Goal: Task Accomplishment & Management: Use online tool/utility

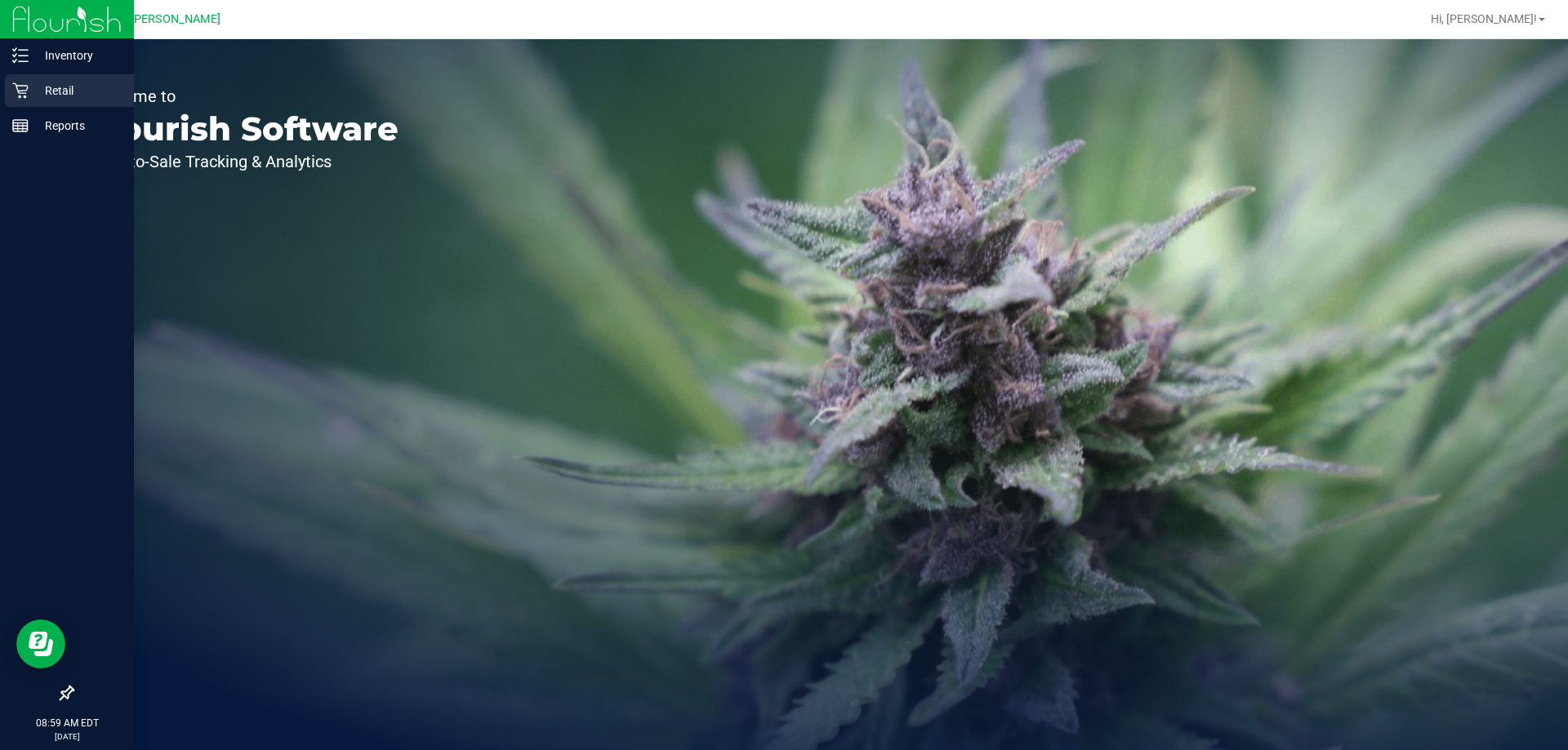
click at [83, 94] on p "Retail" at bounding box center [78, 91] width 98 height 19
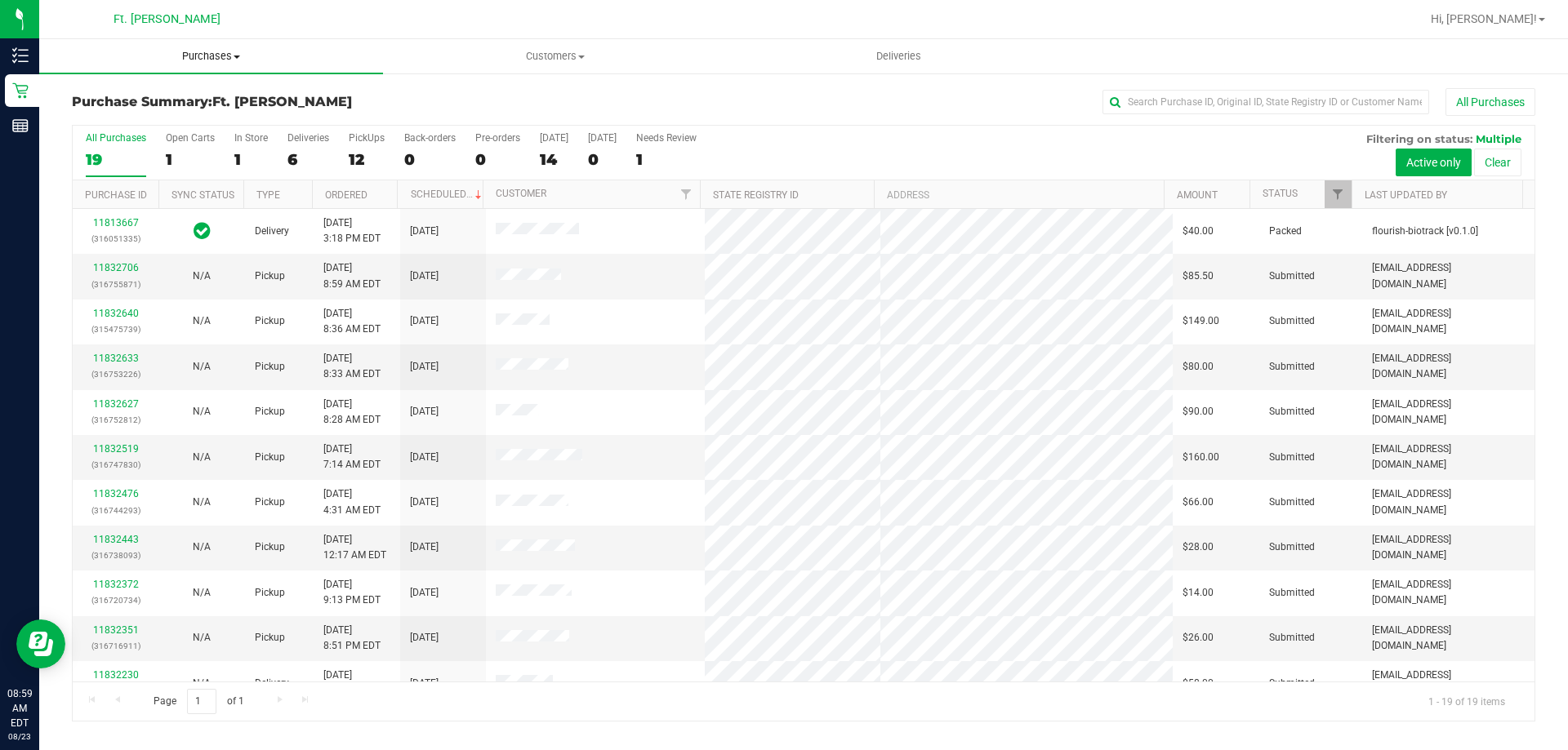
click at [218, 53] on span "Purchases" at bounding box center [211, 56] width 344 height 15
click at [192, 114] on li "Fulfillment" at bounding box center [211, 118] width 344 height 19
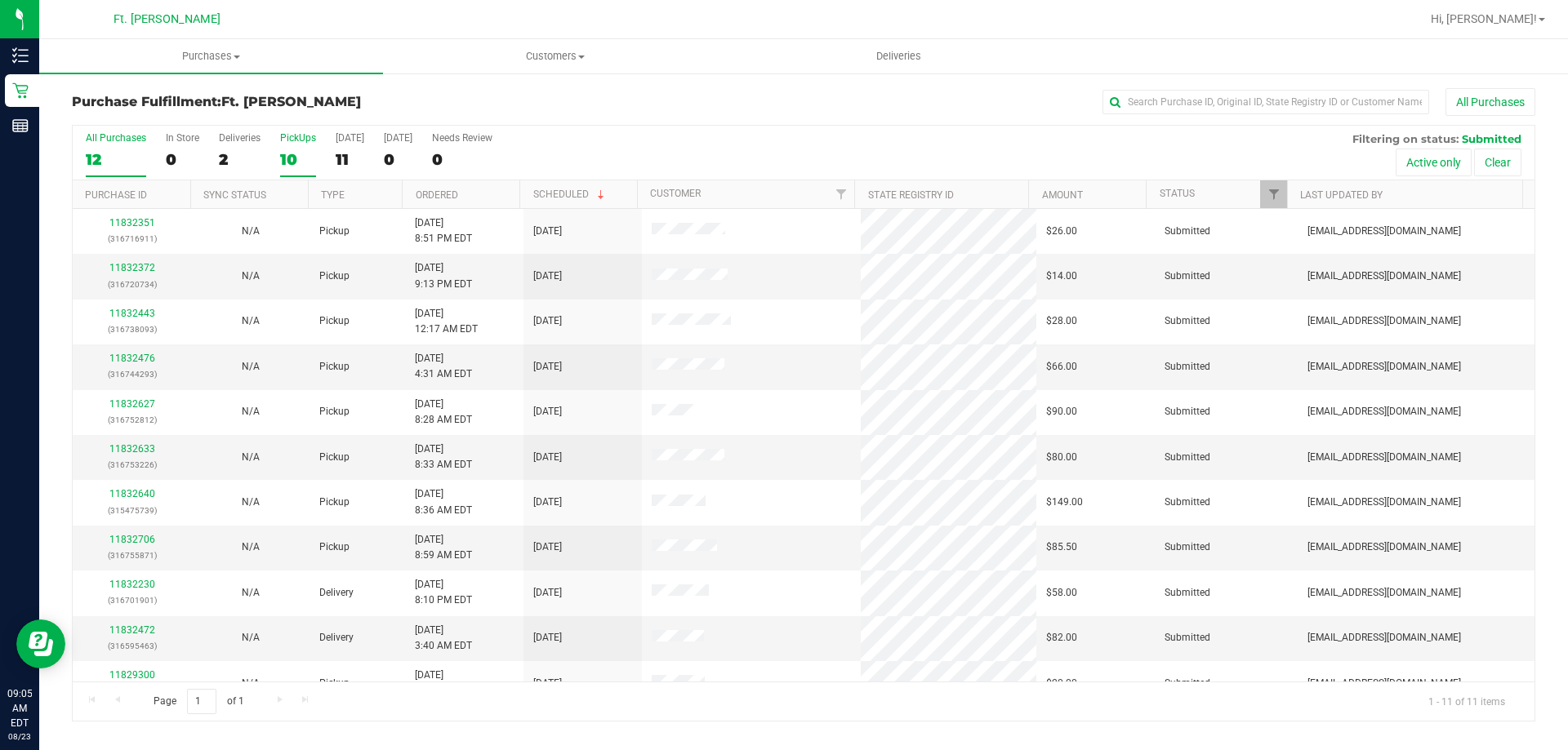
click at [287, 144] on label "PickUps 10" at bounding box center [298, 154] width 36 height 45
click at [0, 0] on input "PickUps 10" at bounding box center [0, 0] width 0 height 0
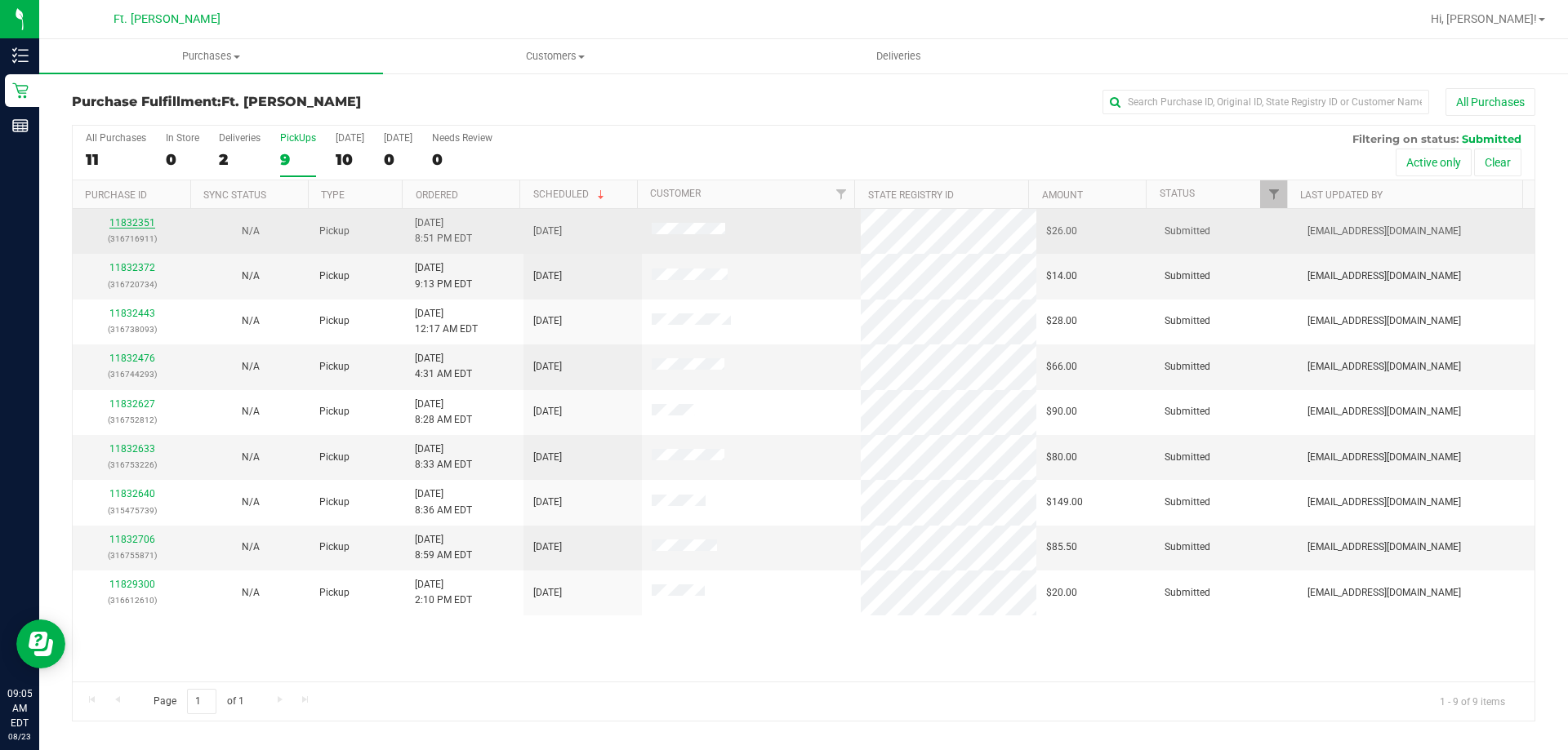
click at [111, 224] on link "11832351" at bounding box center [132, 223] width 45 height 11
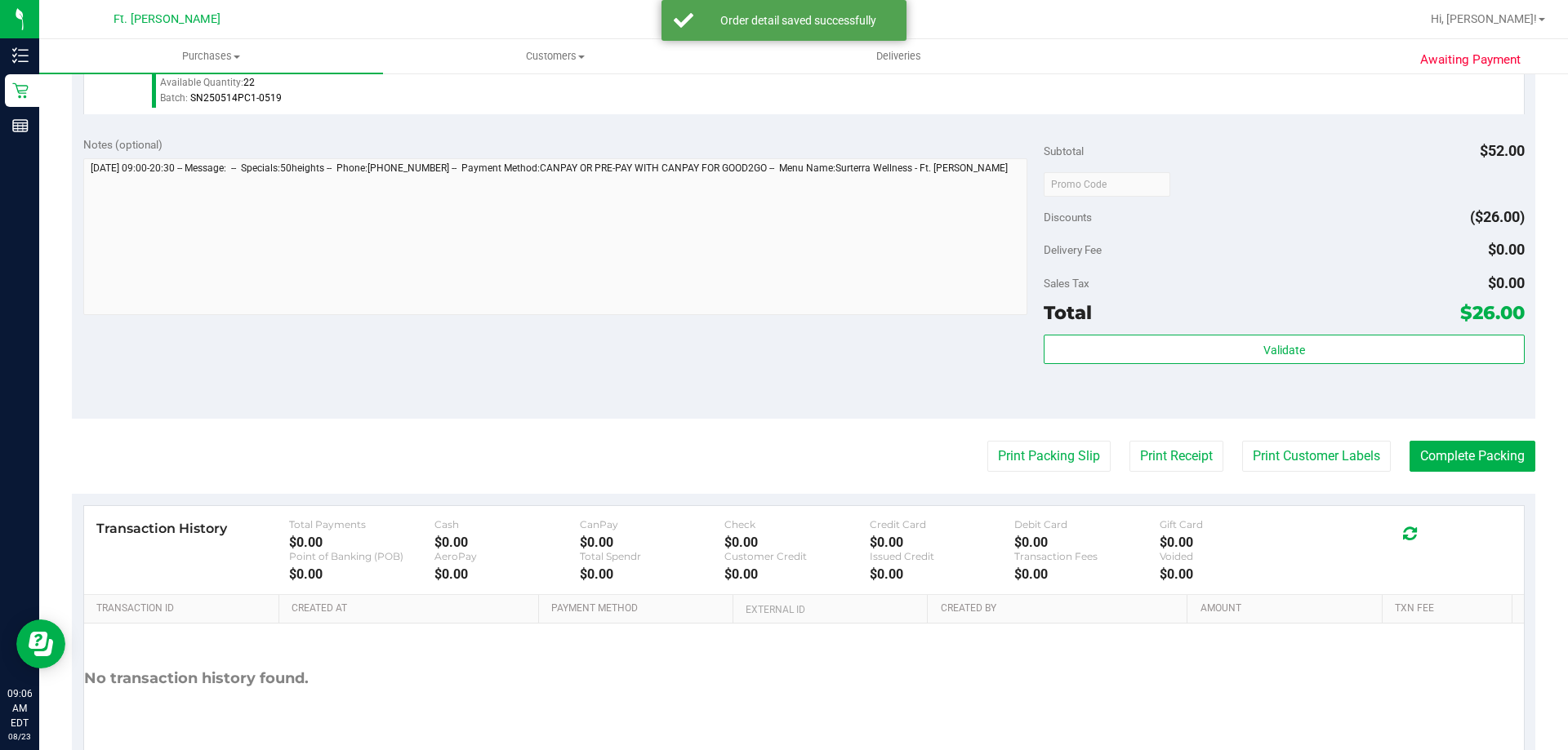
scroll to position [653, 0]
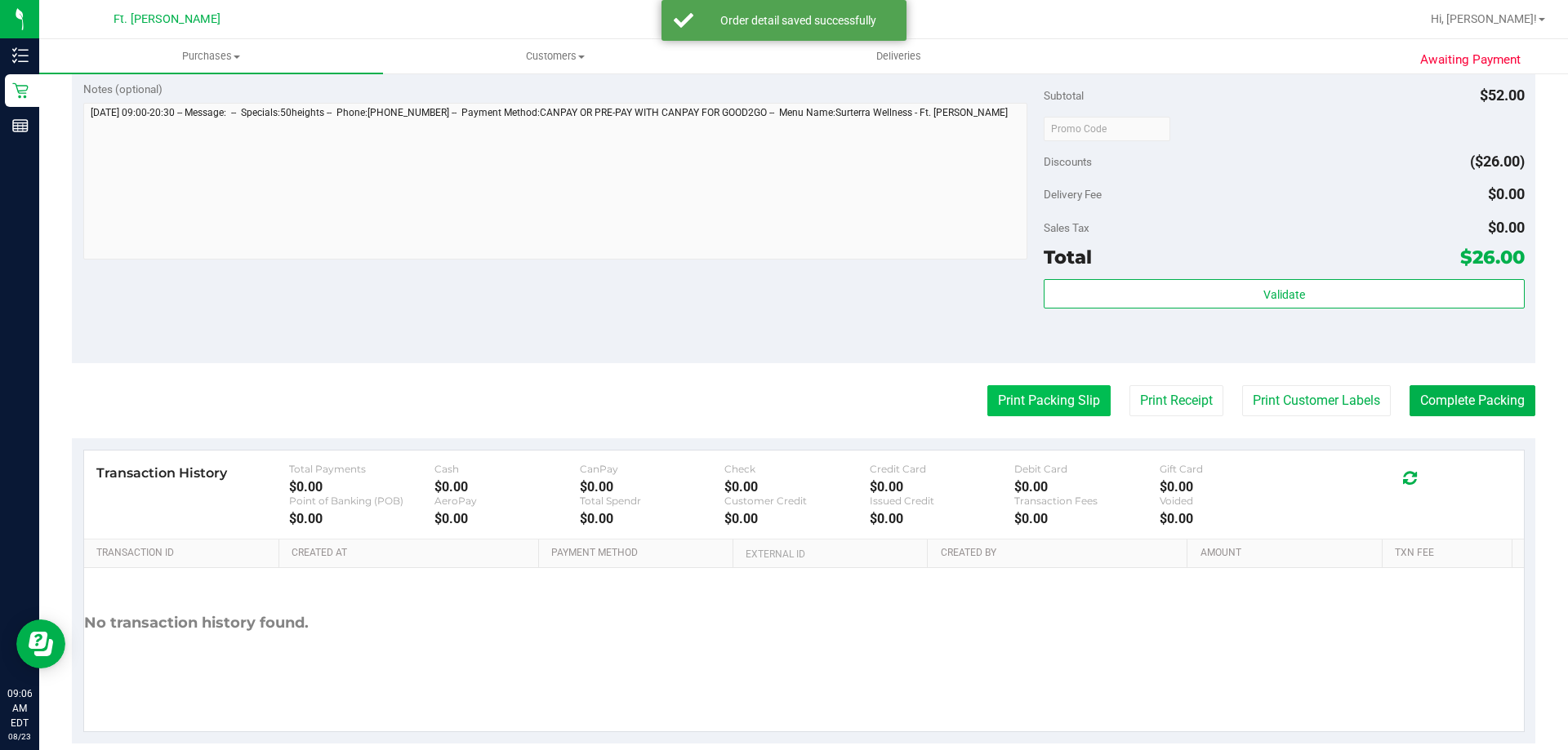
click at [784, 394] on button "Print Packing Slip" at bounding box center [1049, 401] width 123 height 31
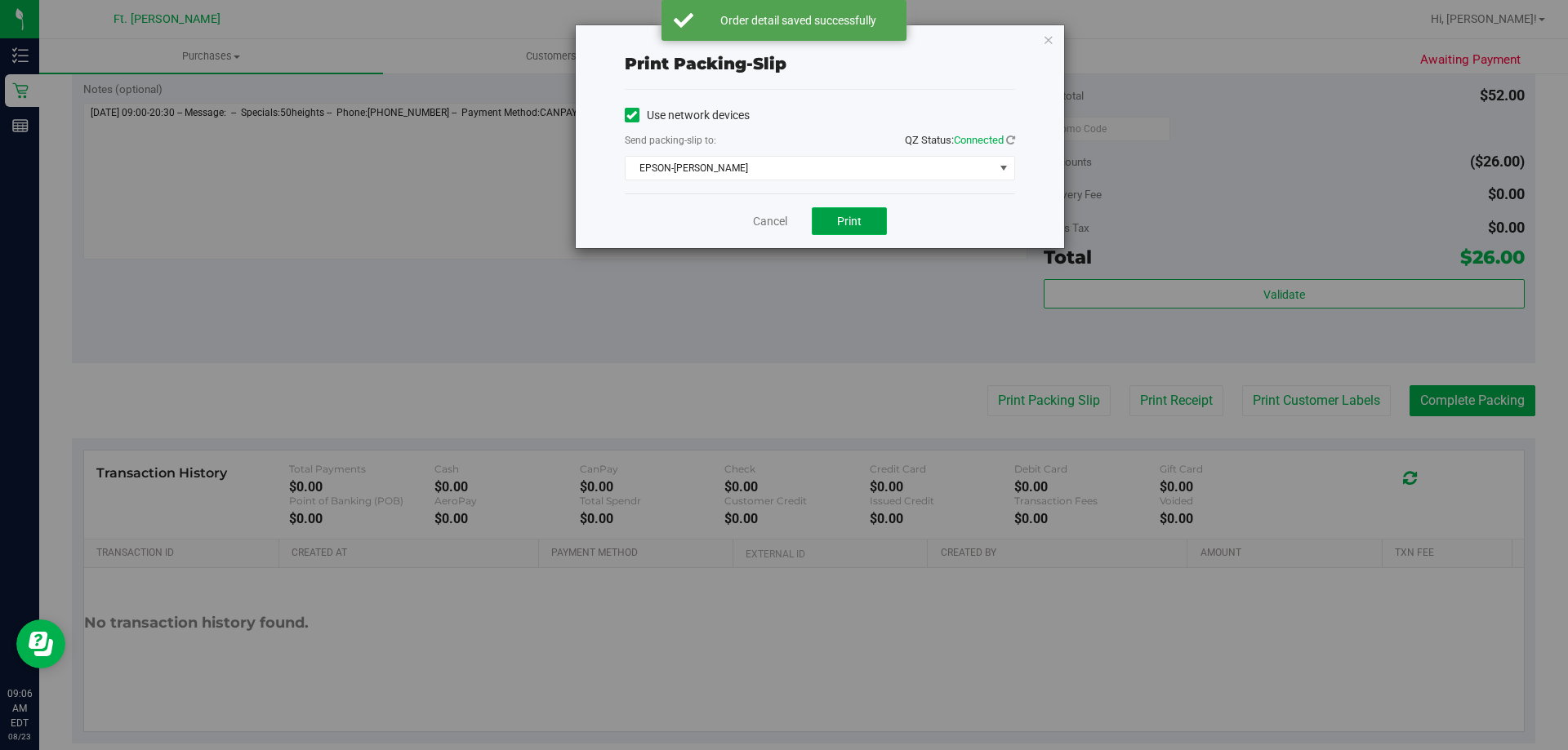
click at [784, 209] on button "Print" at bounding box center [849, 222] width 75 height 28
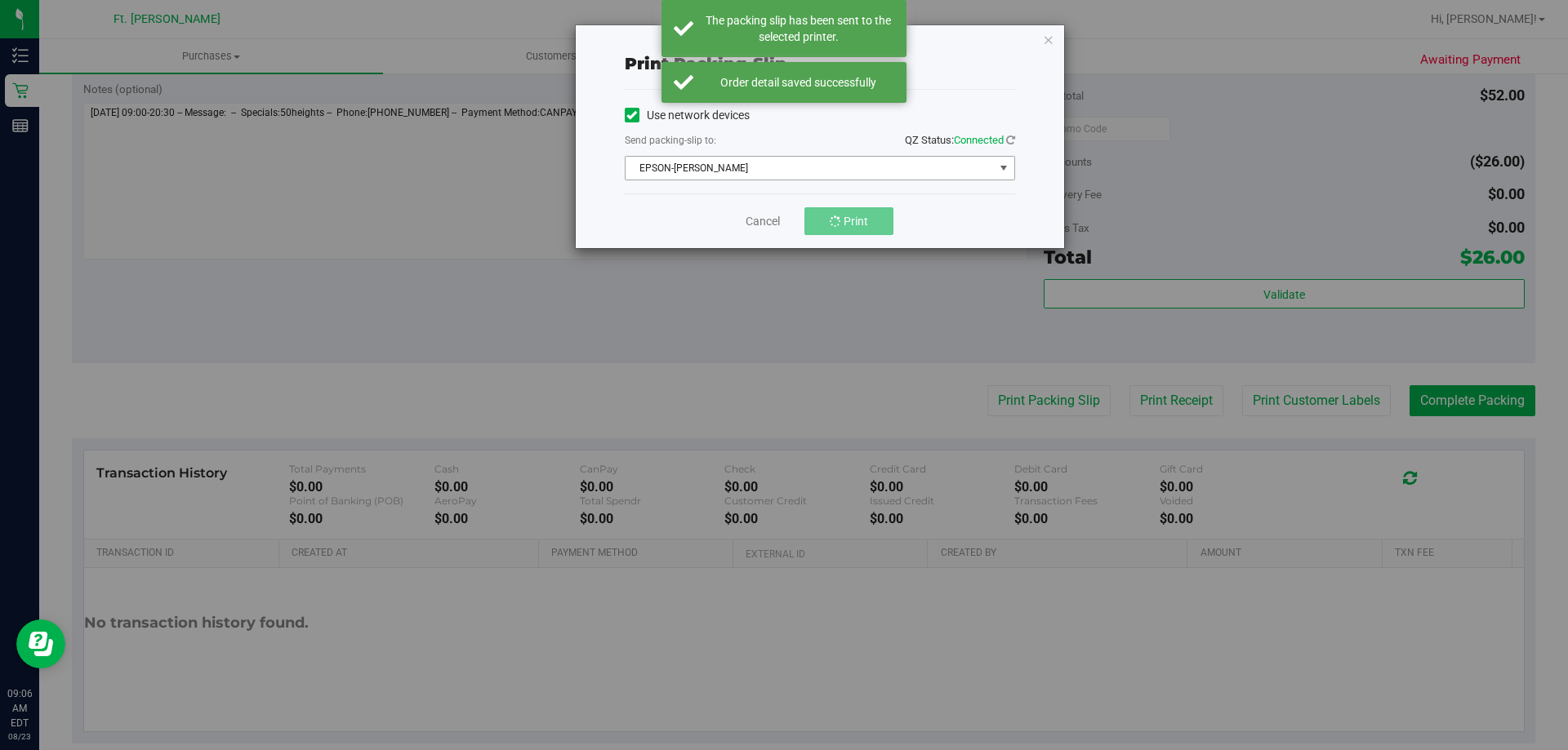
click at [777, 167] on span "EPSON-[PERSON_NAME]" at bounding box center [810, 169] width 369 height 23
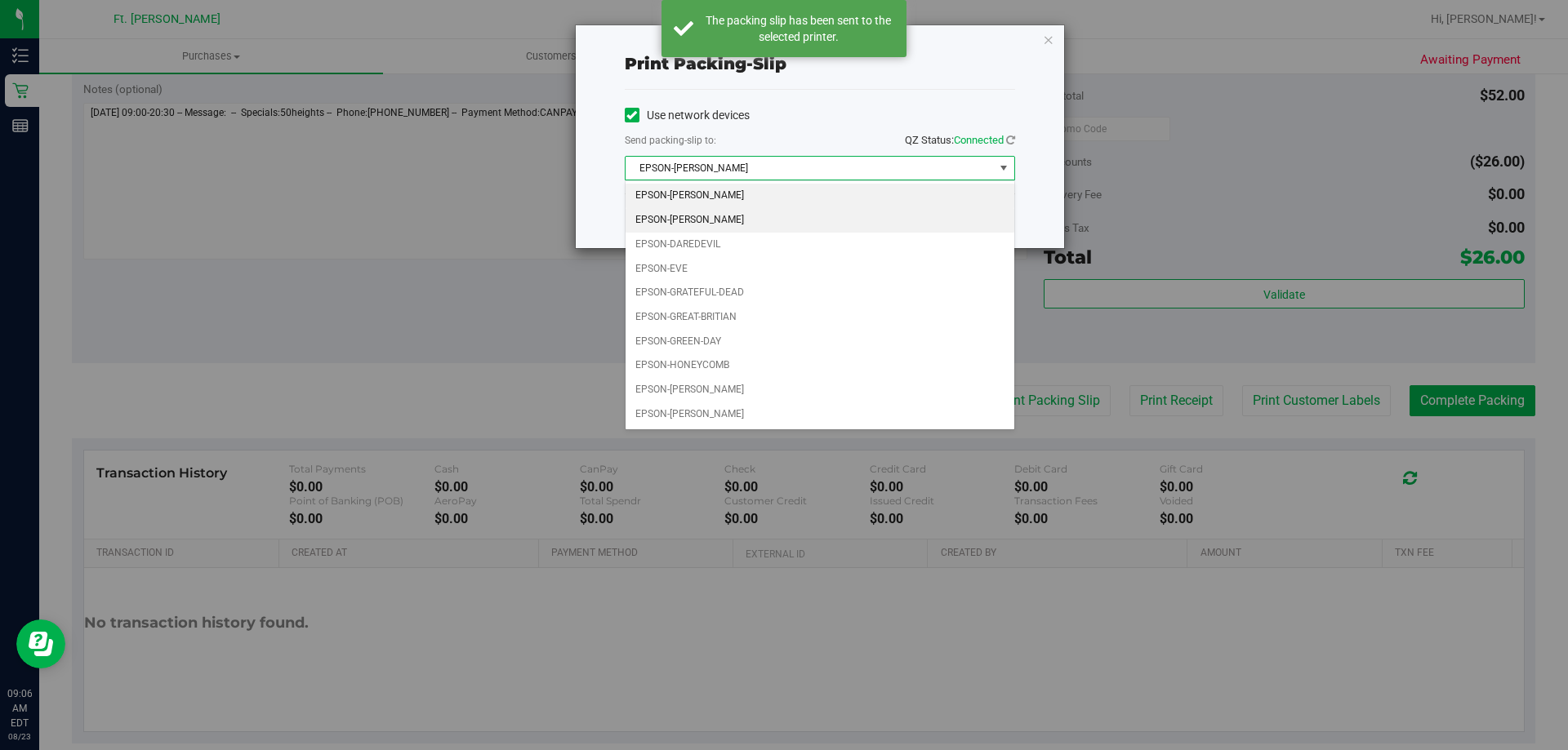
click at [752, 224] on li "EPSON-[PERSON_NAME]" at bounding box center [819, 220] width 389 height 24
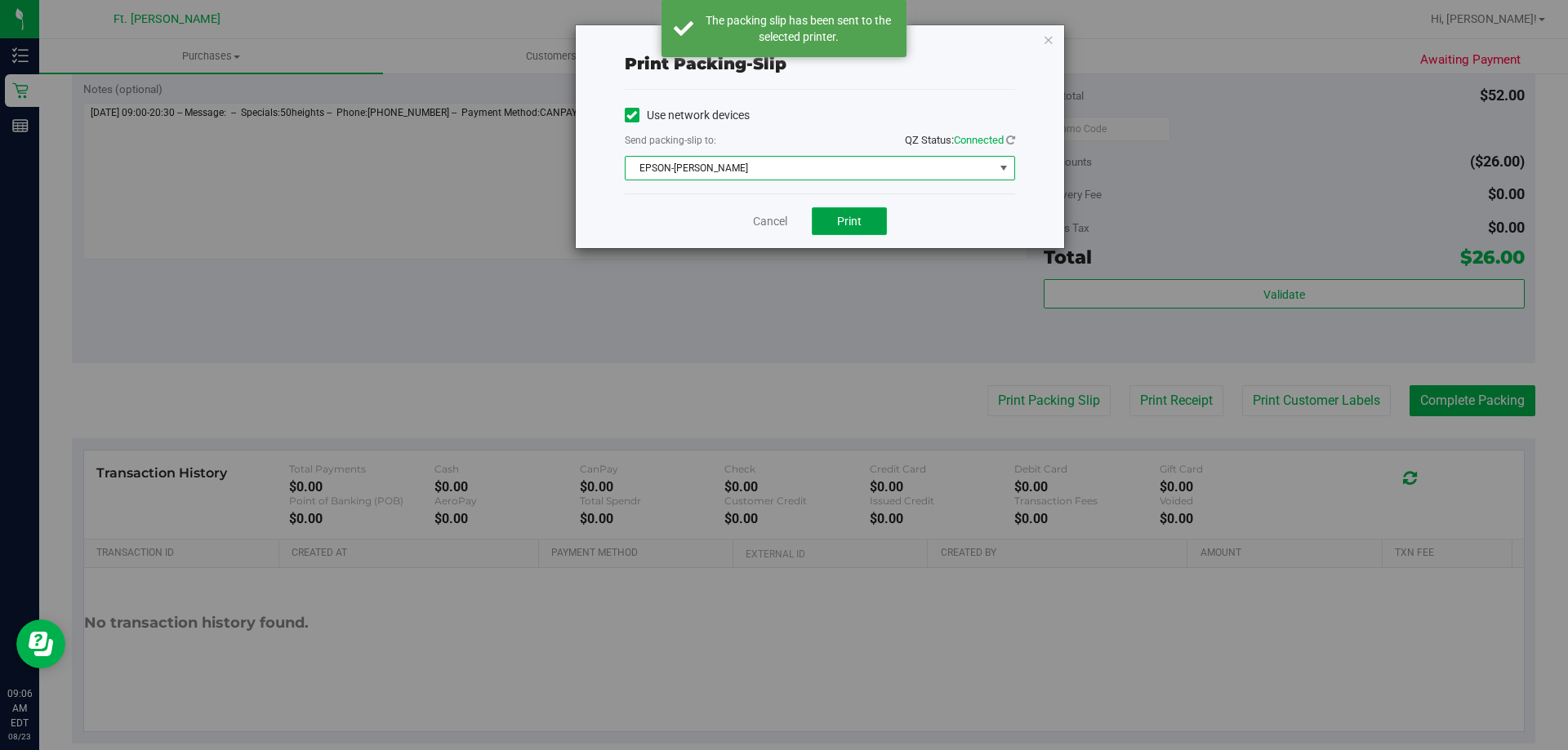
click at [784, 226] on button "Print" at bounding box center [849, 222] width 75 height 28
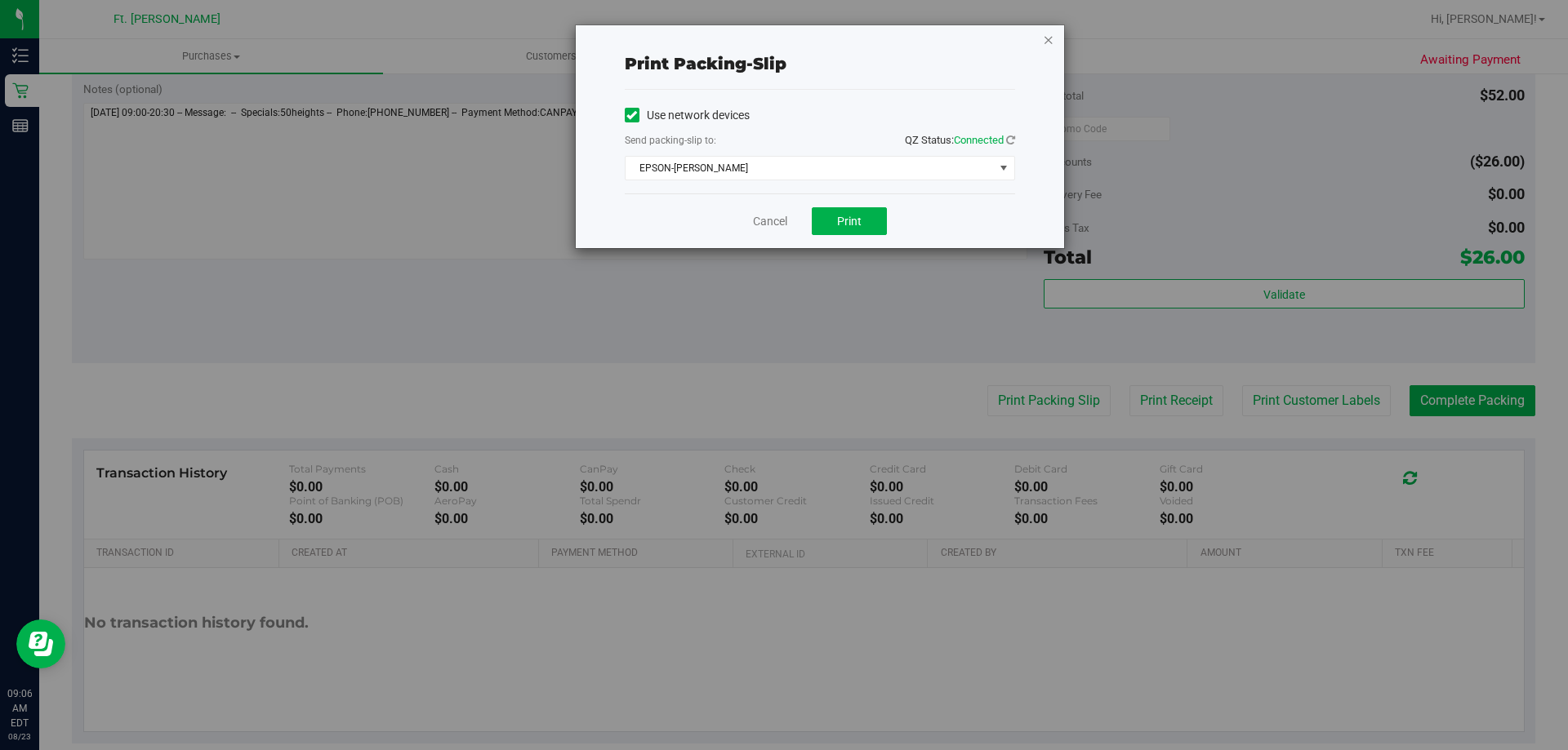
click at [784, 34] on icon "button" at bounding box center [1048, 39] width 11 height 19
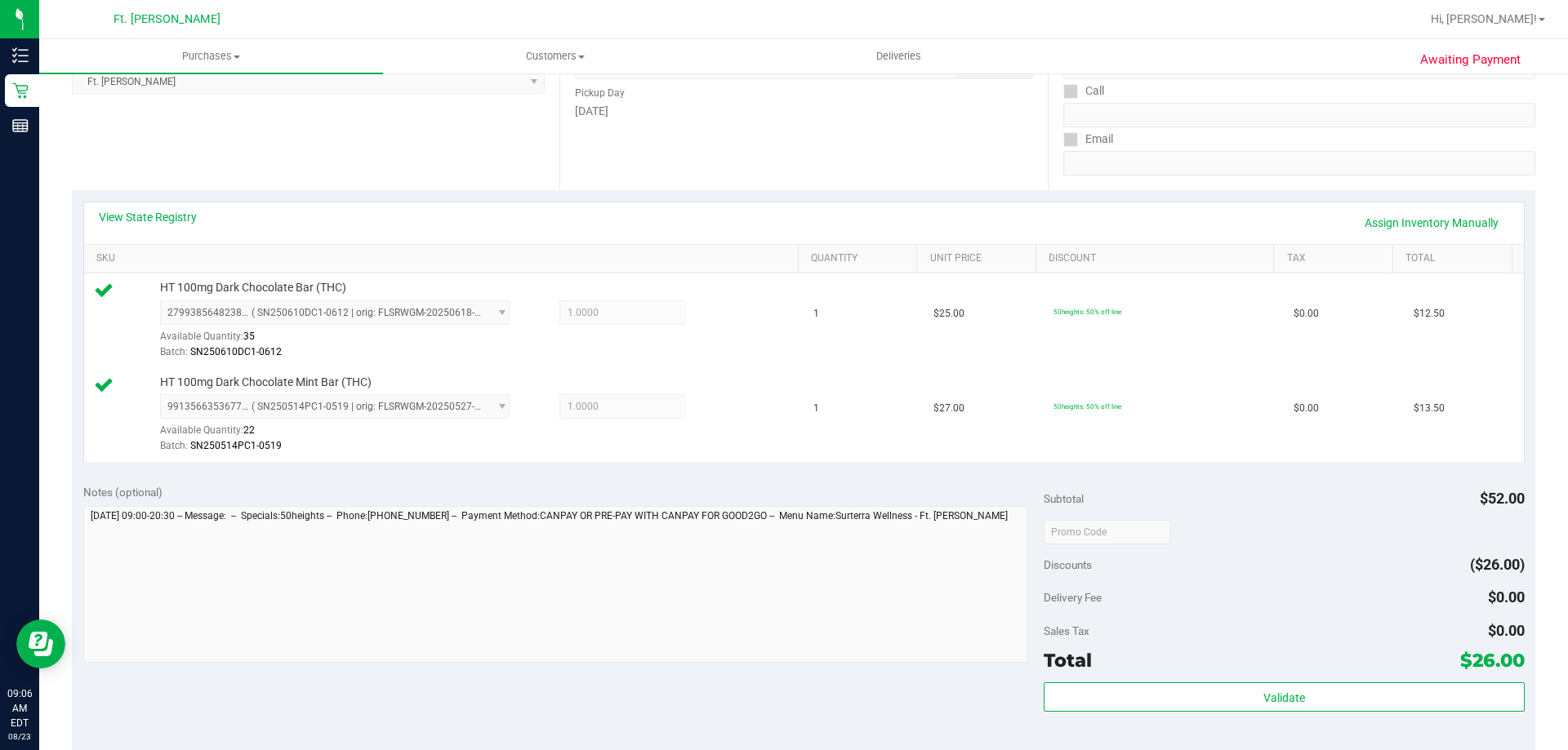
scroll to position [245, 0]
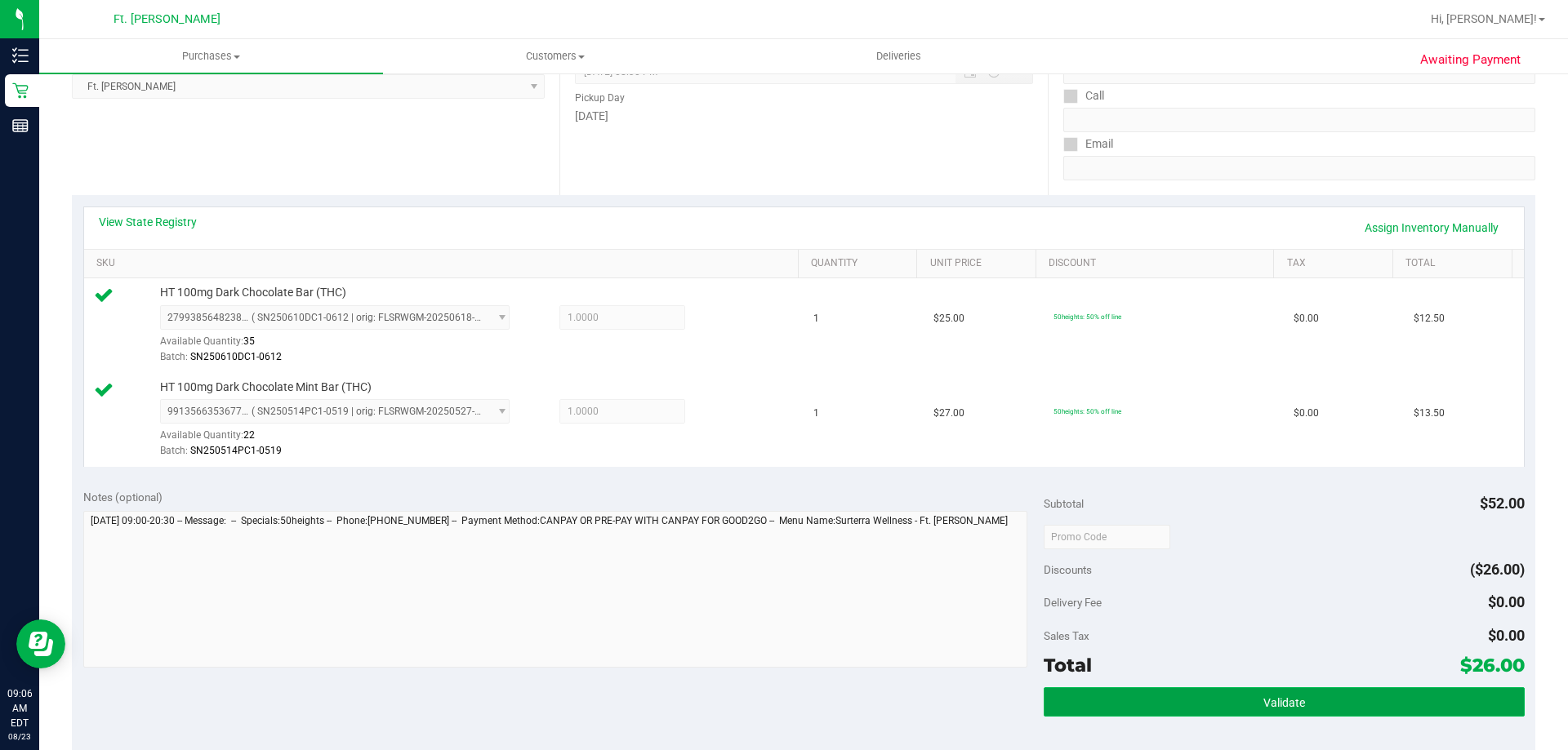
click at [784, 687] on button "Validate" at bounding box center [1284, 702] width 480 height 30
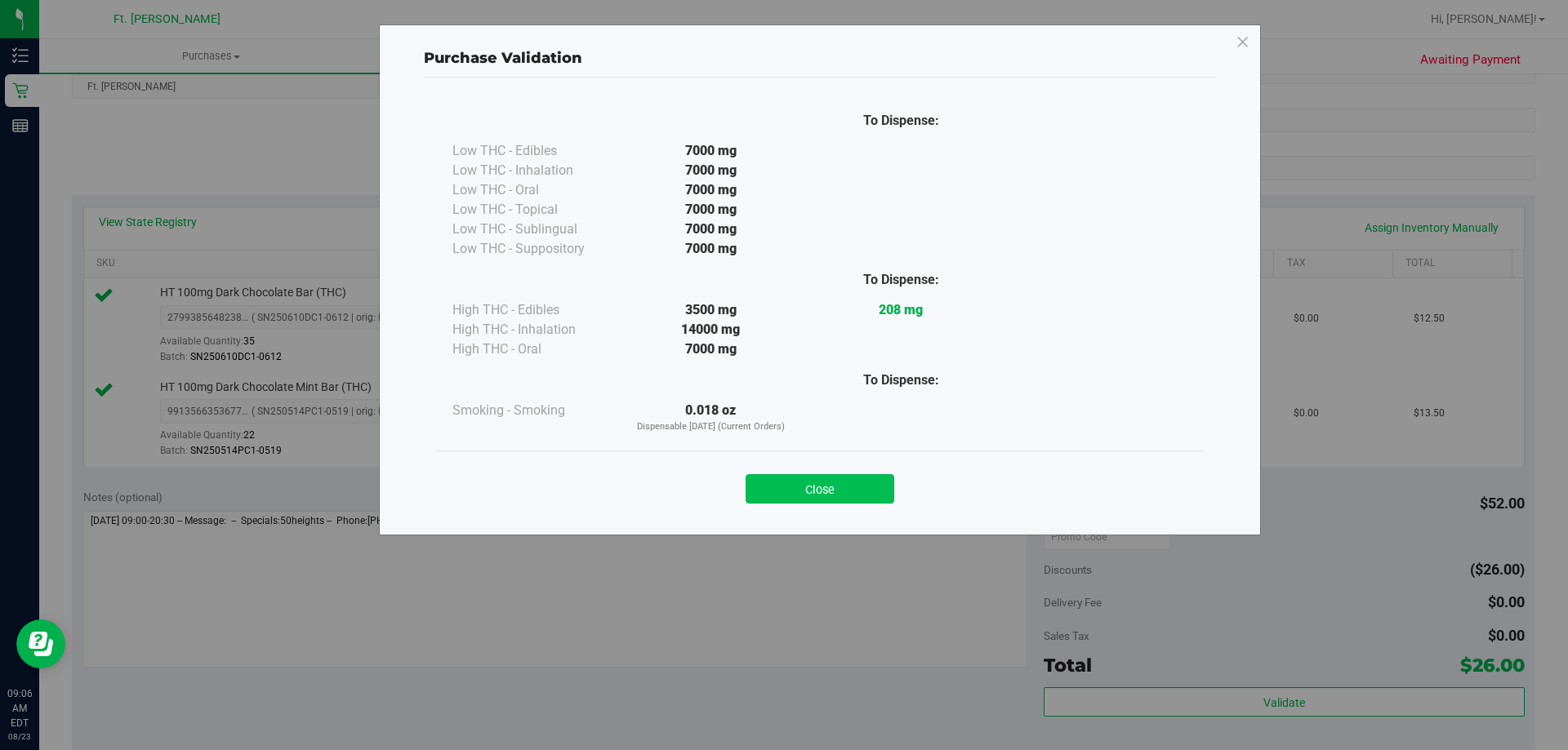
click at [784, 474] on button "Close" at bounding box center [820, 489] width 149 height 30
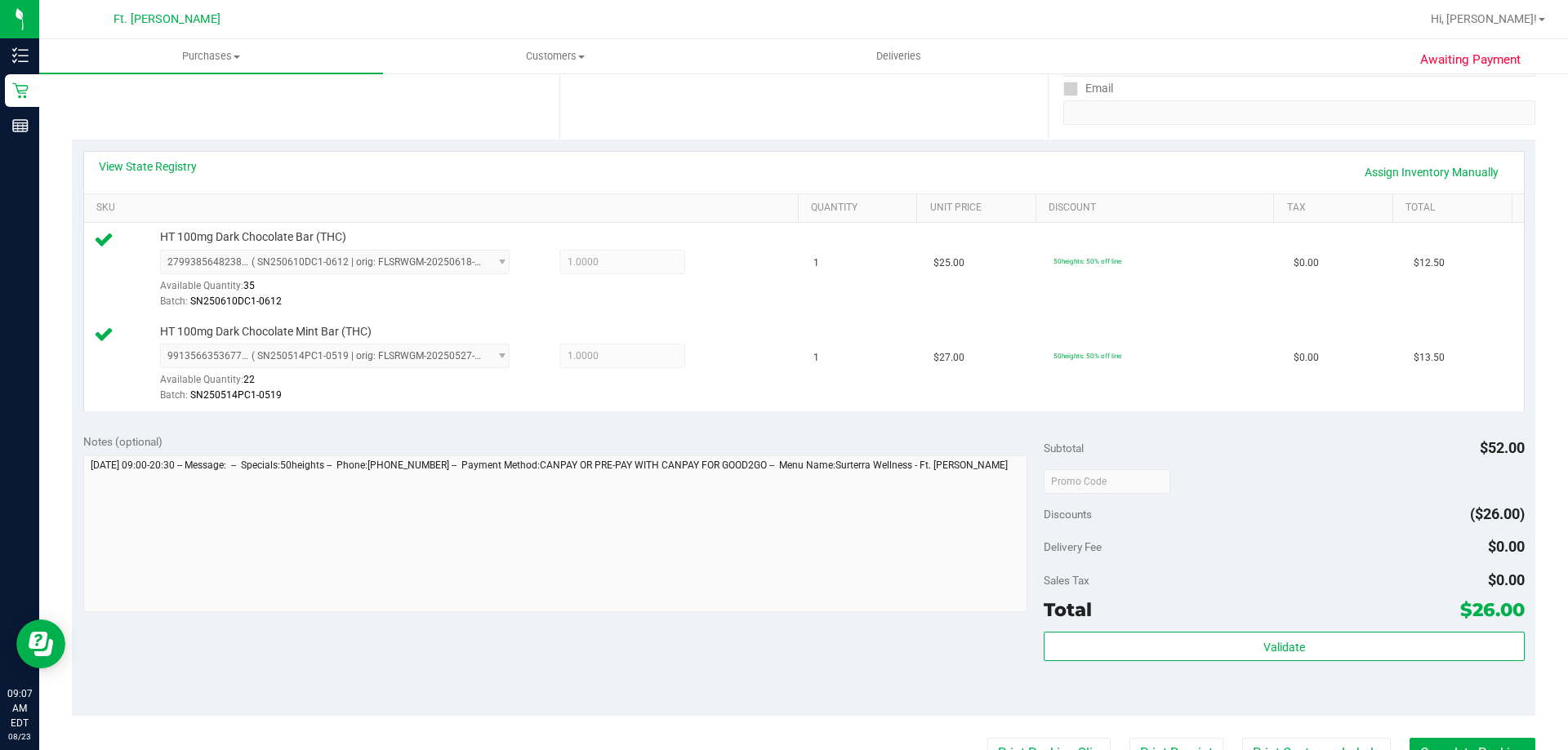
scroll to position [327, 0]
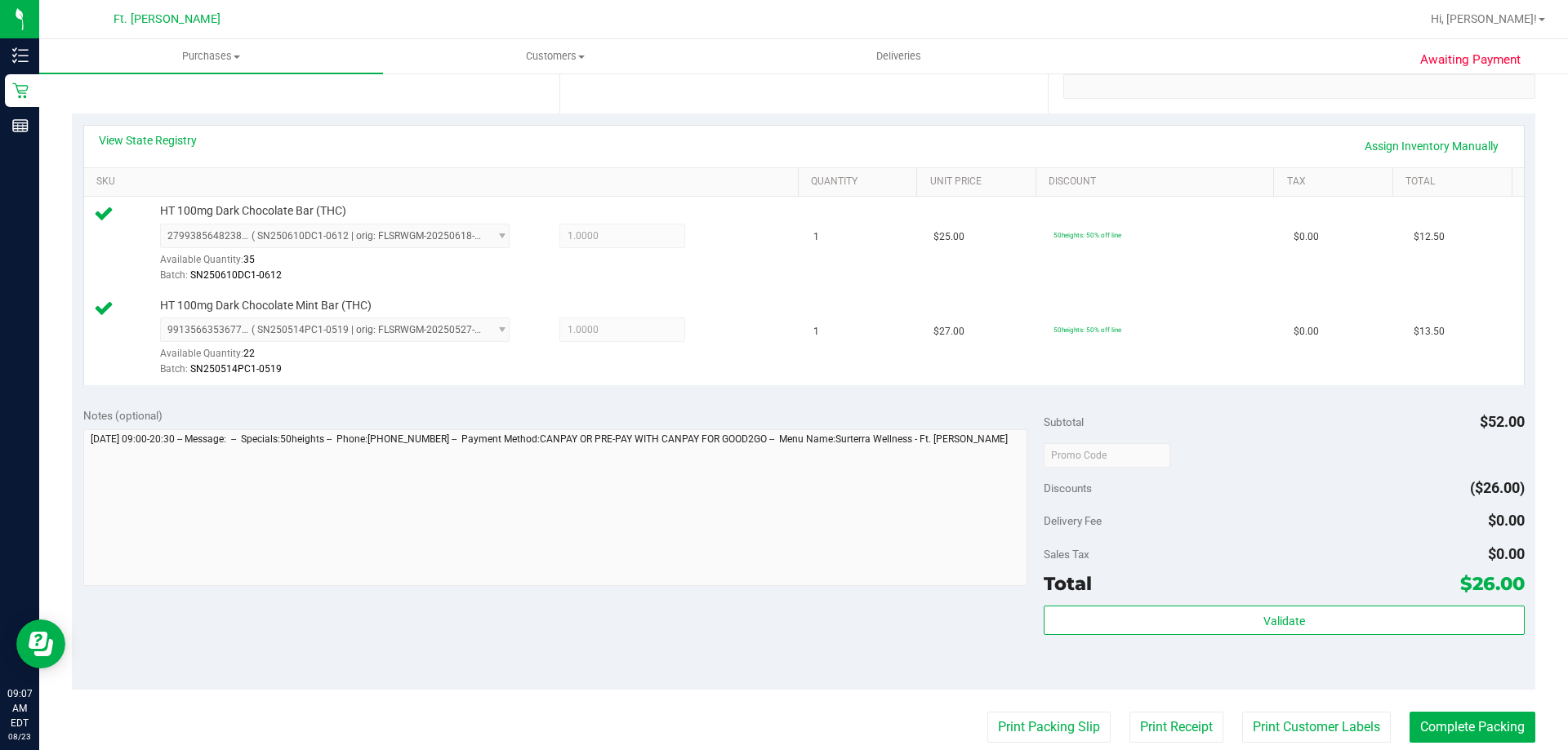
click at [784, 744] on purchase-details "Back Edit Purchase Cancel Purchase View Profile # 11832351 BioTrack ID: - Submi…" at bounding box center [804, 416] width 1464 height 1309
click at [784, 734] on button "Complete Packing" at bounding box center [1473, 727] width 126 height 31
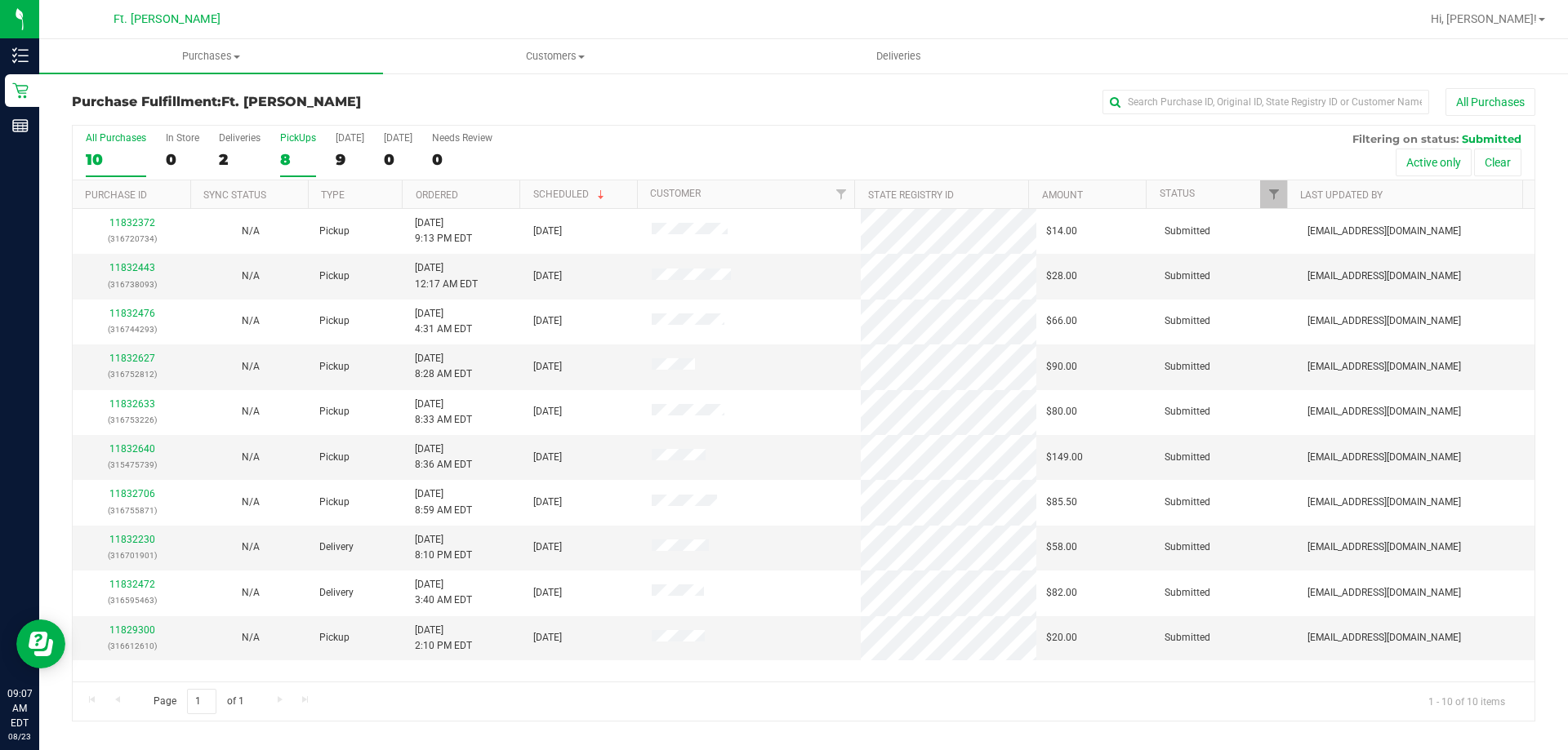
click at [314, 147] on label "PickUps 8" at bounding box center [298, 154] width 36 height 45
click at [0, 0] on input "PickUps 8" at bounding box center [0, 0] width 0 height 0
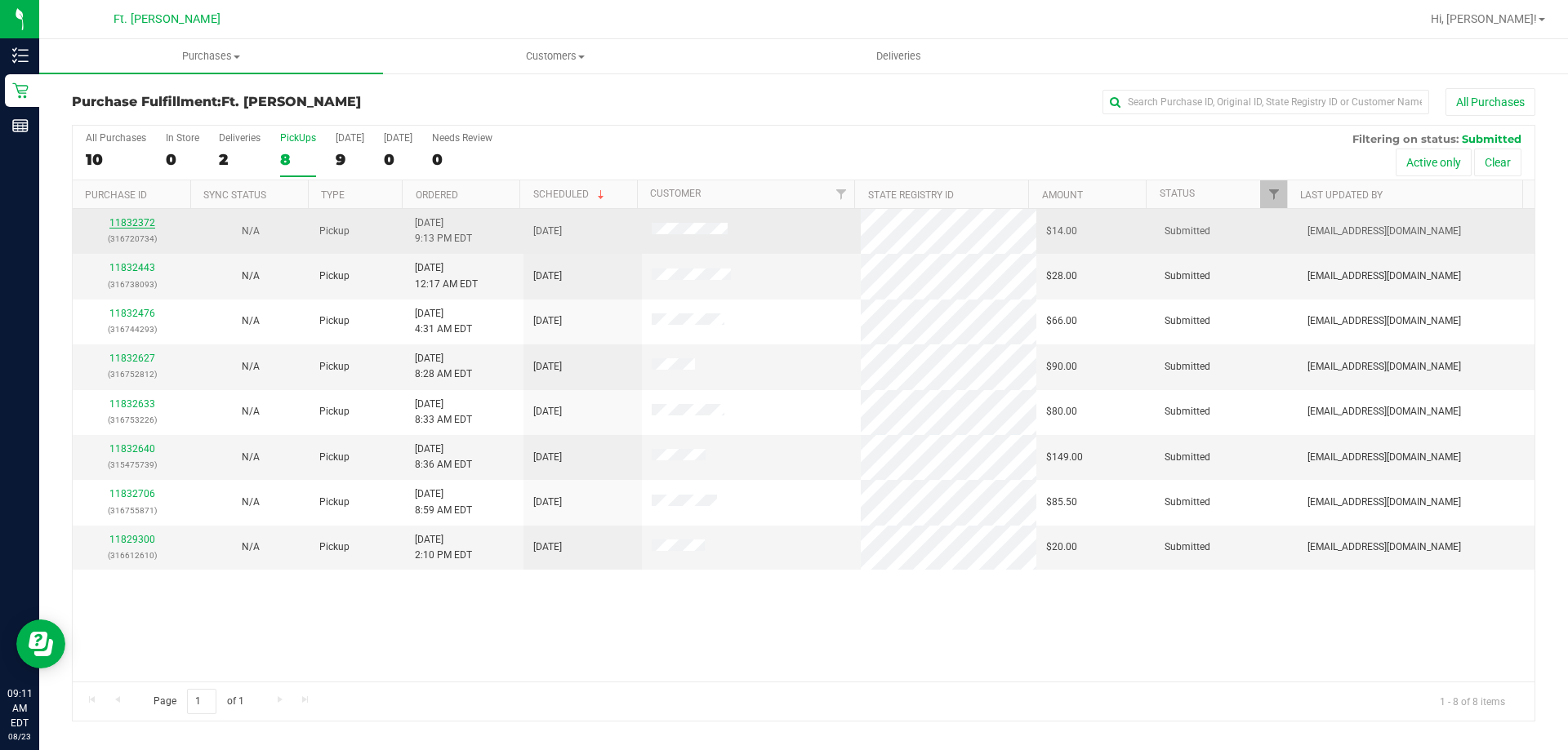
click at [137, 221] on link "11832372" at bounding box center [132, 223] width 45 height 11
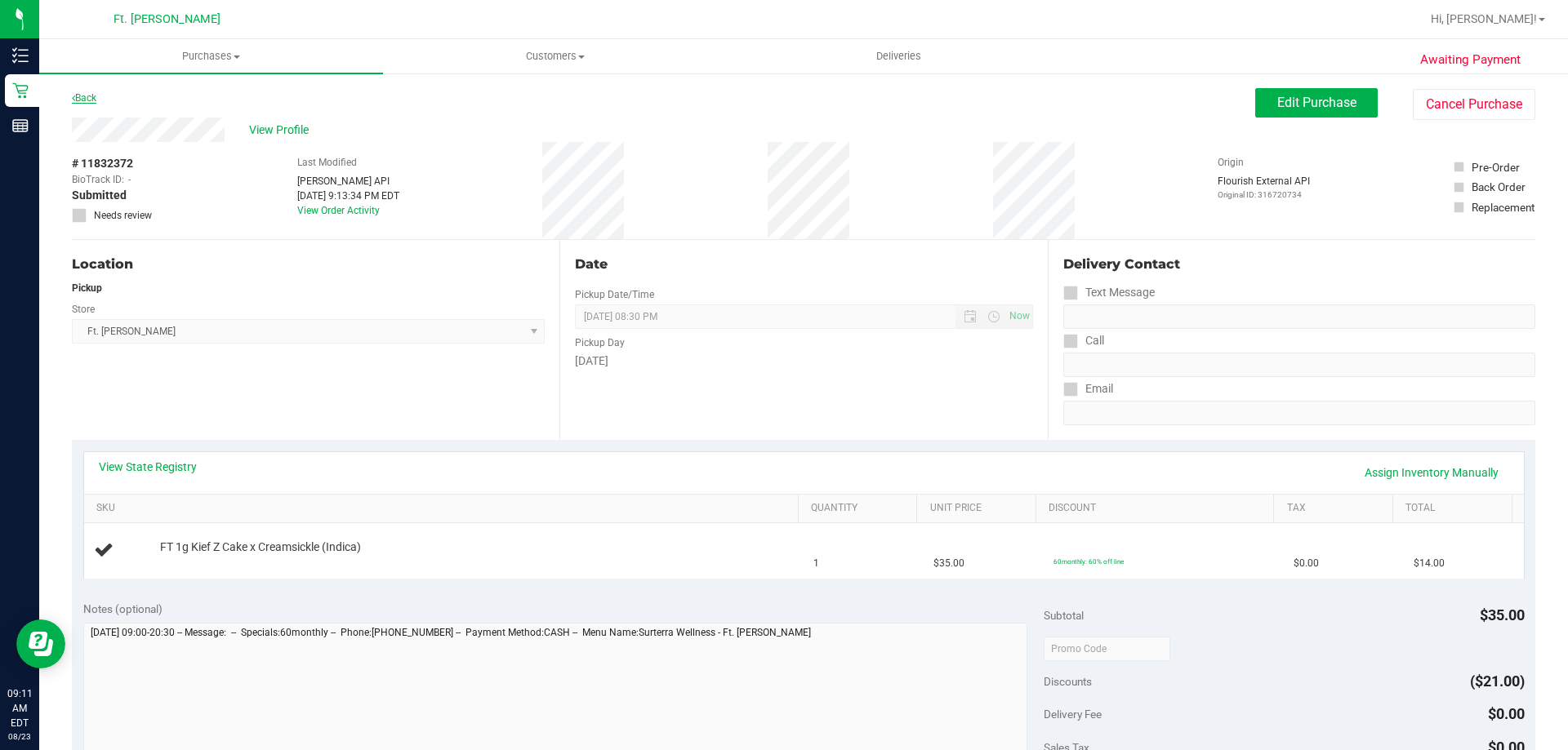
click at [88, 102] on link "Back" at bounding box center [84, 98] width 24 height 11
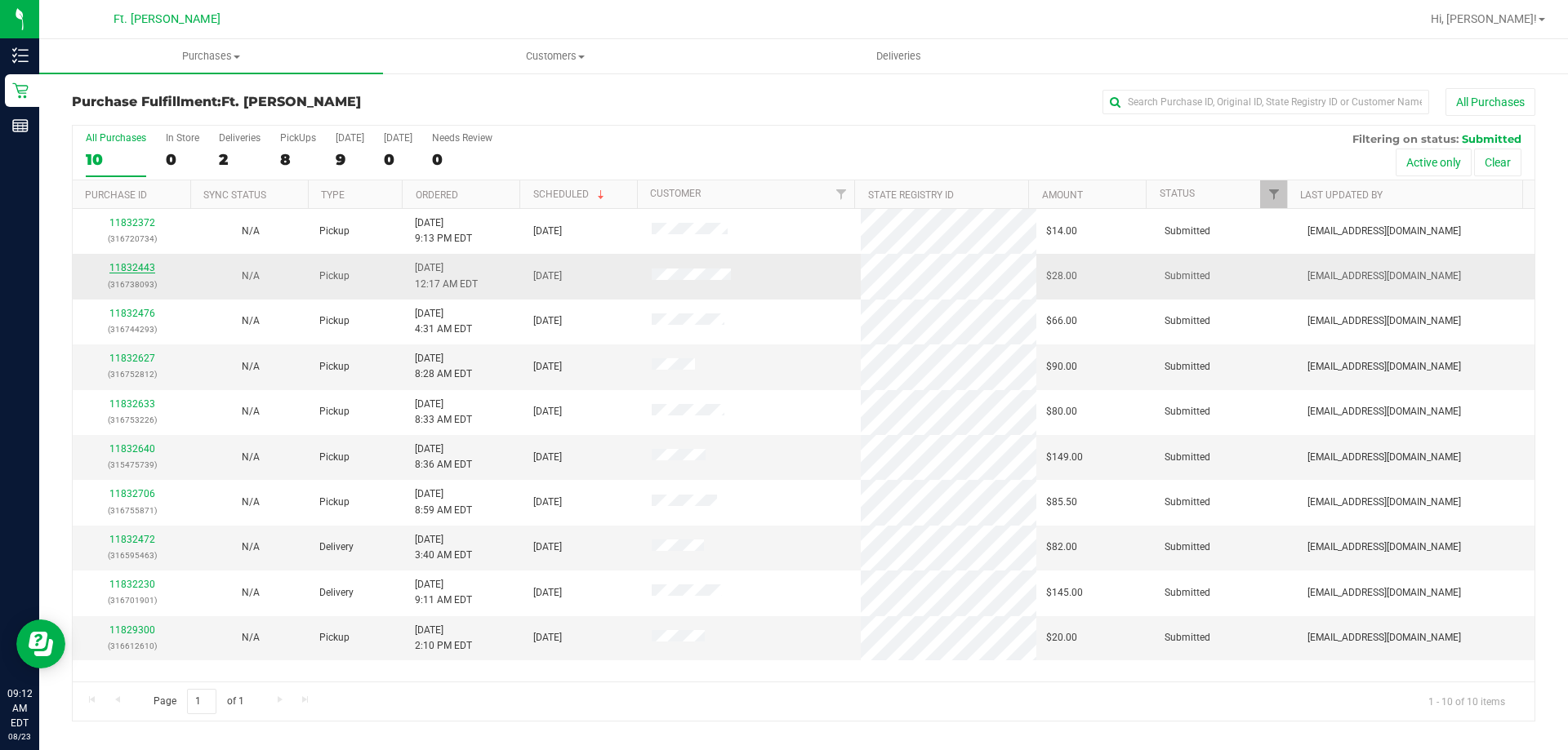
click at [142, 263] on link "11832443" at bounding box center [132, 267] width 45 height 11
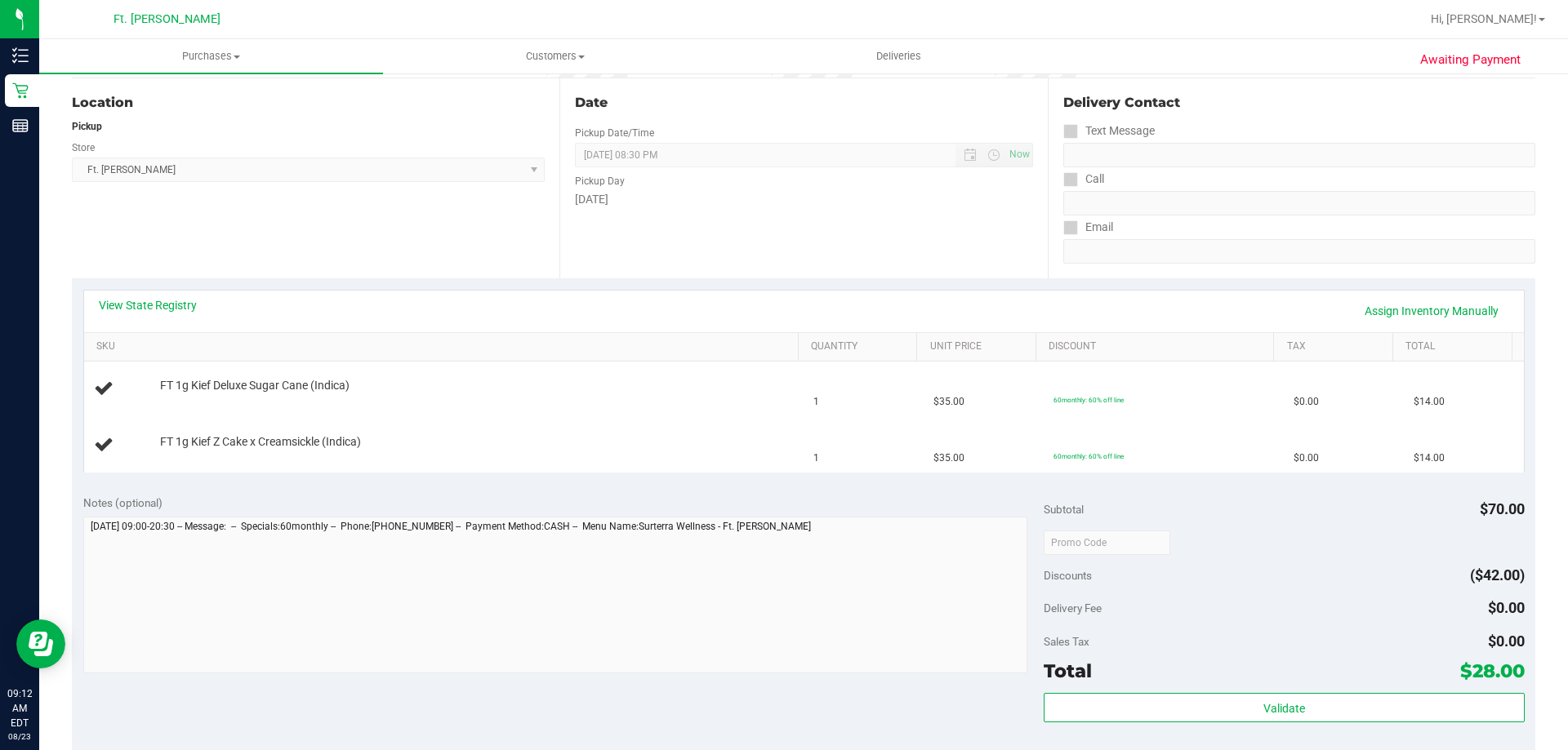
scroll to position [163, 0]
click at [218, 696] on div "Notes (optional) Subtotal $70.00 Discounts ($42.00) Delivery Fee $0.00 Sales Ta…" at bounding box center [804, 629] width 1464 height 294
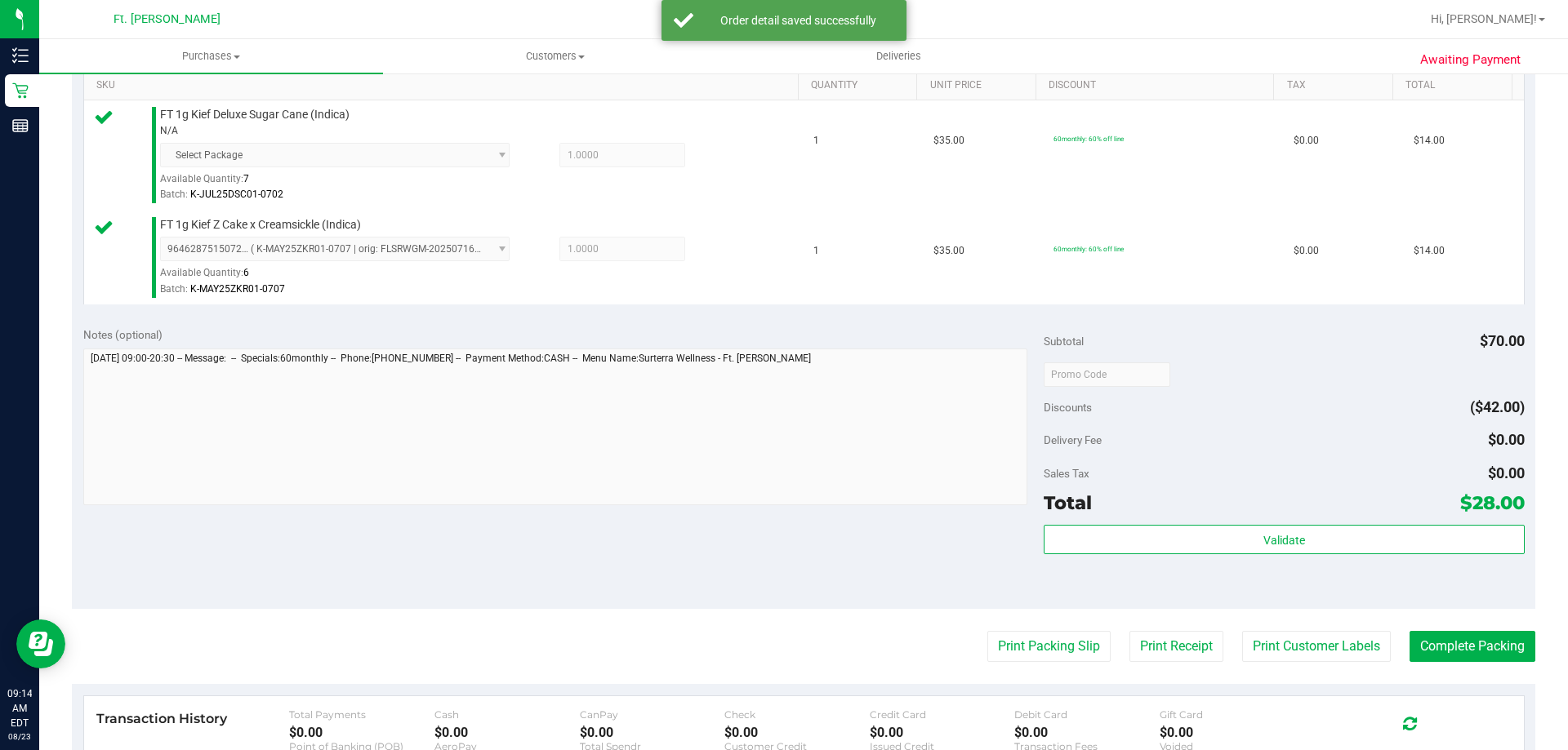
scroll to position [572, 0]
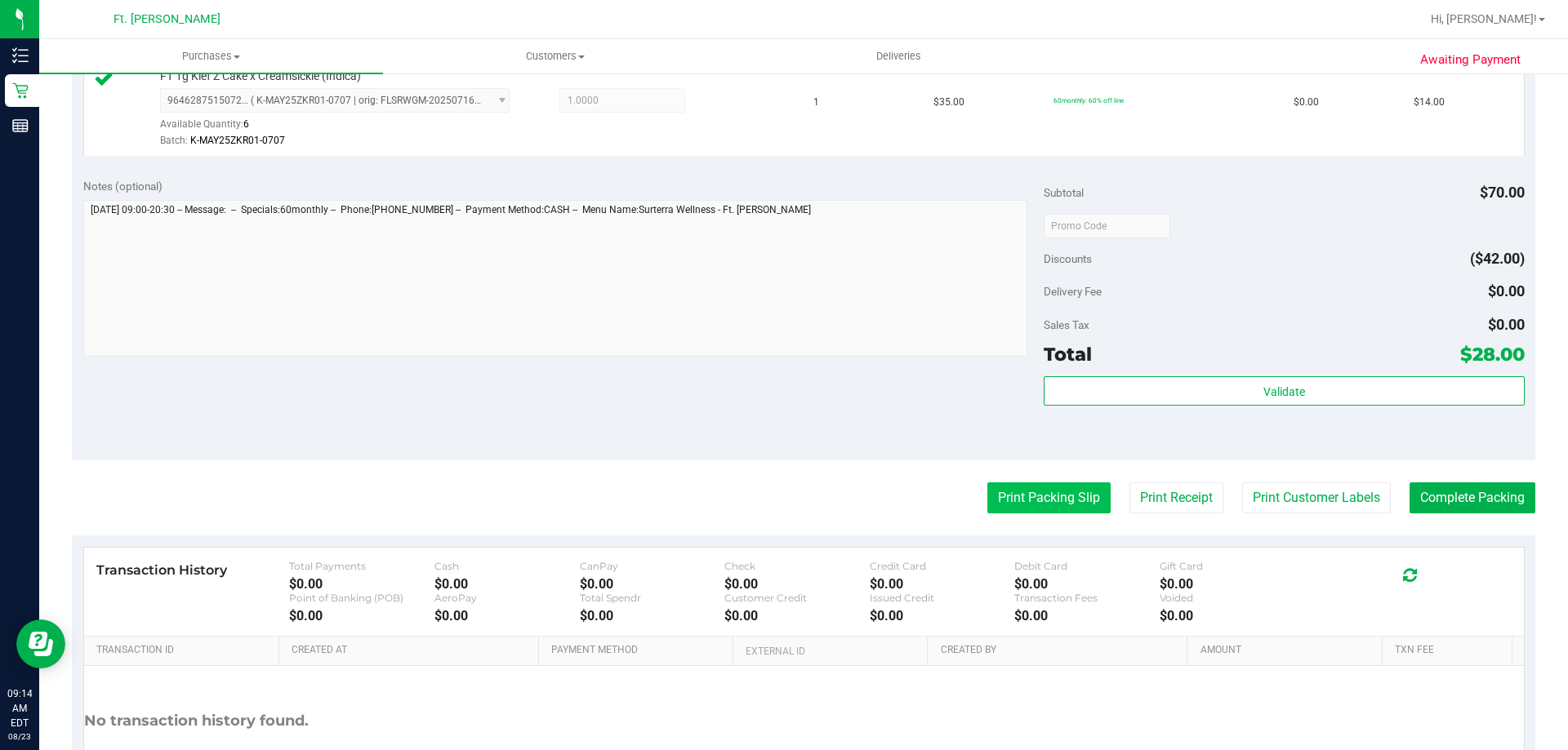
click at [784, 498] on button "Print Packing Slip" at bounding box center [1049, 499] width 123 height 31
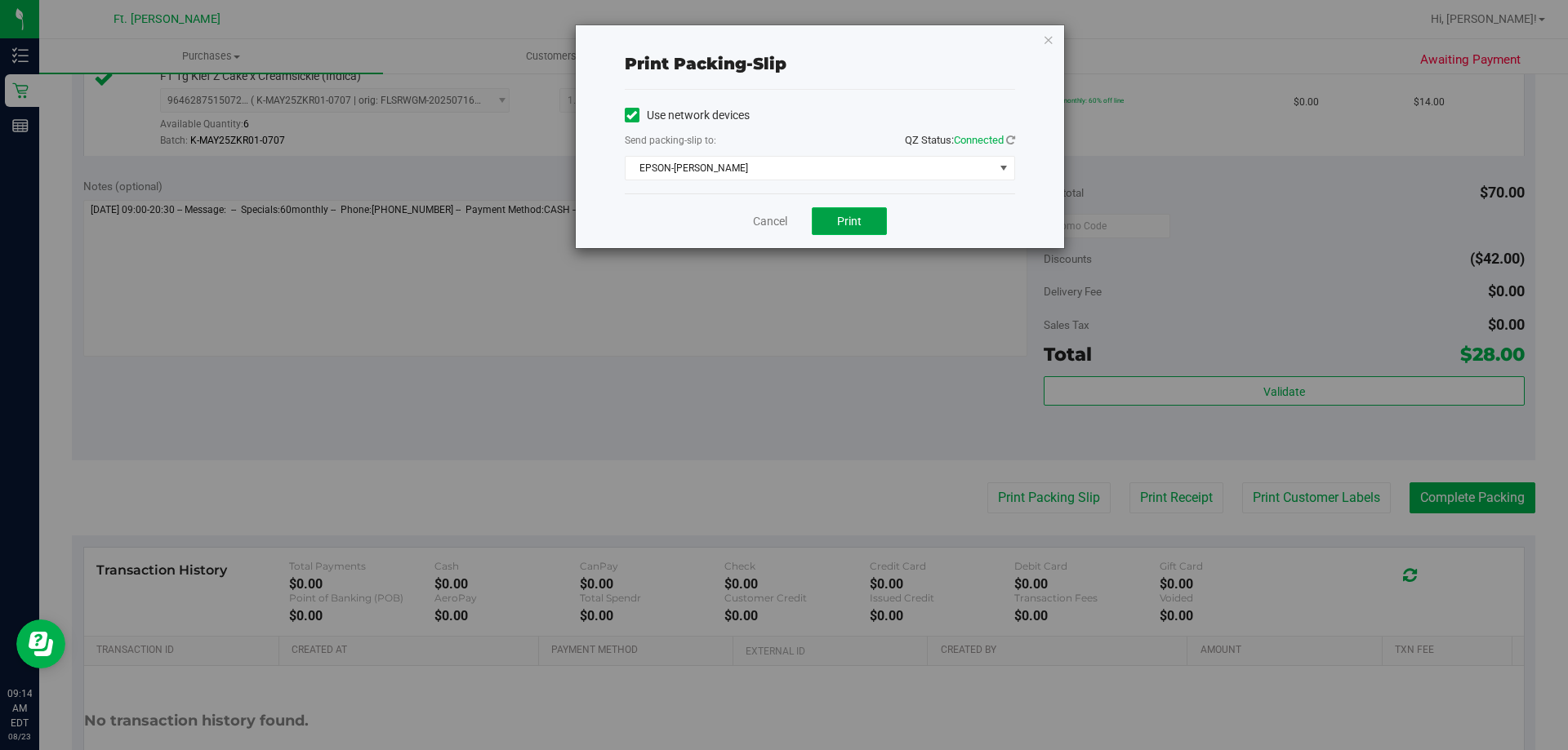
click at [784, 212] on button "Print" at bounding box center [849, 222] width 75 height 28
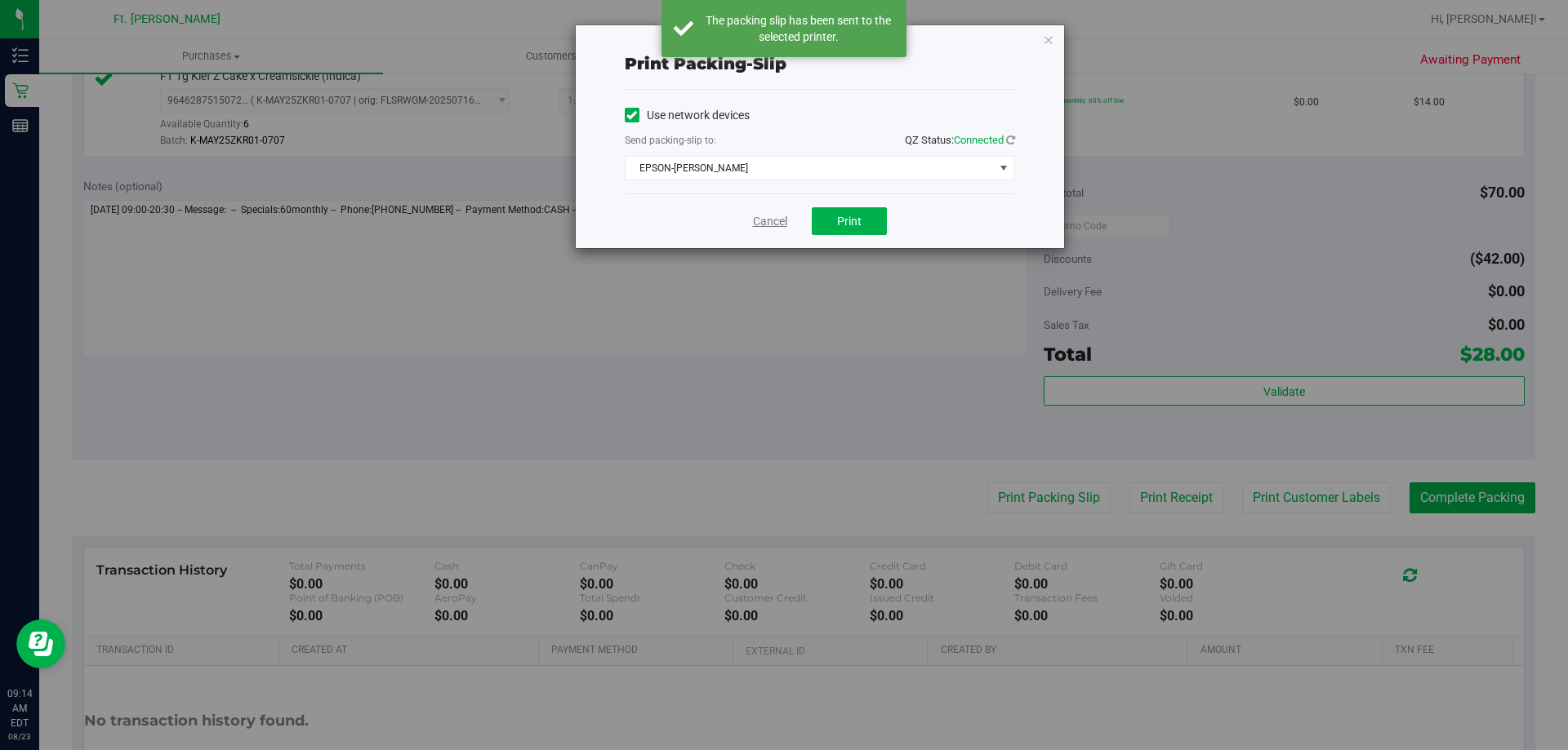
click at [757, 223] on link "Cancel" at bounding box center [770, 222] width 34 height 17
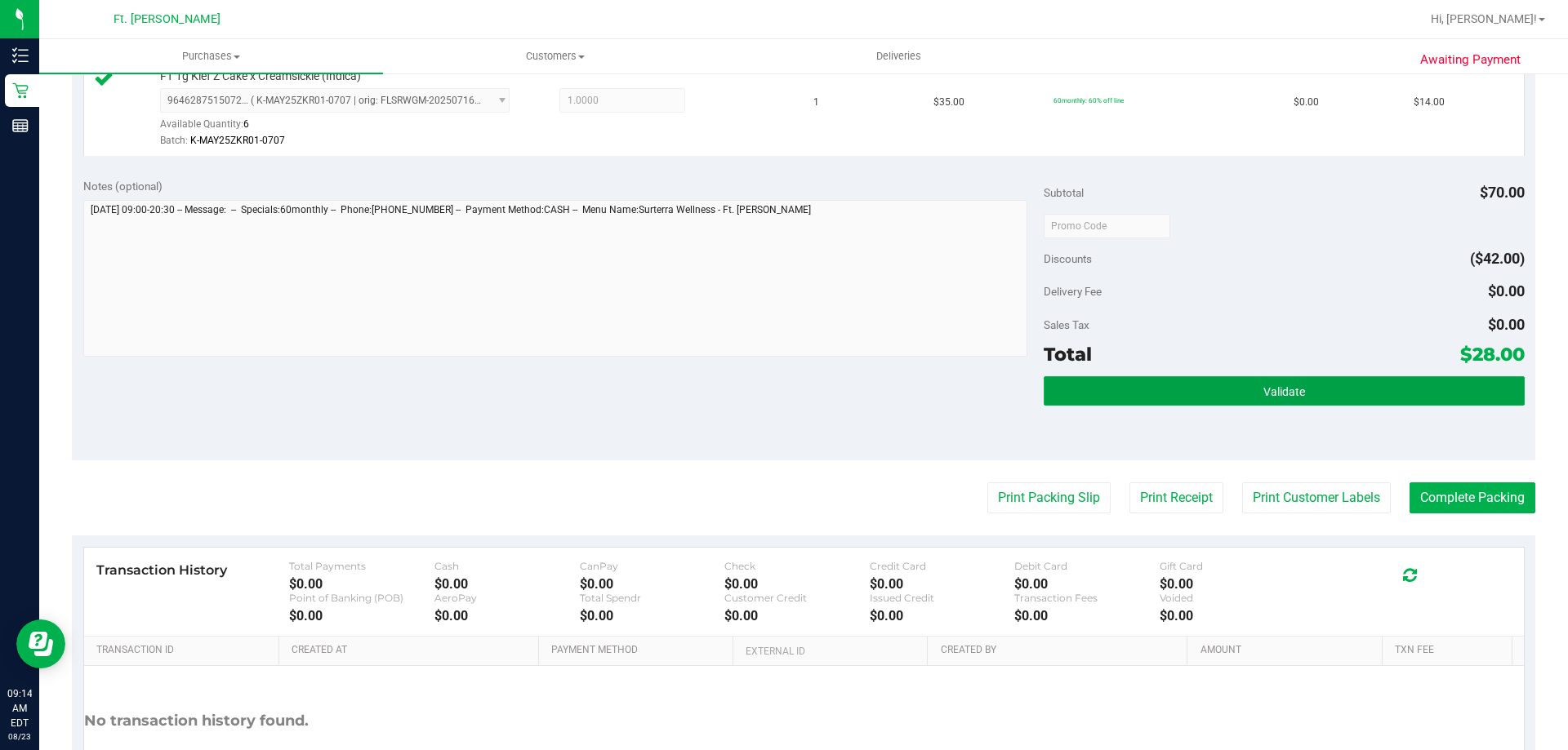
click at [784, 385] on button "Validate" at bounding box center [1284, 391] width 480 height 30
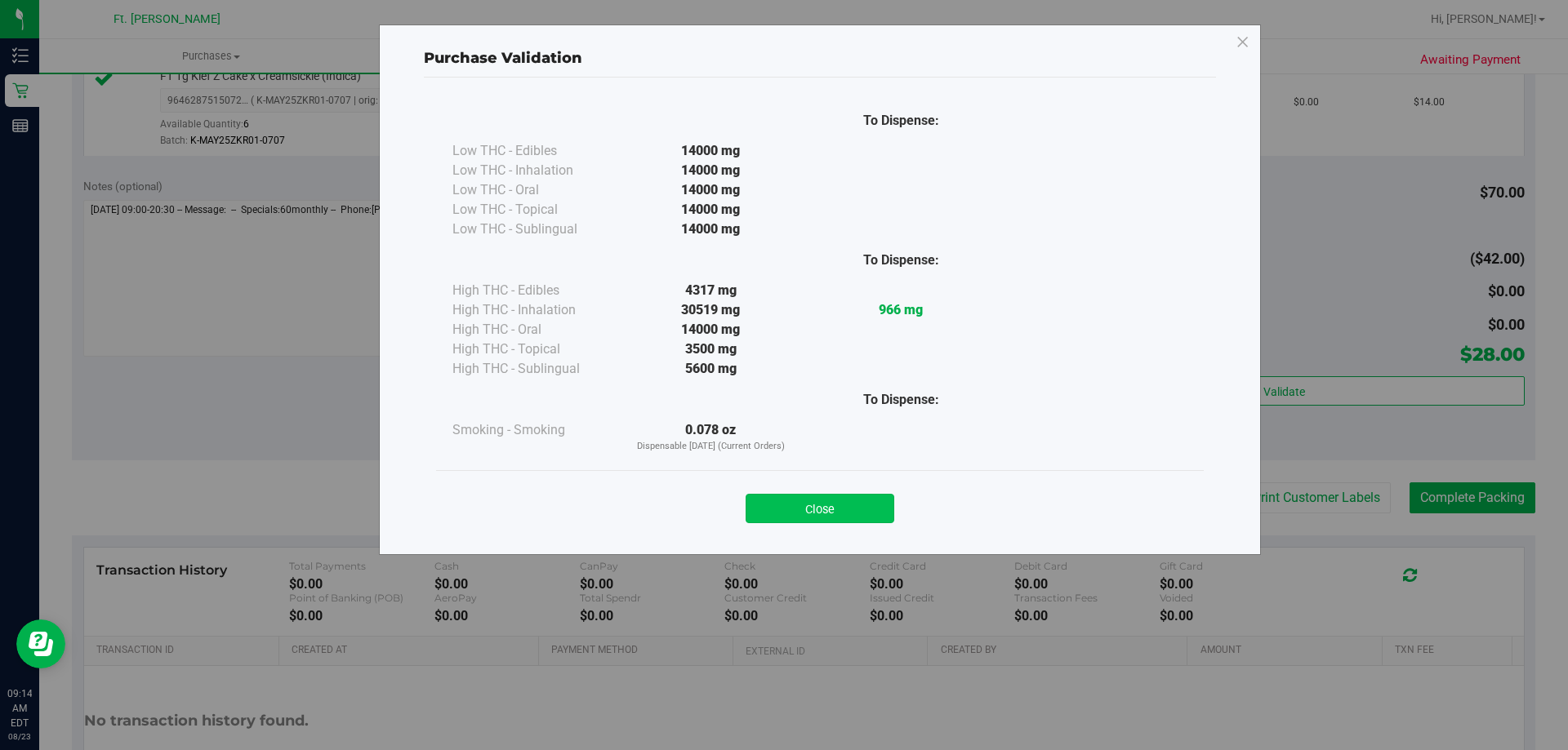
click at [784, 508] on button "Close" at bounding box center [820, 509] width 149 height 30
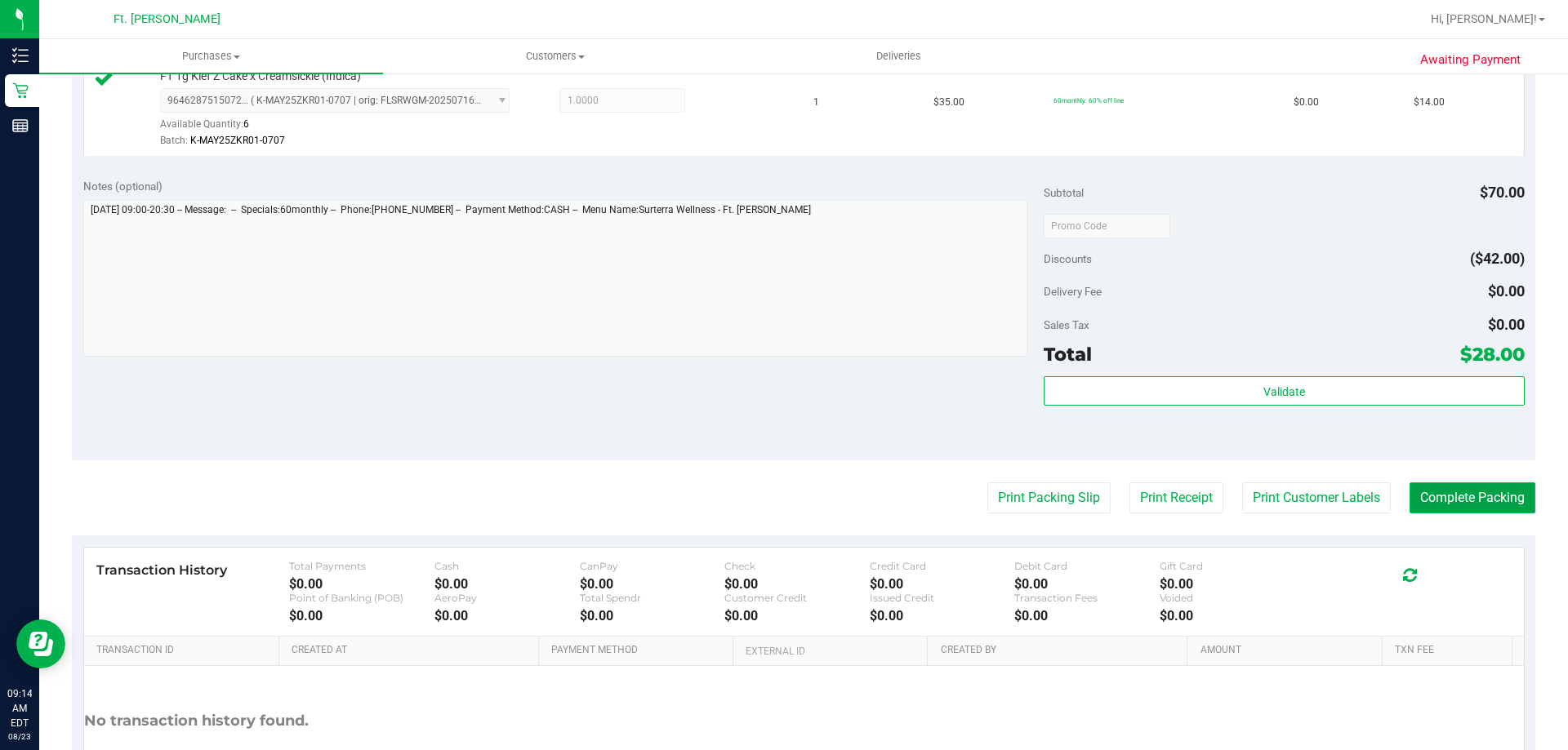
click at [784, 510] on button "Complete Packing" at bounding box center [1473, 499] width 126 height 31
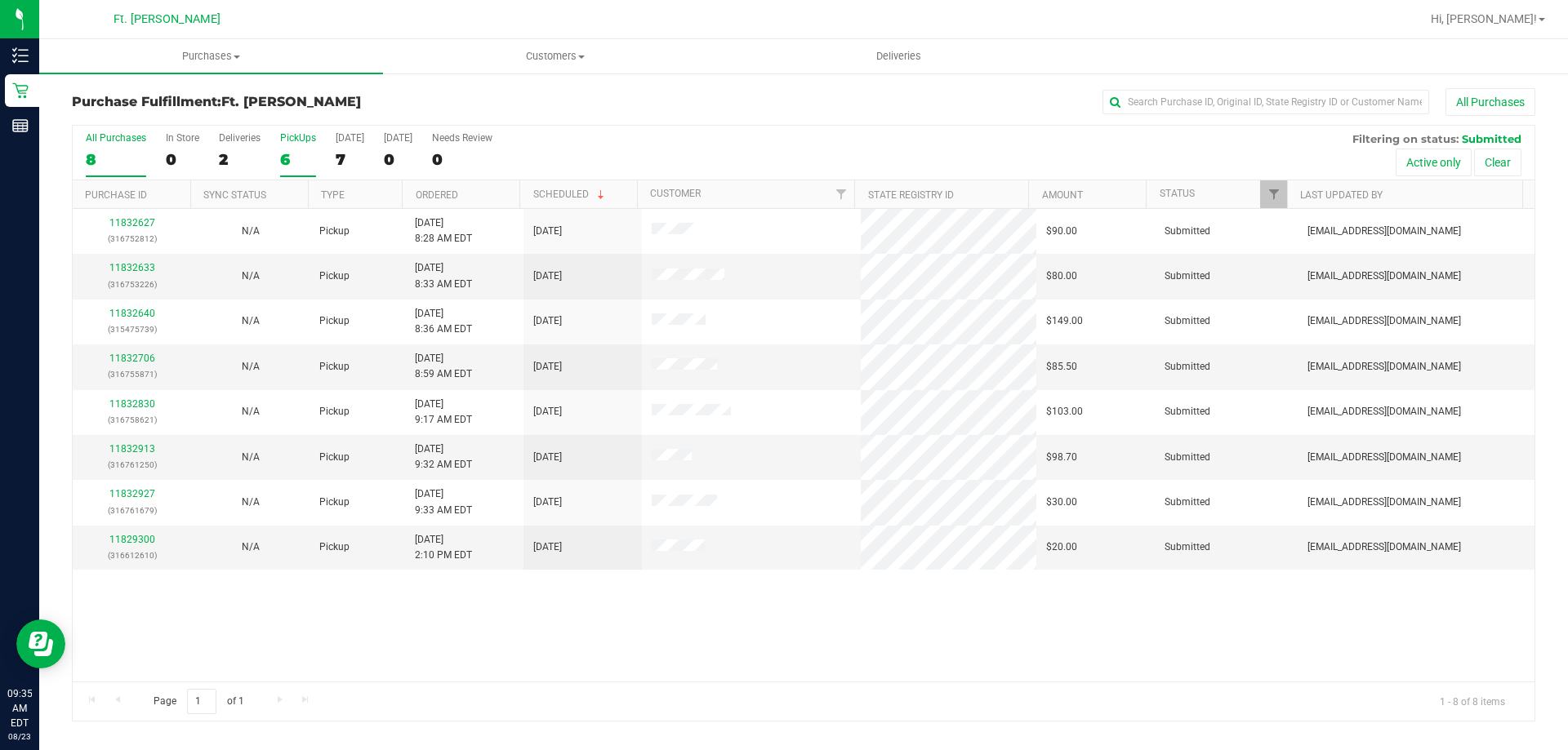
click at [300, 143] on div "PickUps" at bounding box center [298, 137] width 36 height 11
click at [0, 0] on input "PickUps 6" at bounding box center [0, 0] width 0 height 0
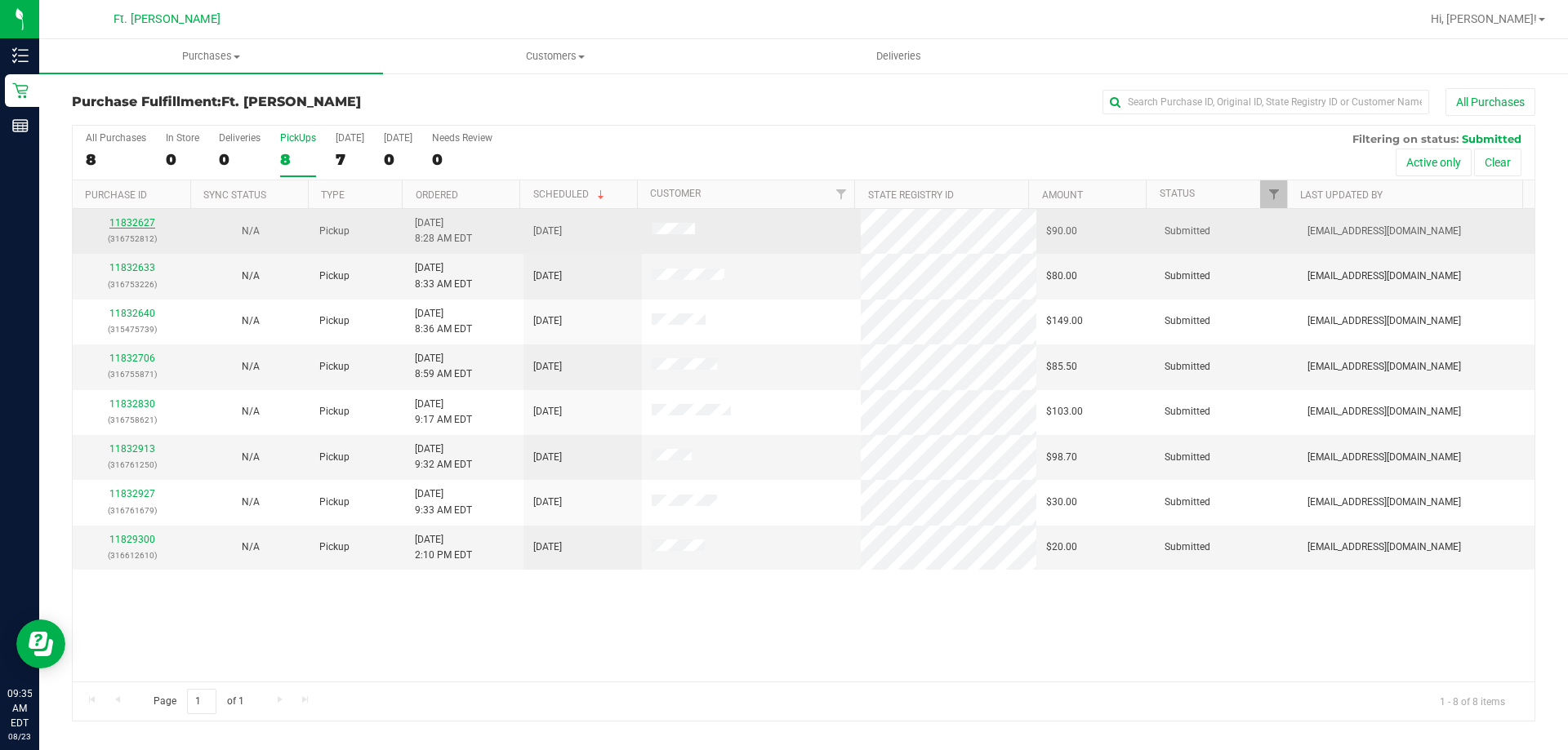
click at [135, 217] on link "11832627" at bounding box center [132, 223] width 45 height 11
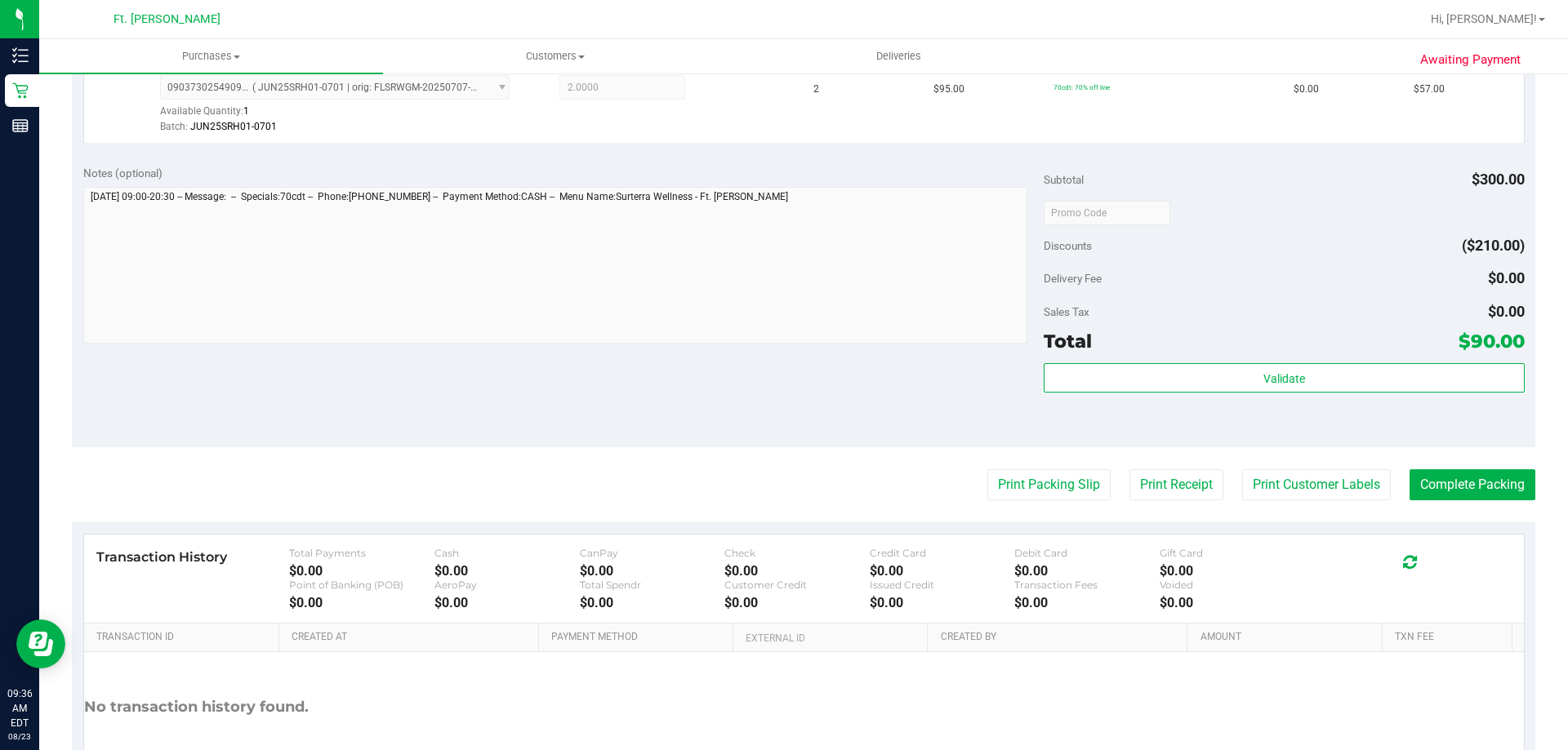
scroll to position [572, 0]
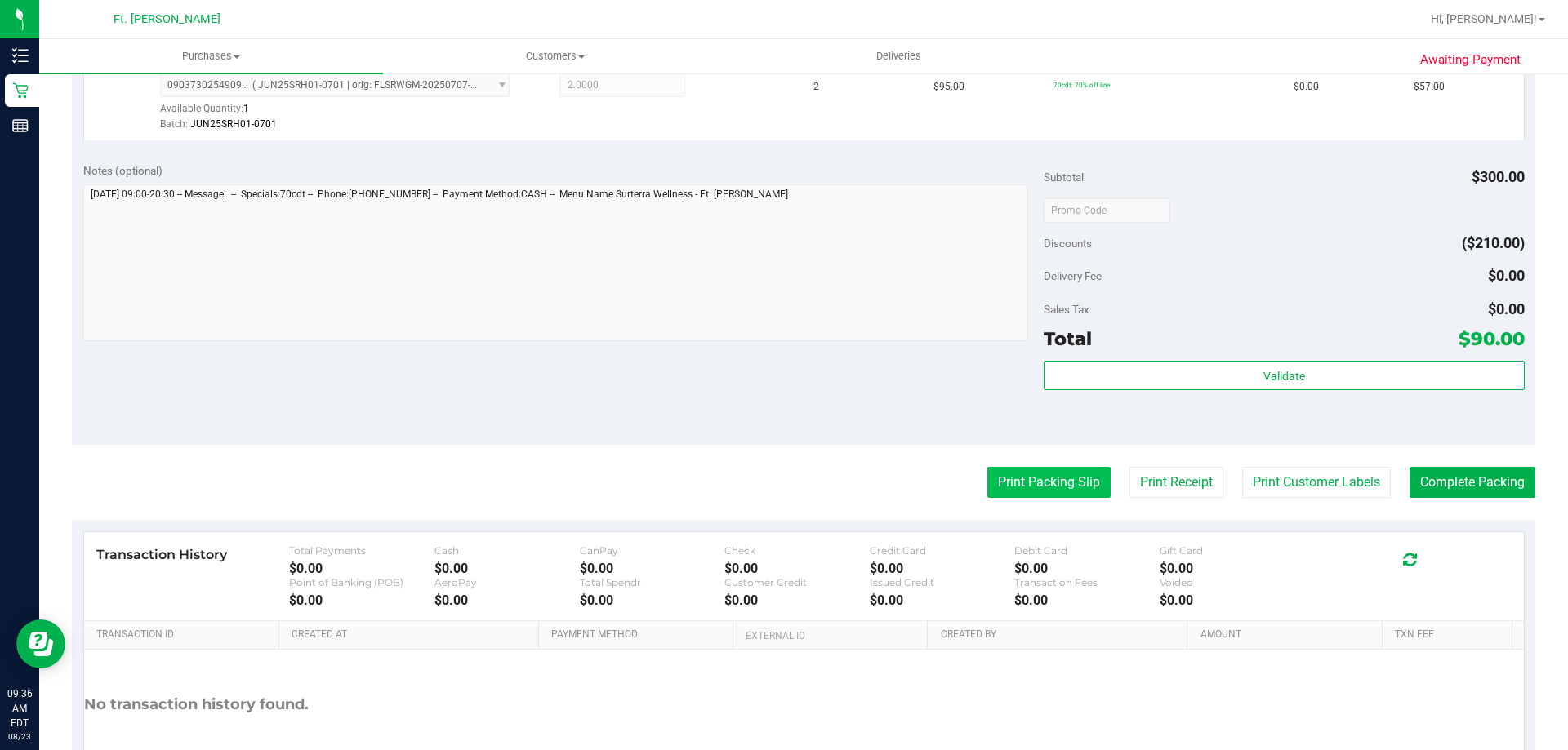
click at [784, 488] on button "Print Packing Slip" at bounding box center [1049, 483] width 123 height 31
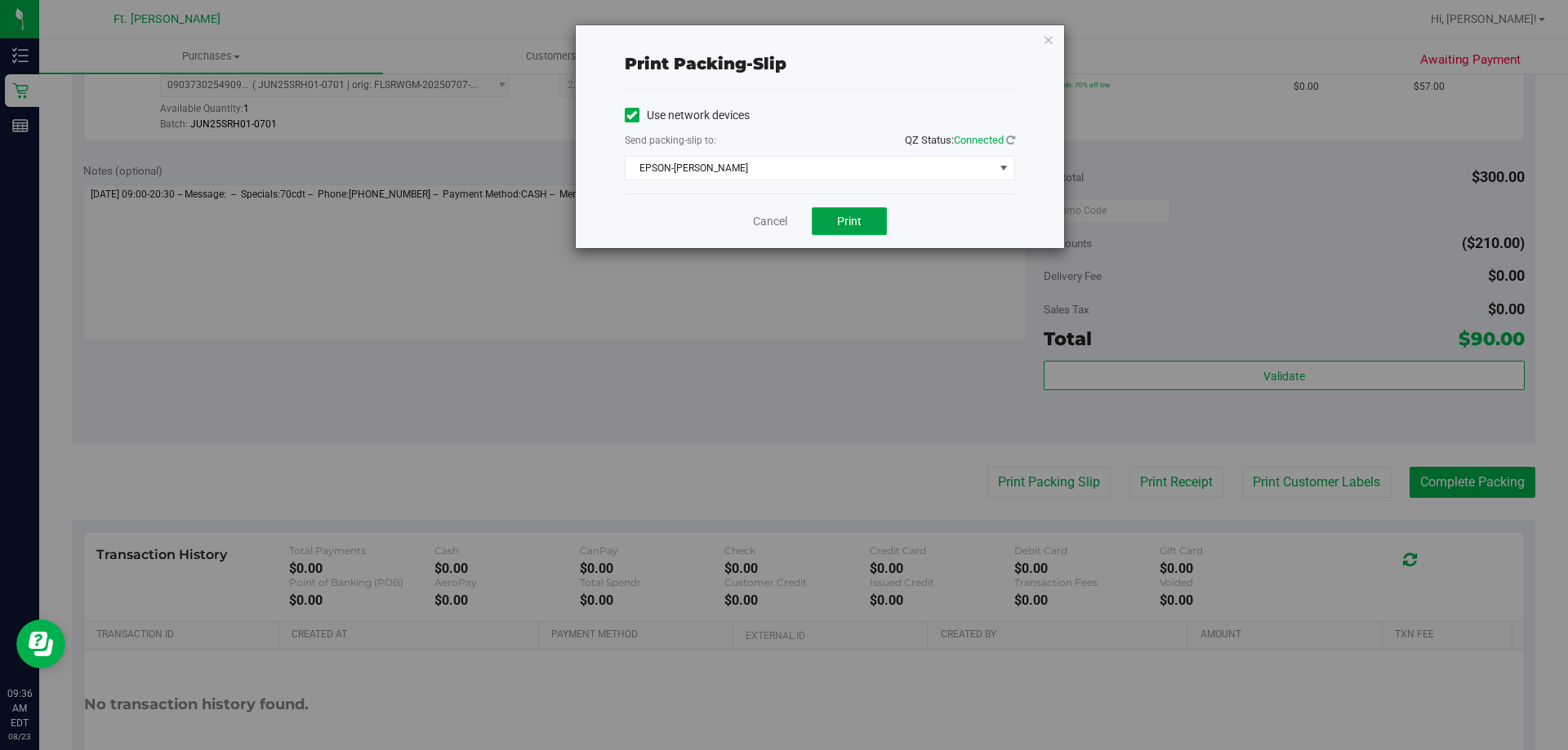
click at [784, 222] on button "Print" at bounding box center [849, 222] width 75 height 28
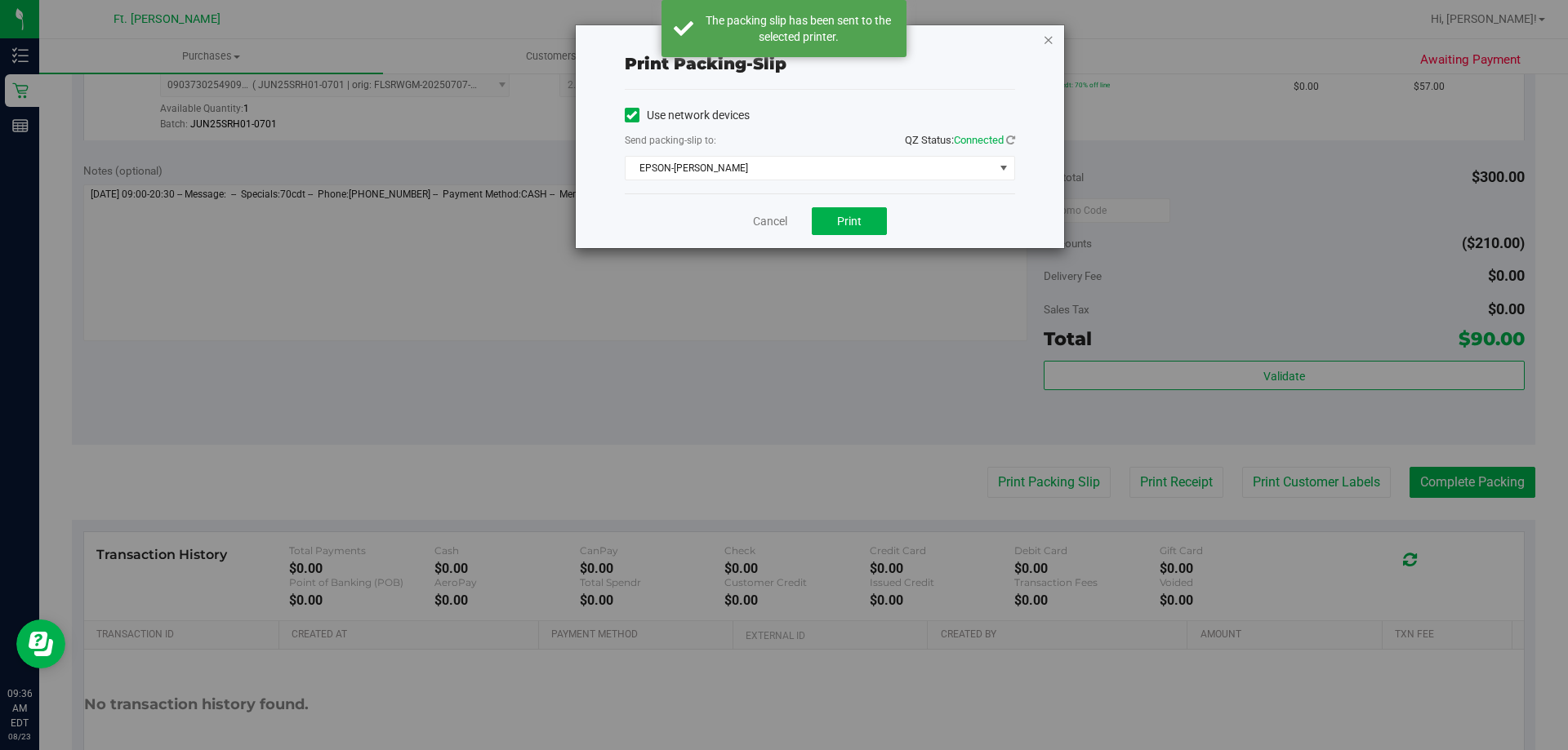
click at [784, 35] on icon "button" at bounding box center [1048, 39] width 11 height 19
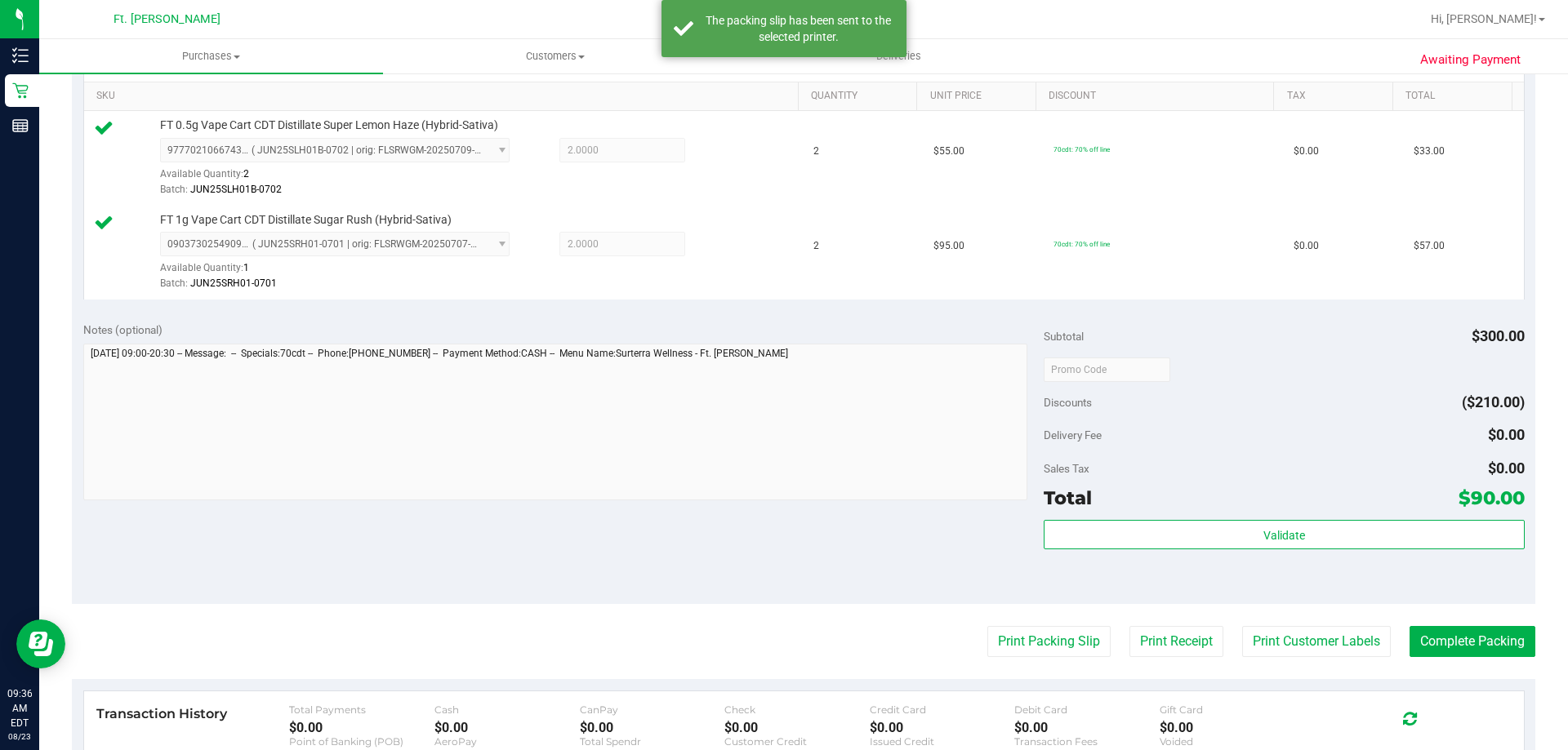
scroll to position [409, 0]
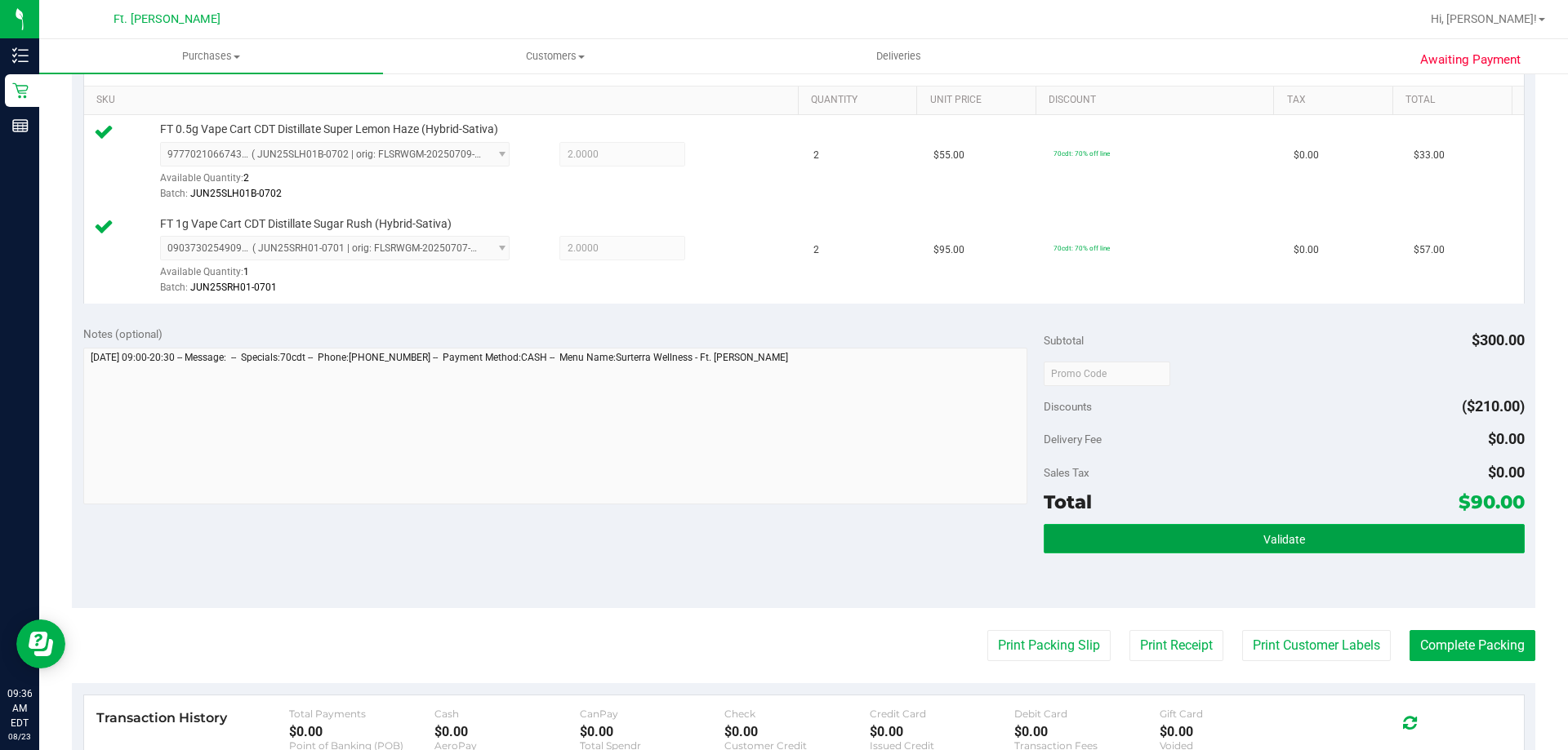
click at [784, 549] on button "Validate" at bounding box center [1284, 539] width 480 height 30
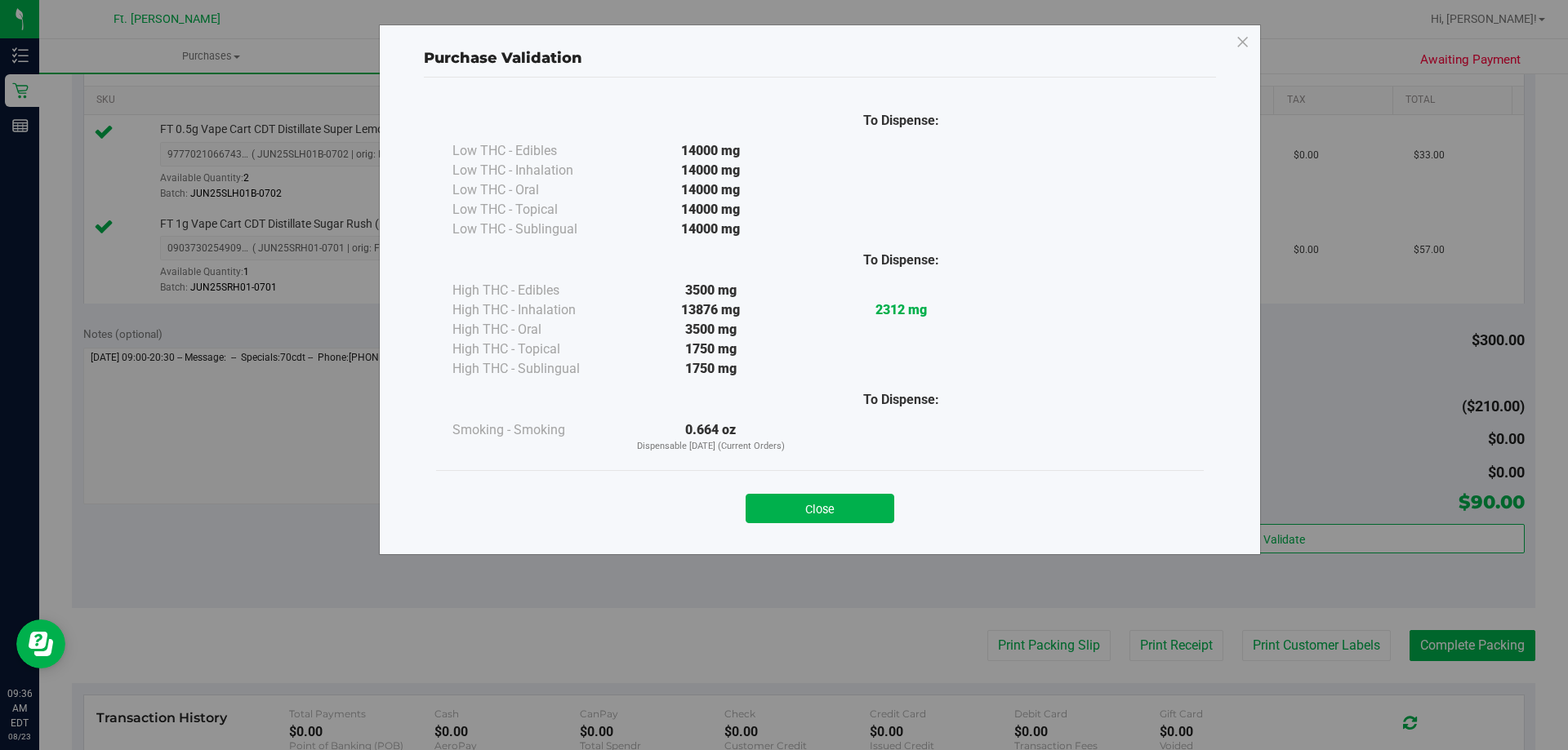
click at [784, 493] on div "Close" at bounding box center [819, 504] width 743 height 41
click at [784, 512] on button "Close" at bounding box center [820, 509] width 149 height 30
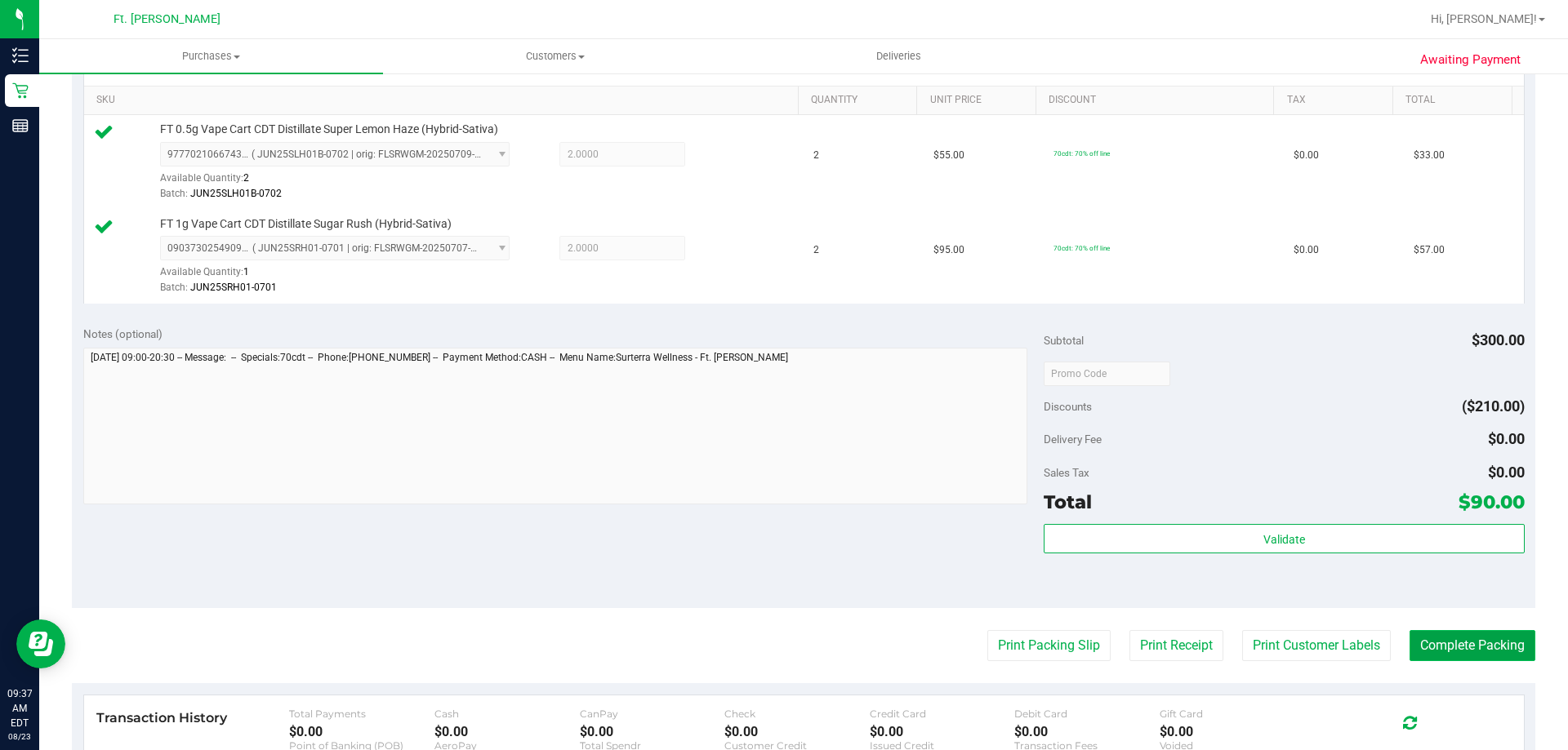
click at [784, 642] on button "Complete Packing" at bounding box center [1473, 646] width 126 height 31
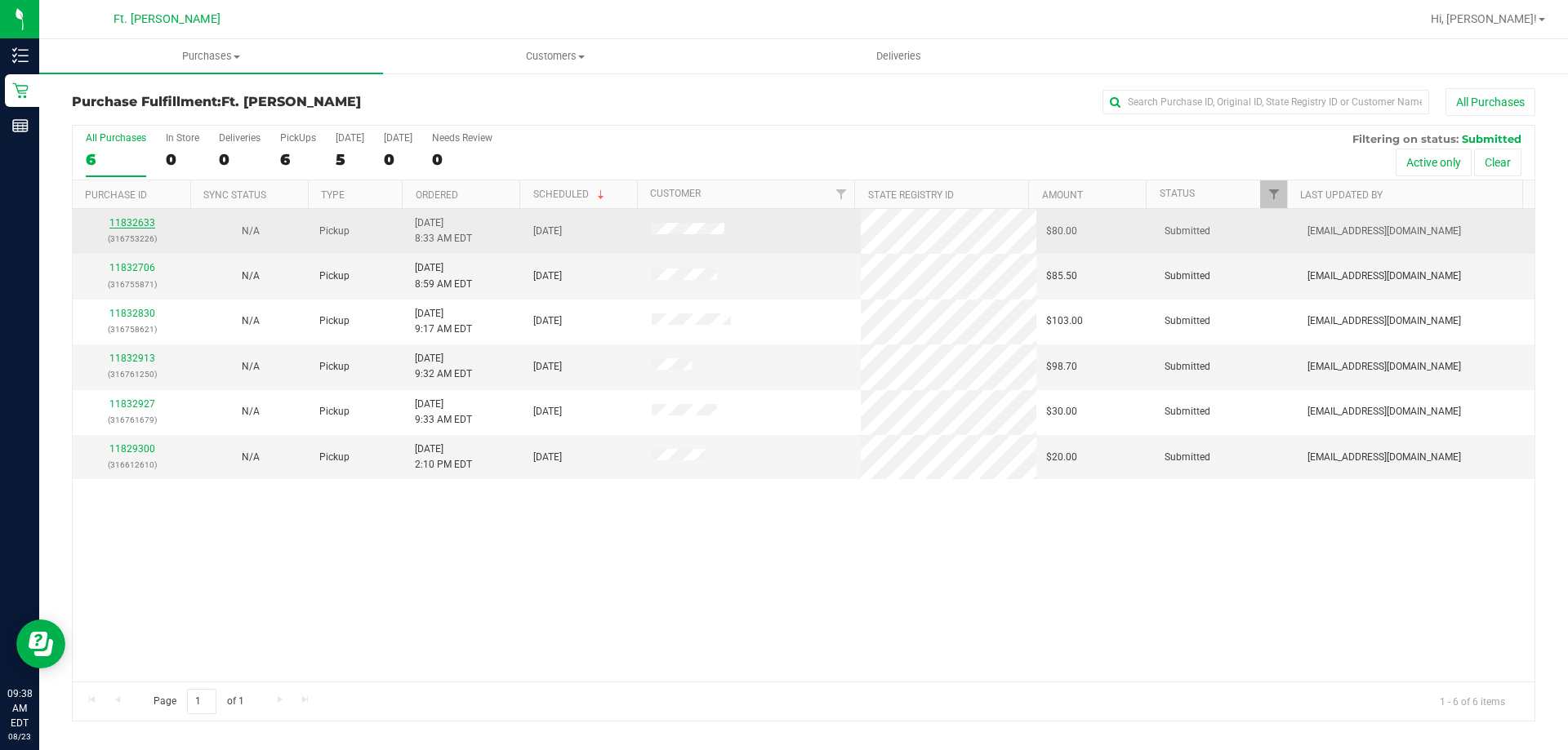
click at [140, 222] on link "11832633" at bounding box center [132, 223] width 45 height 11
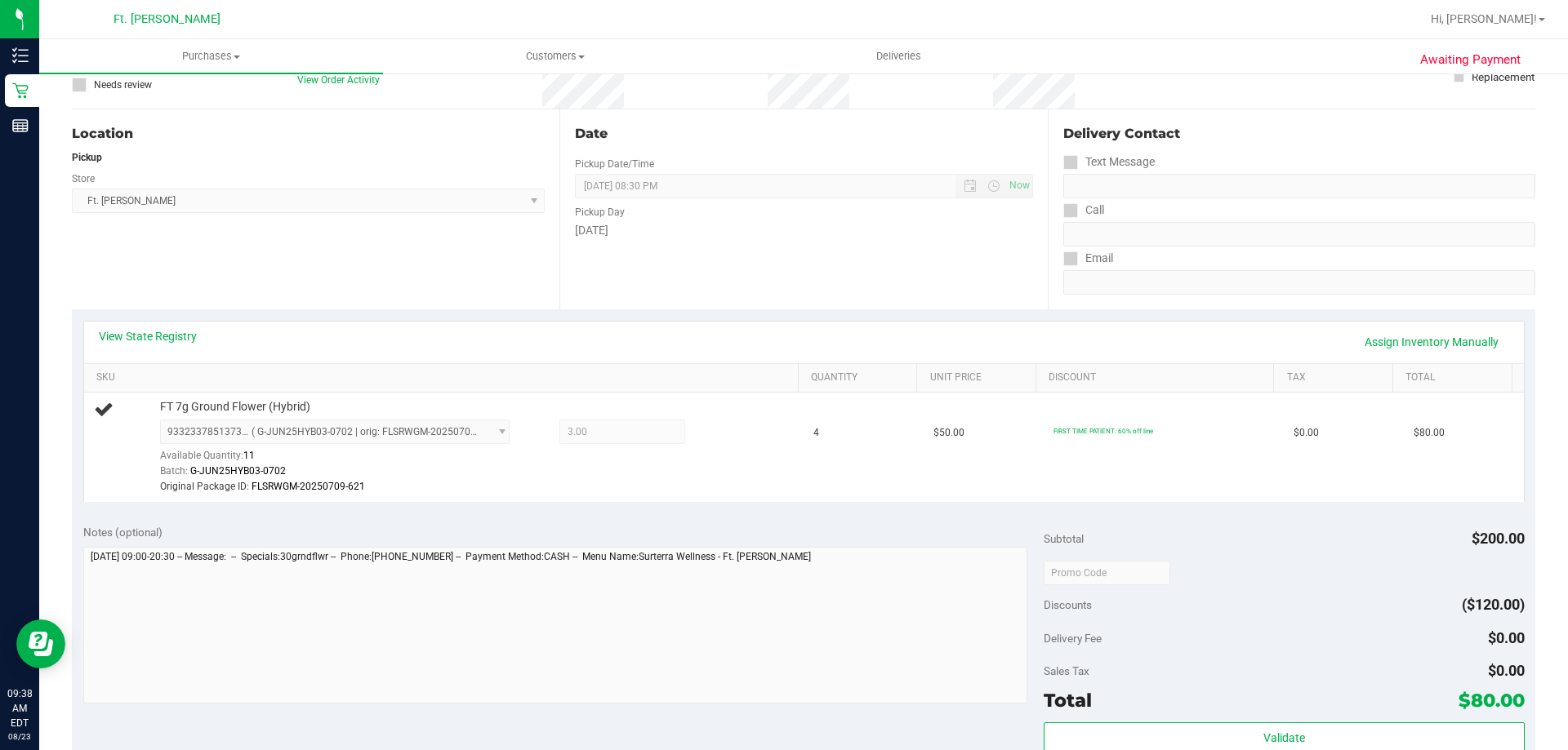
scroll to position [163, 0]
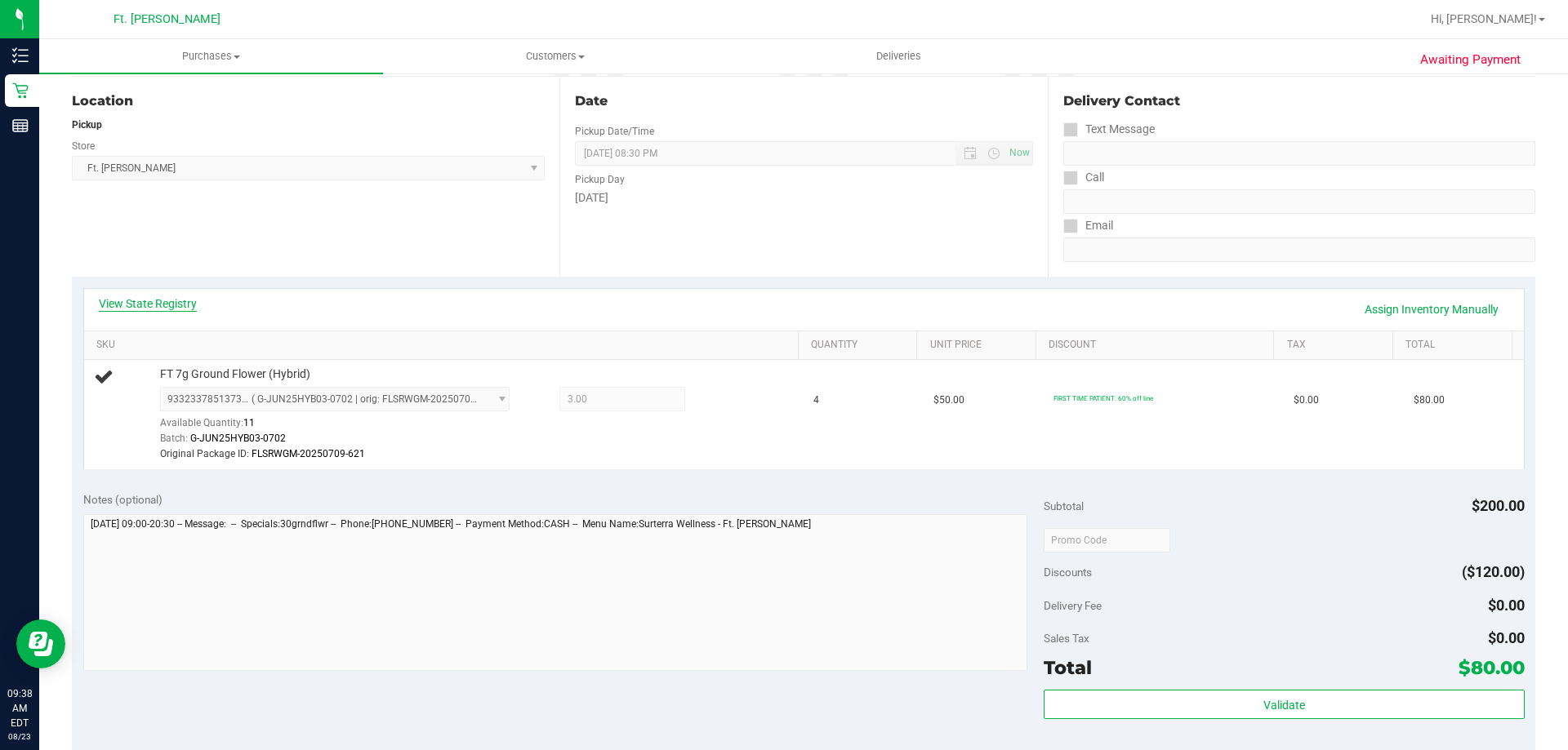
click at [189, 302] on link "View State Registry" at bounding box center [148, 304] width 98 height 17
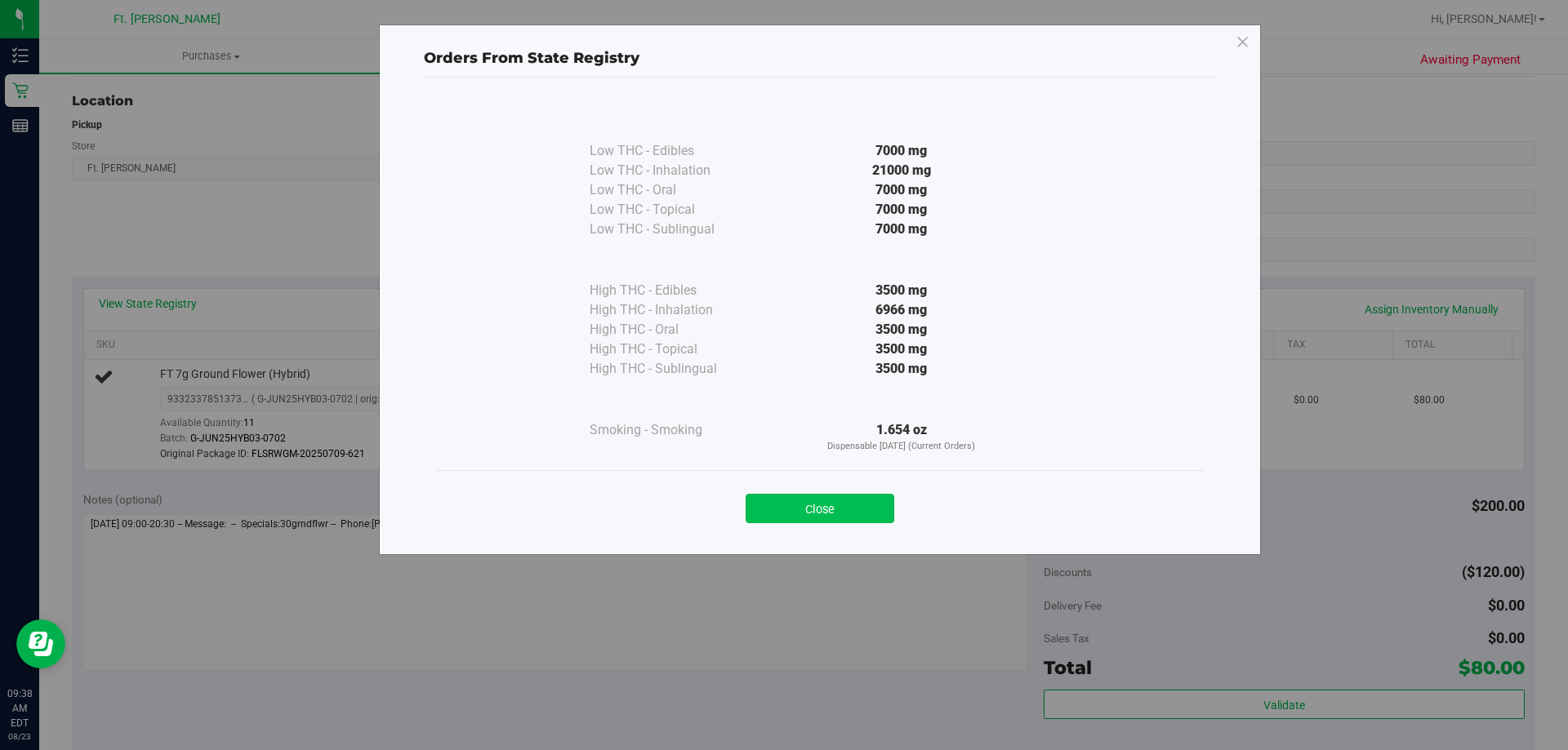
click at [784, 513] on button "Close" at bounding box center [820, 509] width 149 height 30
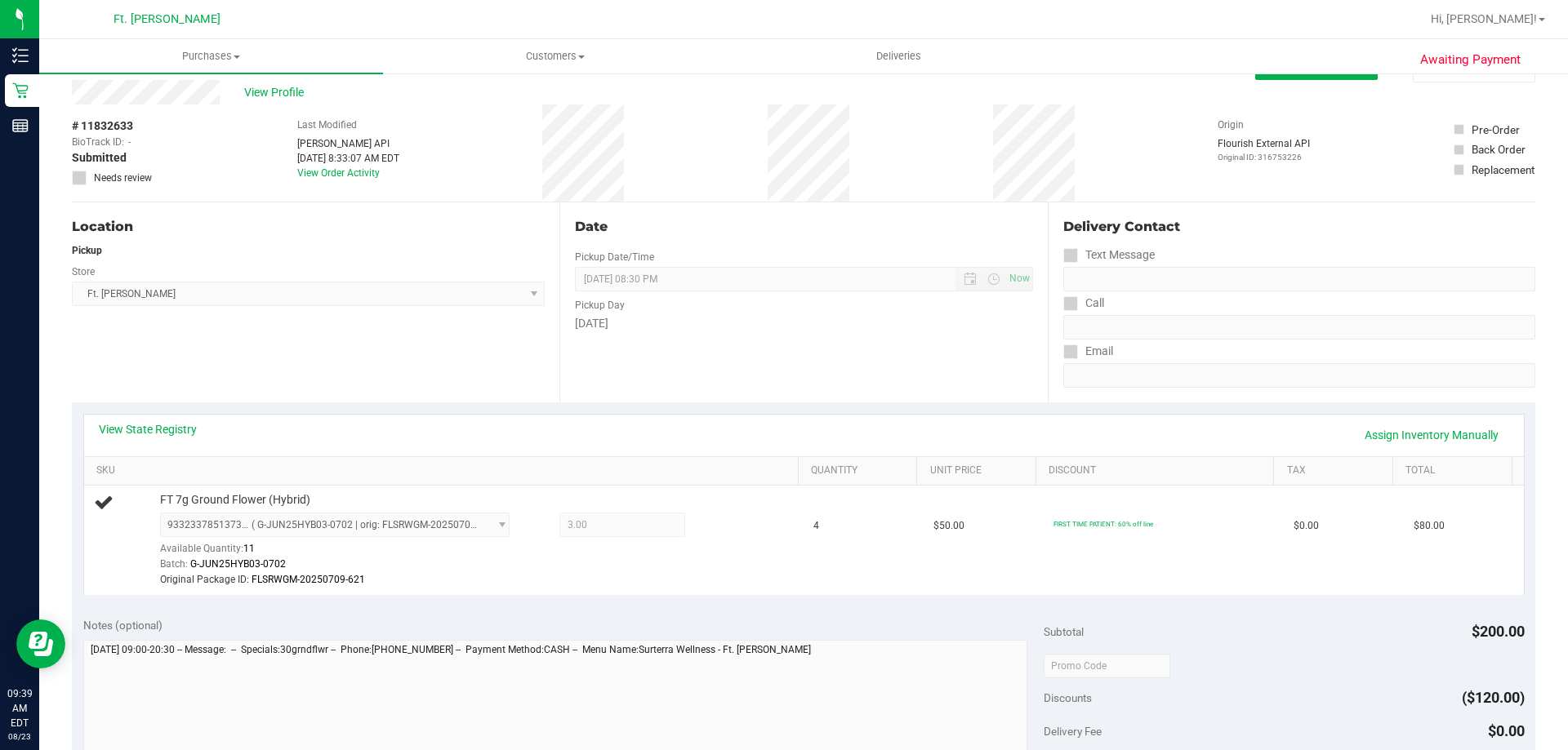
scroll to position [0, 0]
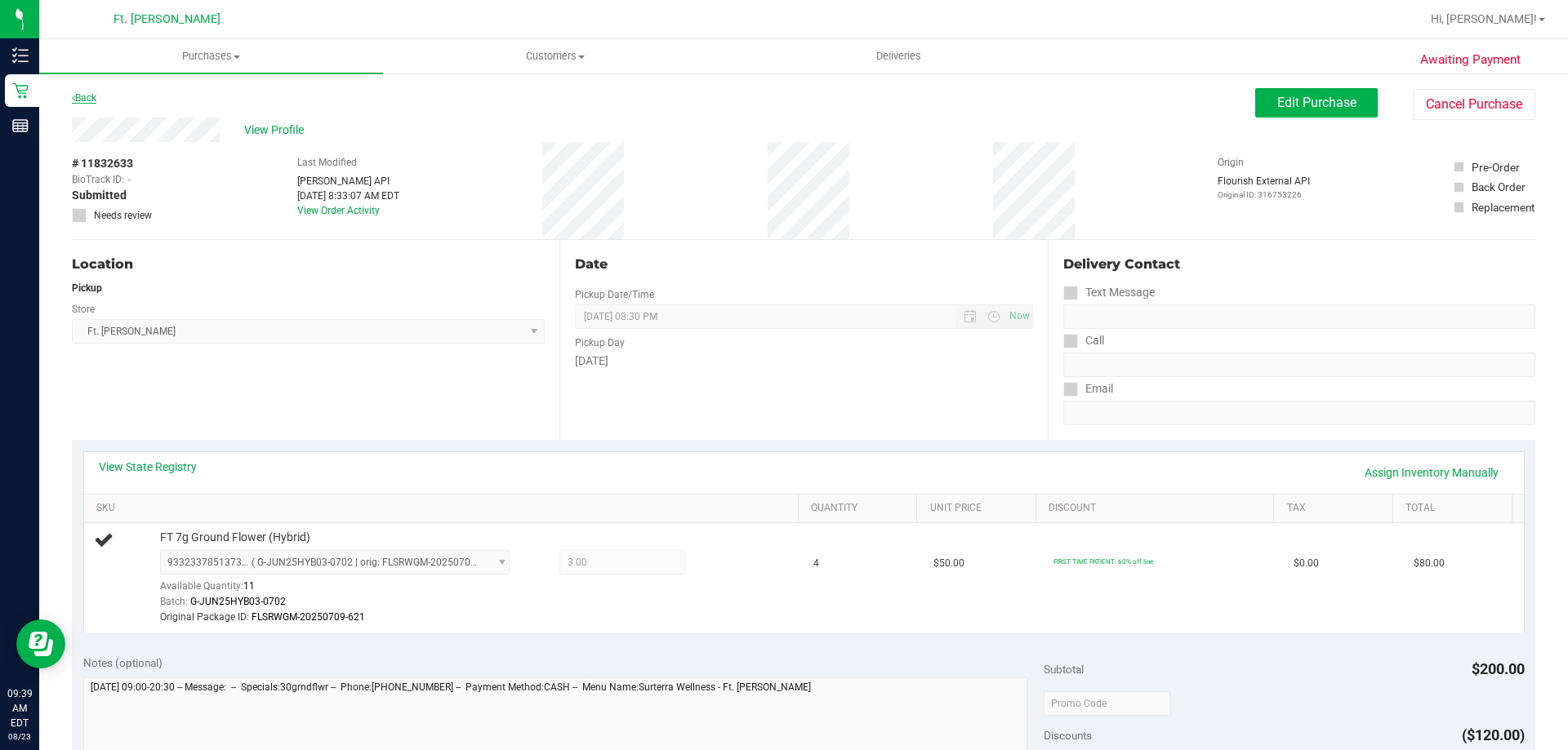
click at [86, 94] on link "Back" at bounding box center [84, 98] width 24 height 11
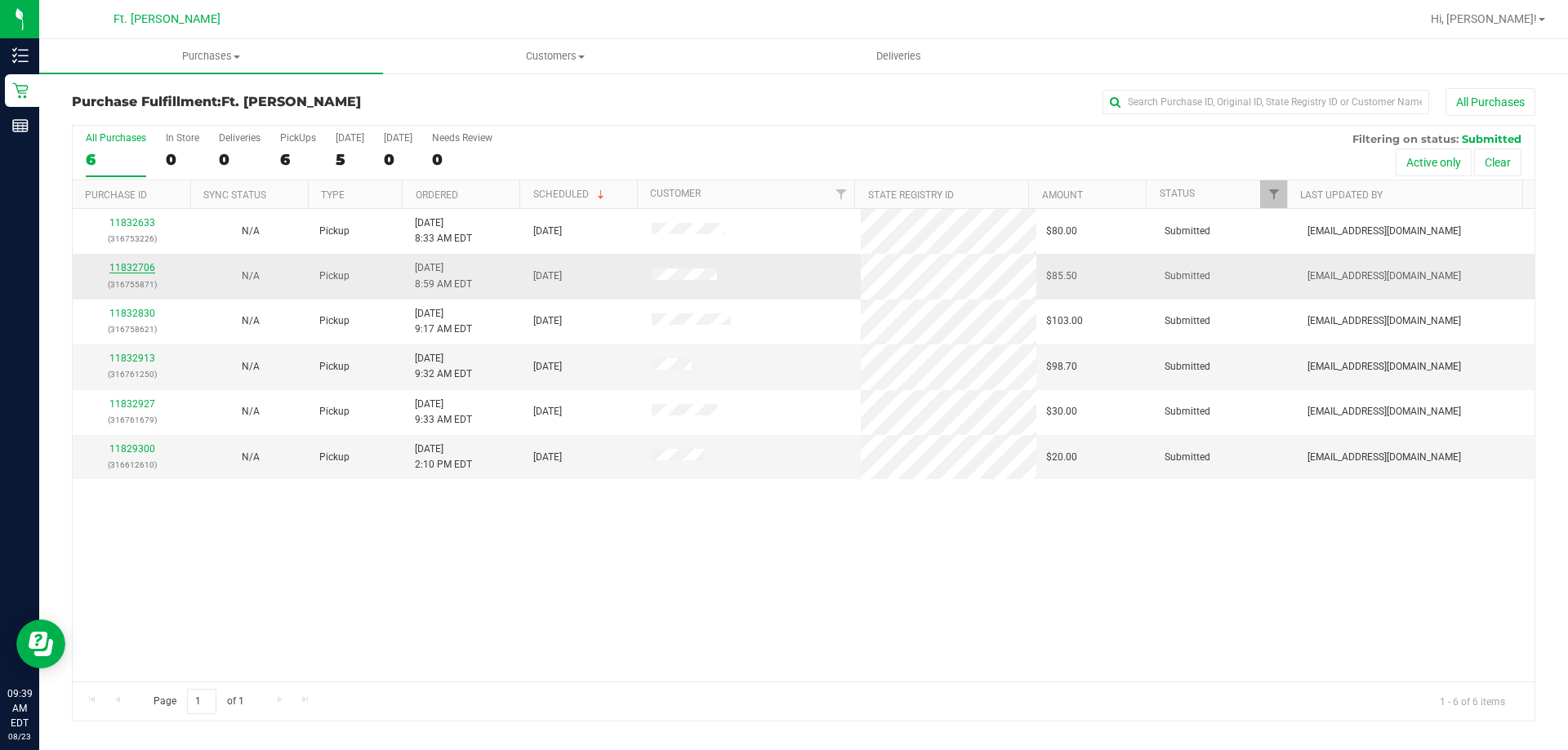
click at [136, 266] on link "11832706" at bounding box center [132, 267] width 45 height 11
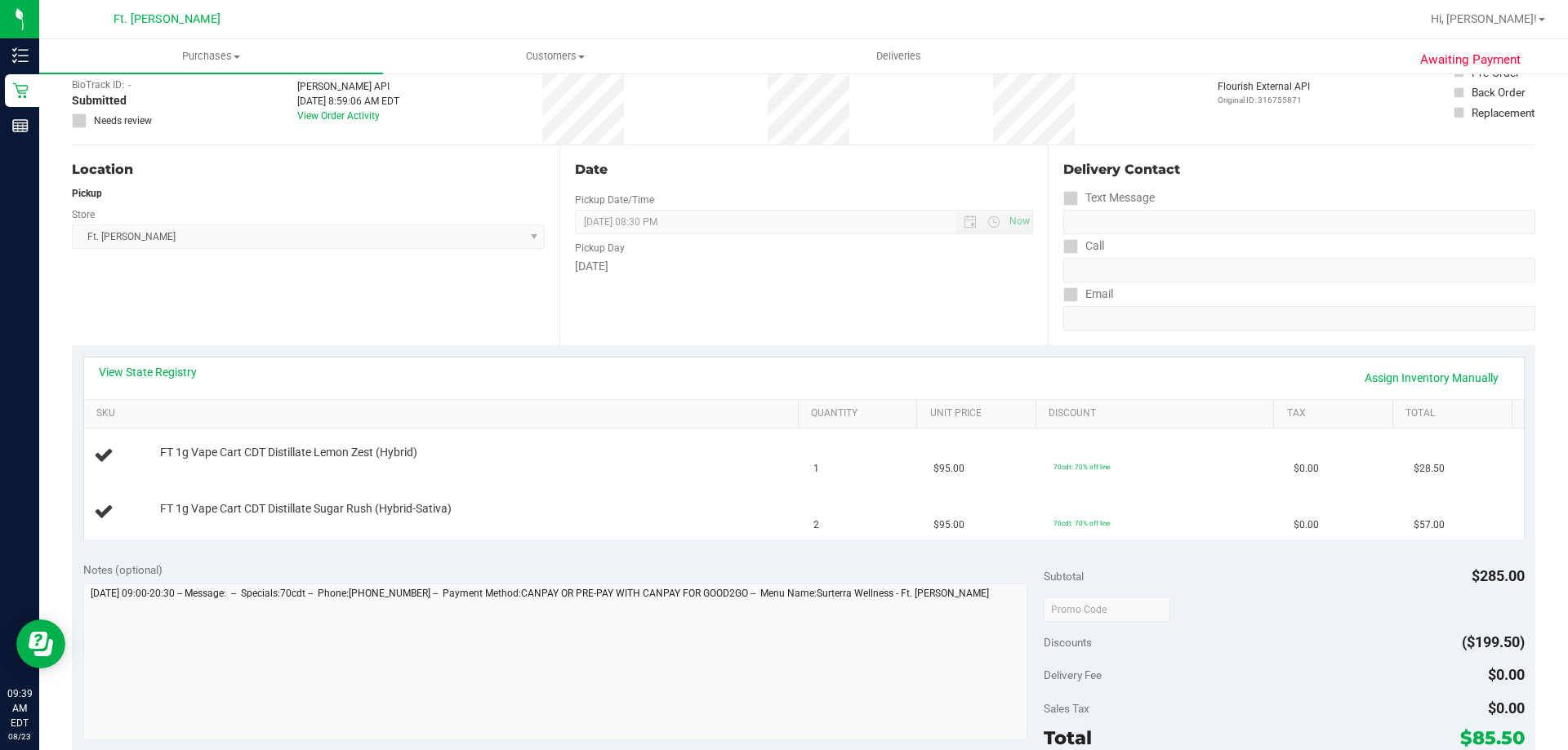
scroll to position [327, 0]
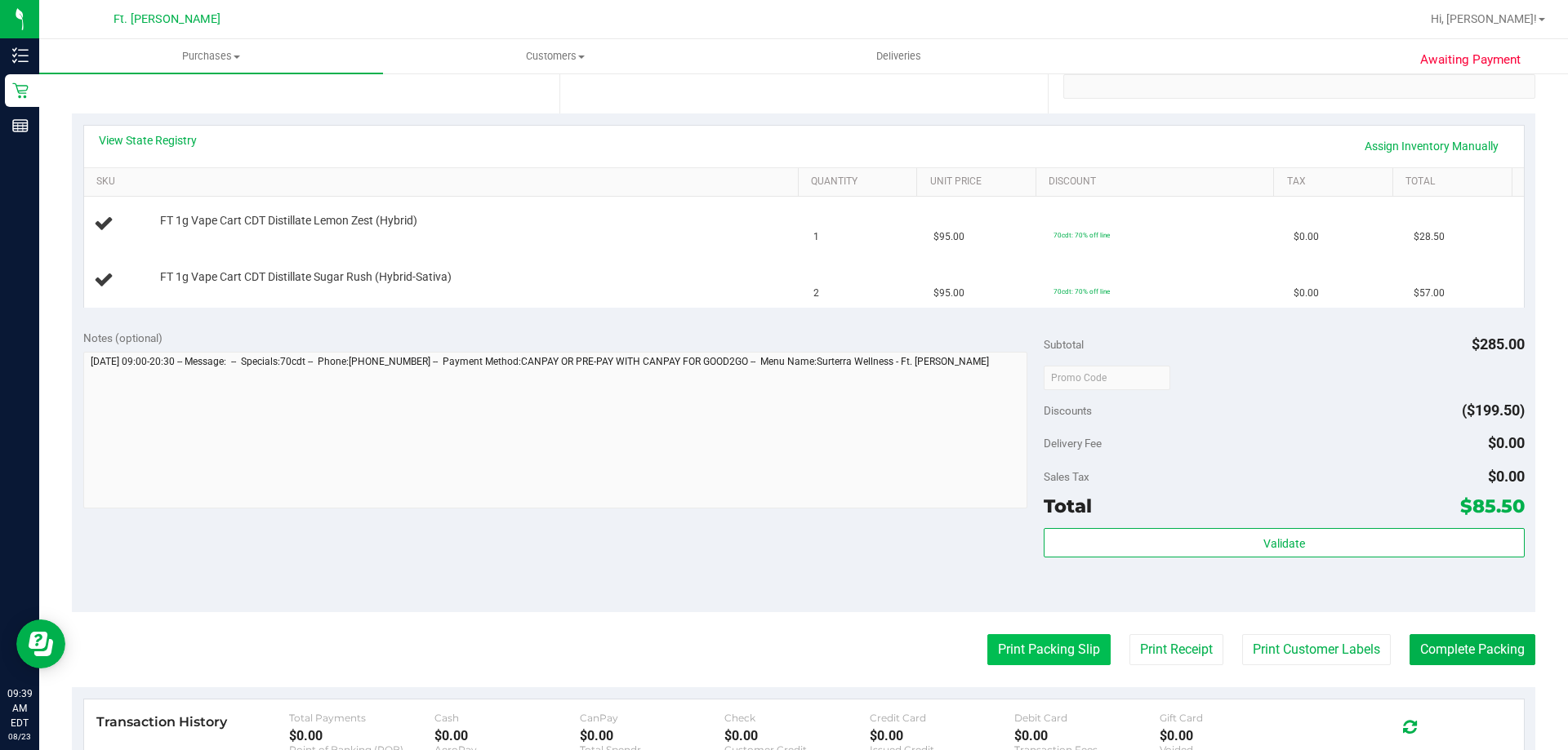
click at [784, 648] on button "Print Packing Slip" at bounding box center [1049, 650] width 123 height 31
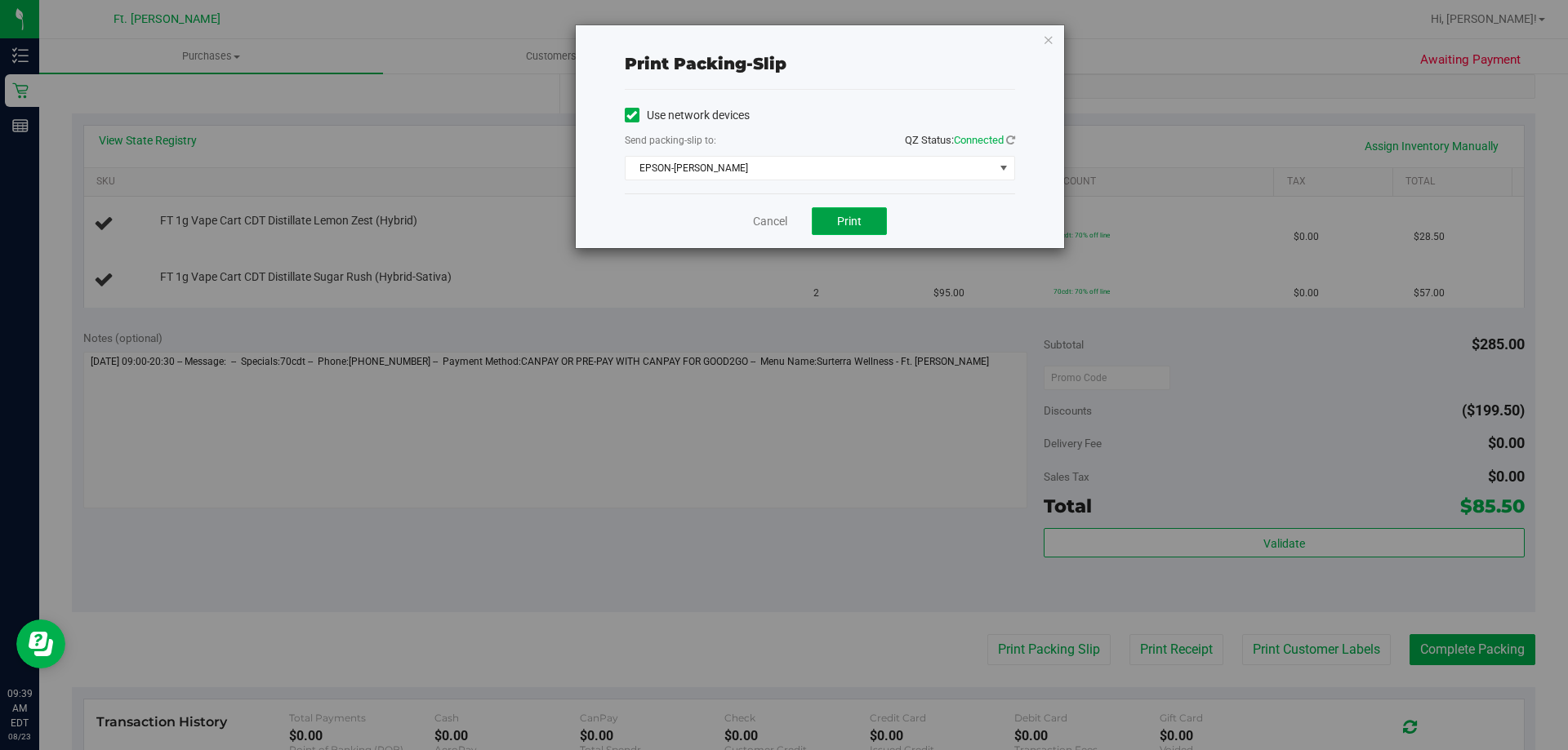
click at [784, 217] on button "Print" at bounding box center [849, 222] width 75 height 28
click at [782, 224] on link "Cancel" at bounding box center [770, 222] width 34 height 17
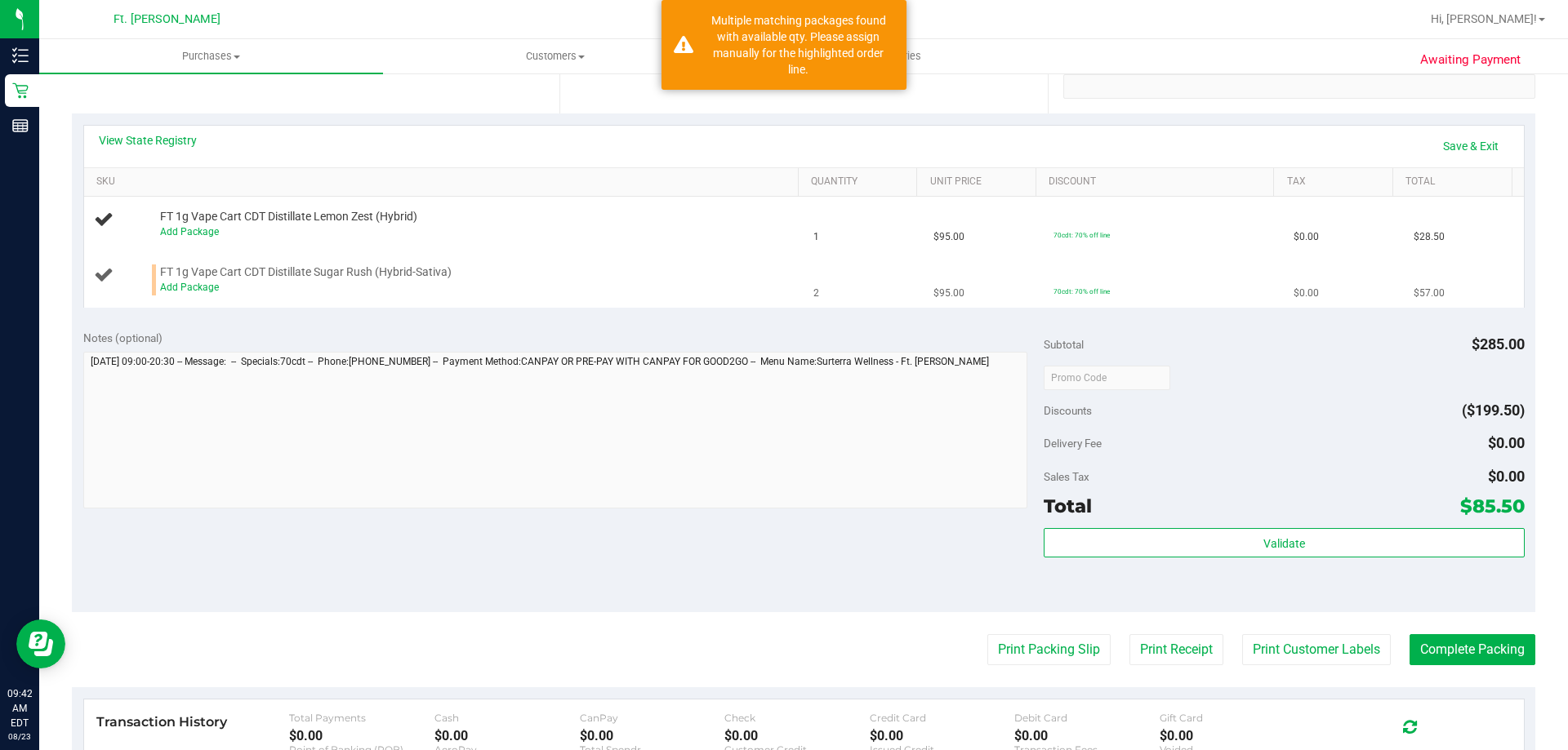
click at [208, 293] on div "Add Package" at bounding box center [475, 288] width 631 height 16
click at [208, 284] on link "Add Package" at bounding box center [189, 287] width 59 height 11
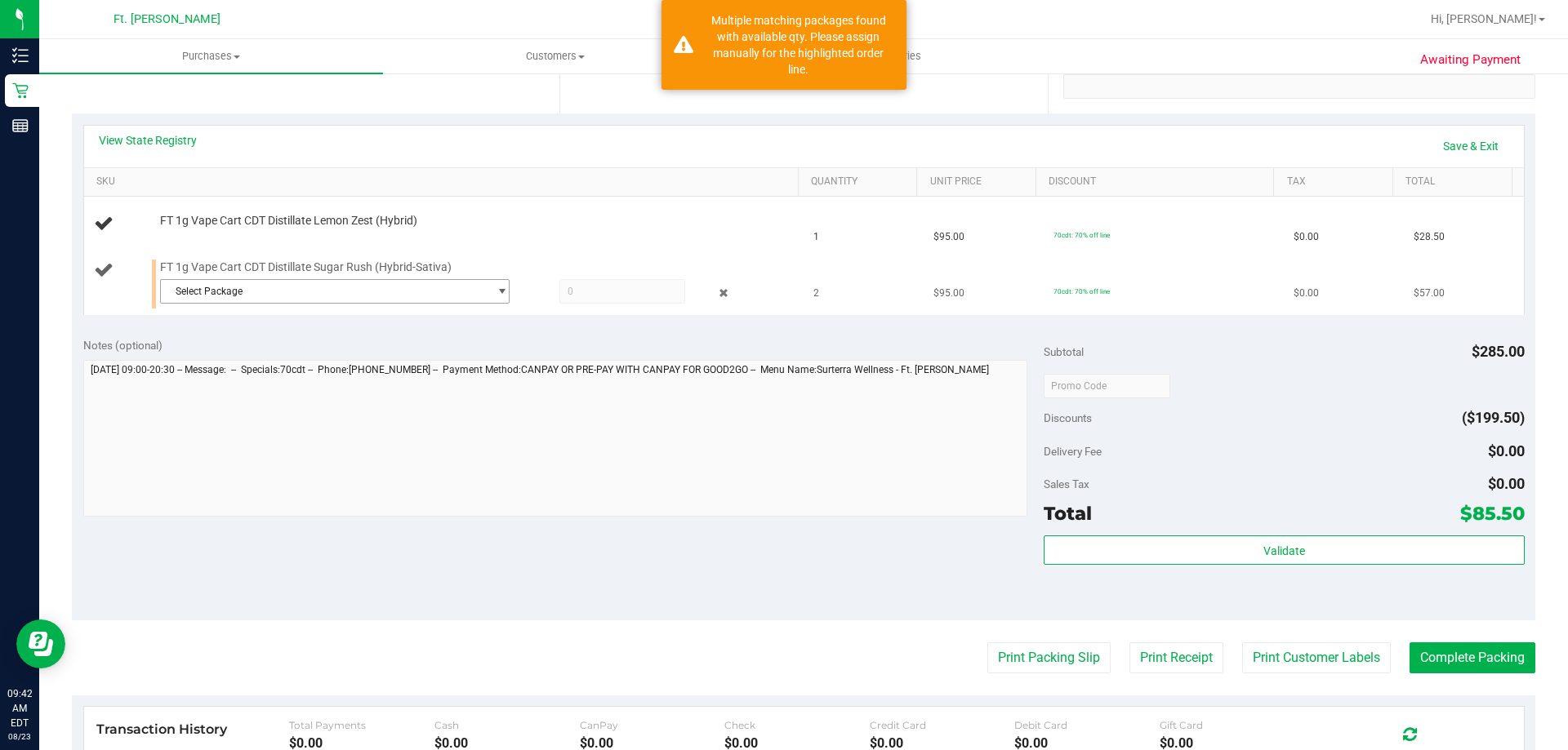
click at [267, 279] on span "Select Package" at bounding box center [335, 292] width 349 height 24
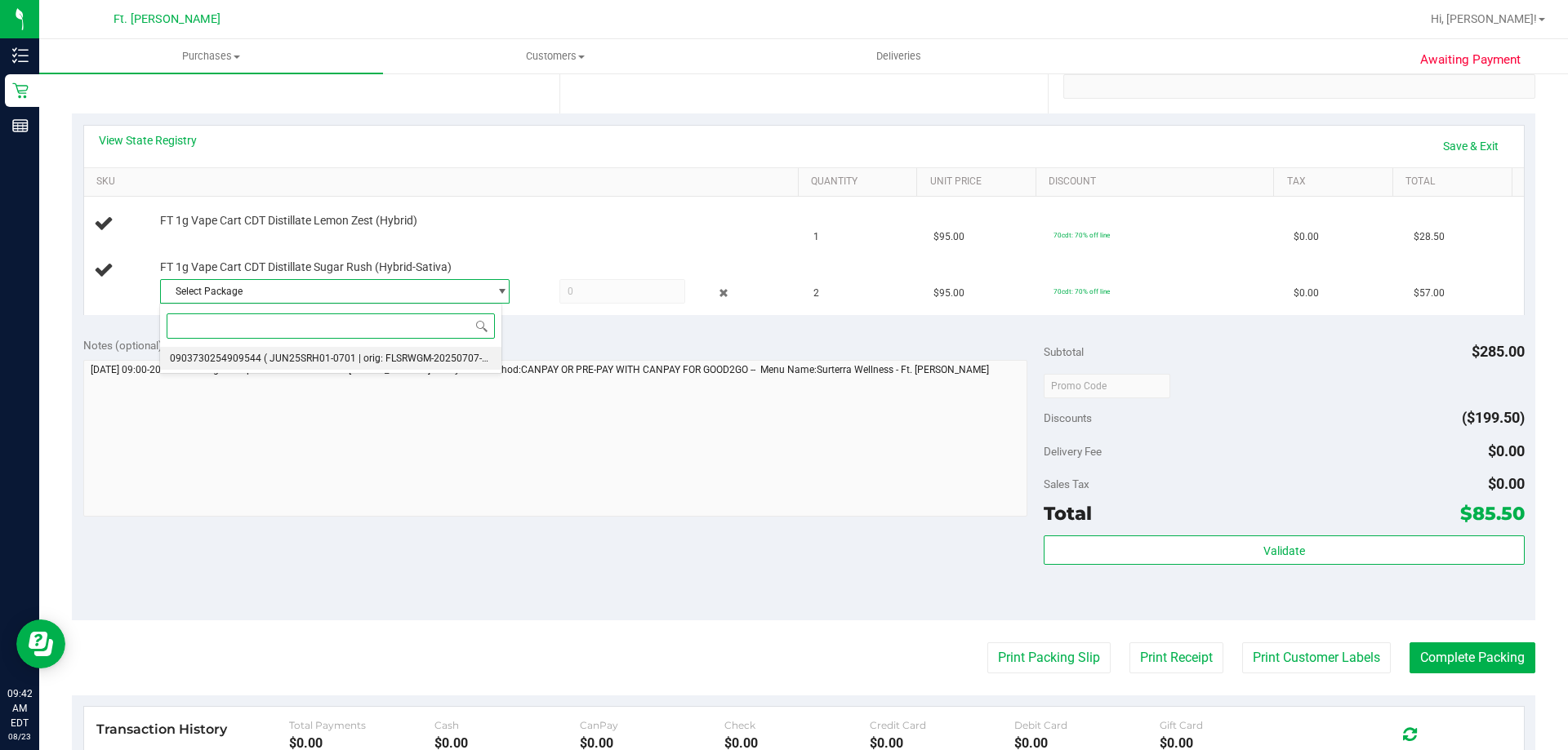
click at [295, 350] on li "0903730254909544 ( JUN25SRH01-0701 | orig: FLSRWGM-20250707-2310 )" at bounding box center [330, 358] width 342 height 23
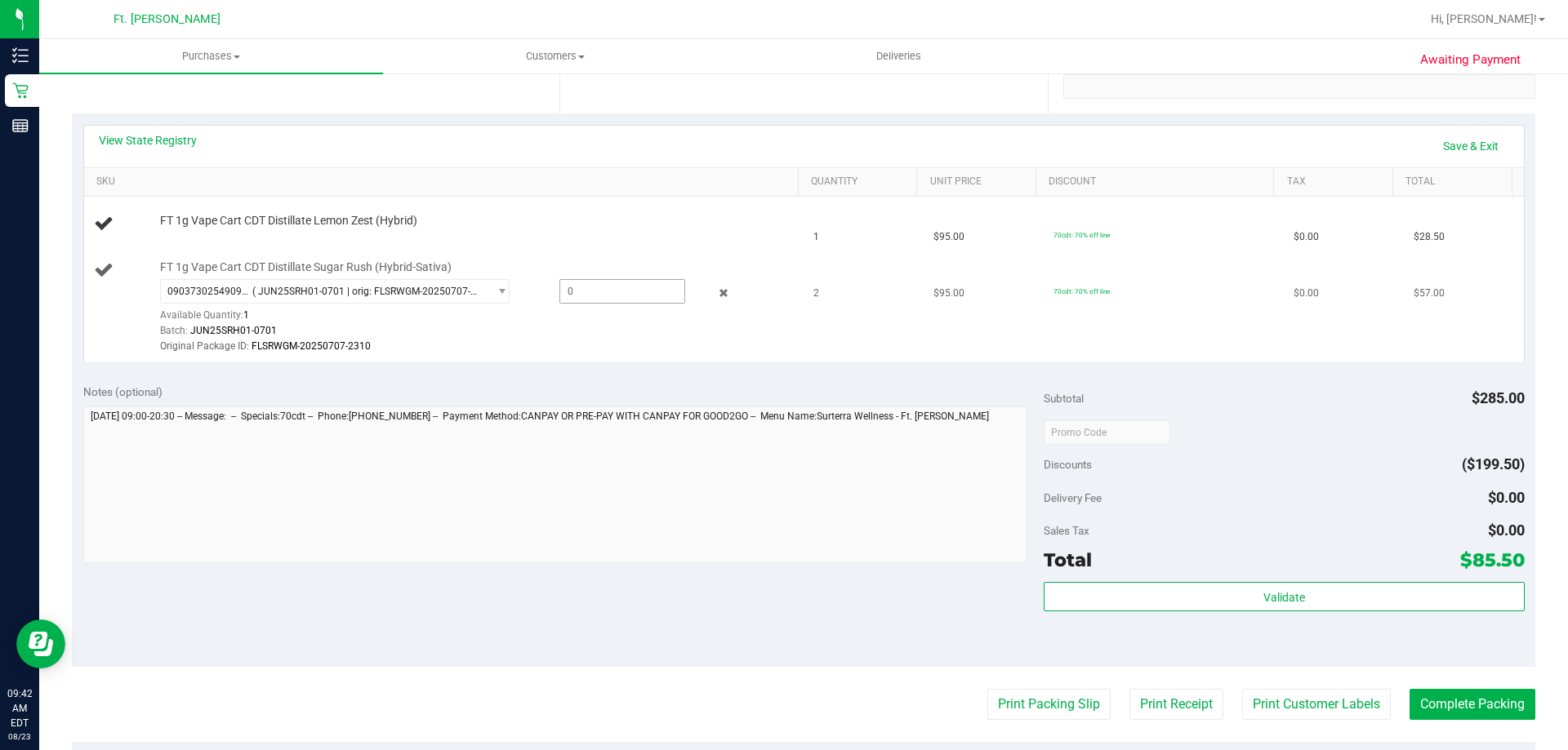
click at [568, 286] on span at bounding box center [623, 292] width 126 height 24
type input "1"
type input "1.0000"
click at [550, 318] on div "0903730254909544 ( JUN25SRH01-0701 | orig: FLSRWGM-20250707-2310 ) 090373025490…" at bounding box center [475, 317] width 631 height 76
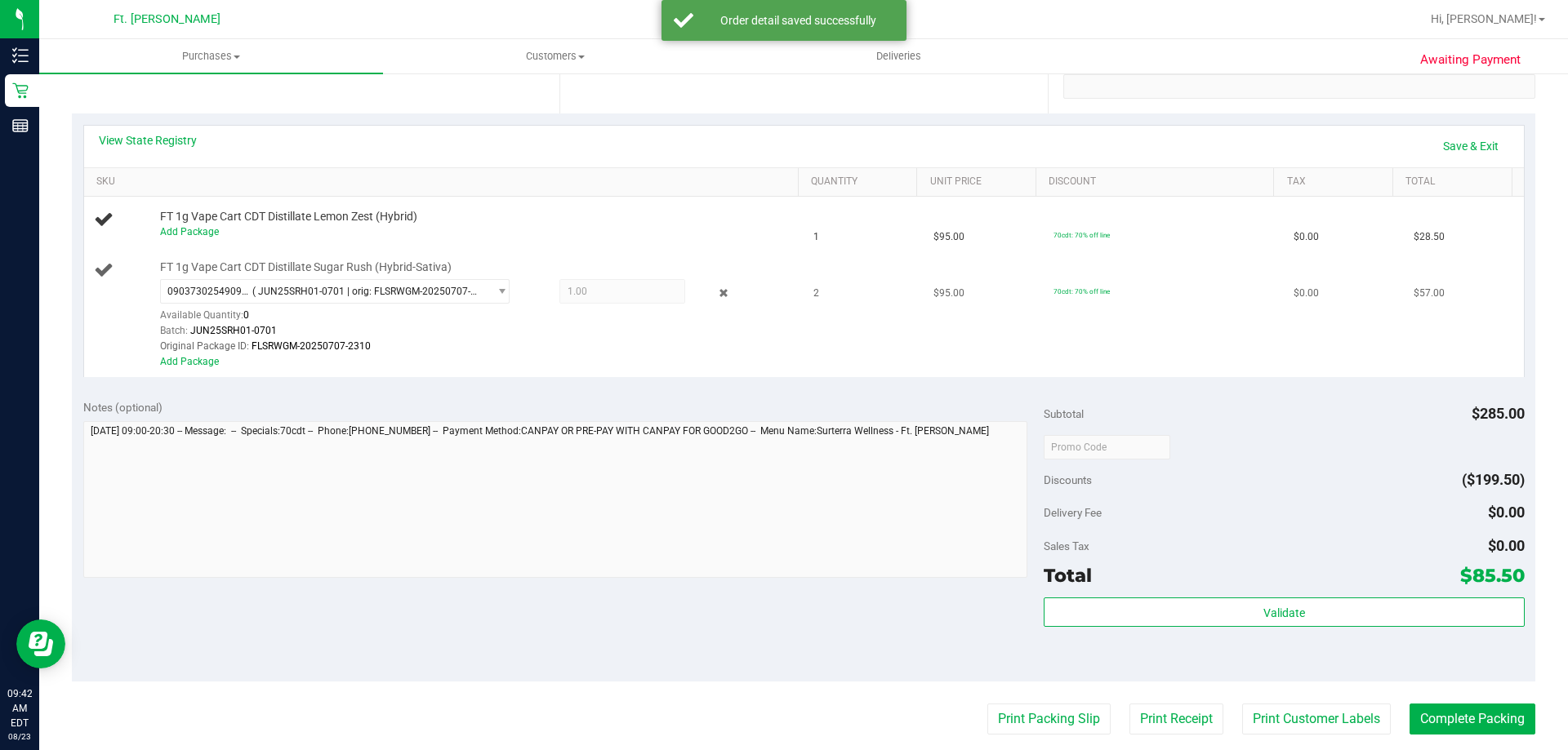
click at [200, 371] on td "FT 1g Vape Cart CDT Distillate Sugar Rush (Hybrid-Sativa) 0903730254909544 ( JU…" at bounding box center [444, 315] width 721 height 124
click at [195, 367] on link "Add Package" at bounding box center [189, 361] width 59 height 11
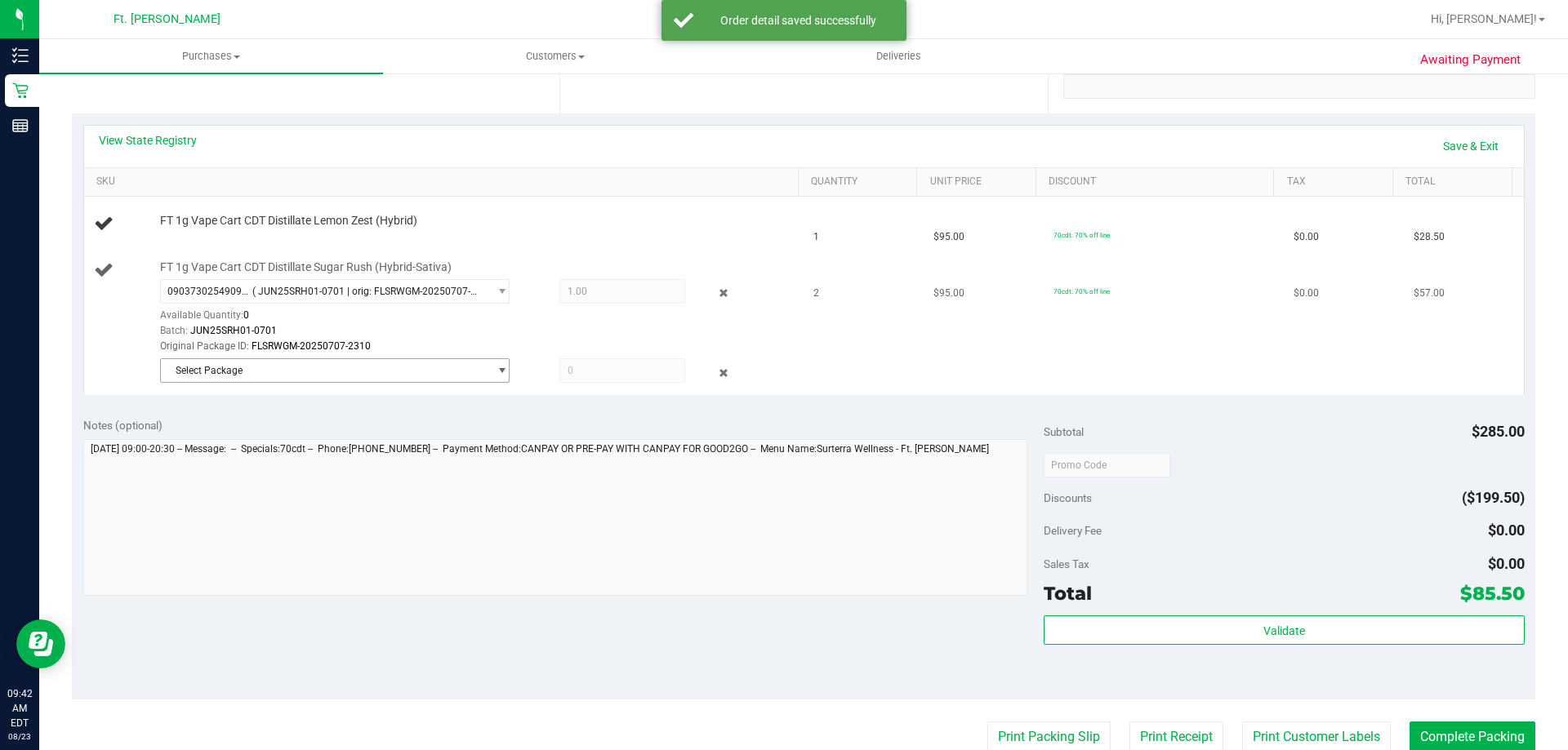
click at [255, 369] on span "Select Package" at bounding box center [324, 370] width 328 height 23
click at [283, 436] on span "( JUN25SRH01-0701 | orig: FLSRWGM-20250707-2238 )" at bounding box center [406, 438] width 246 height 11
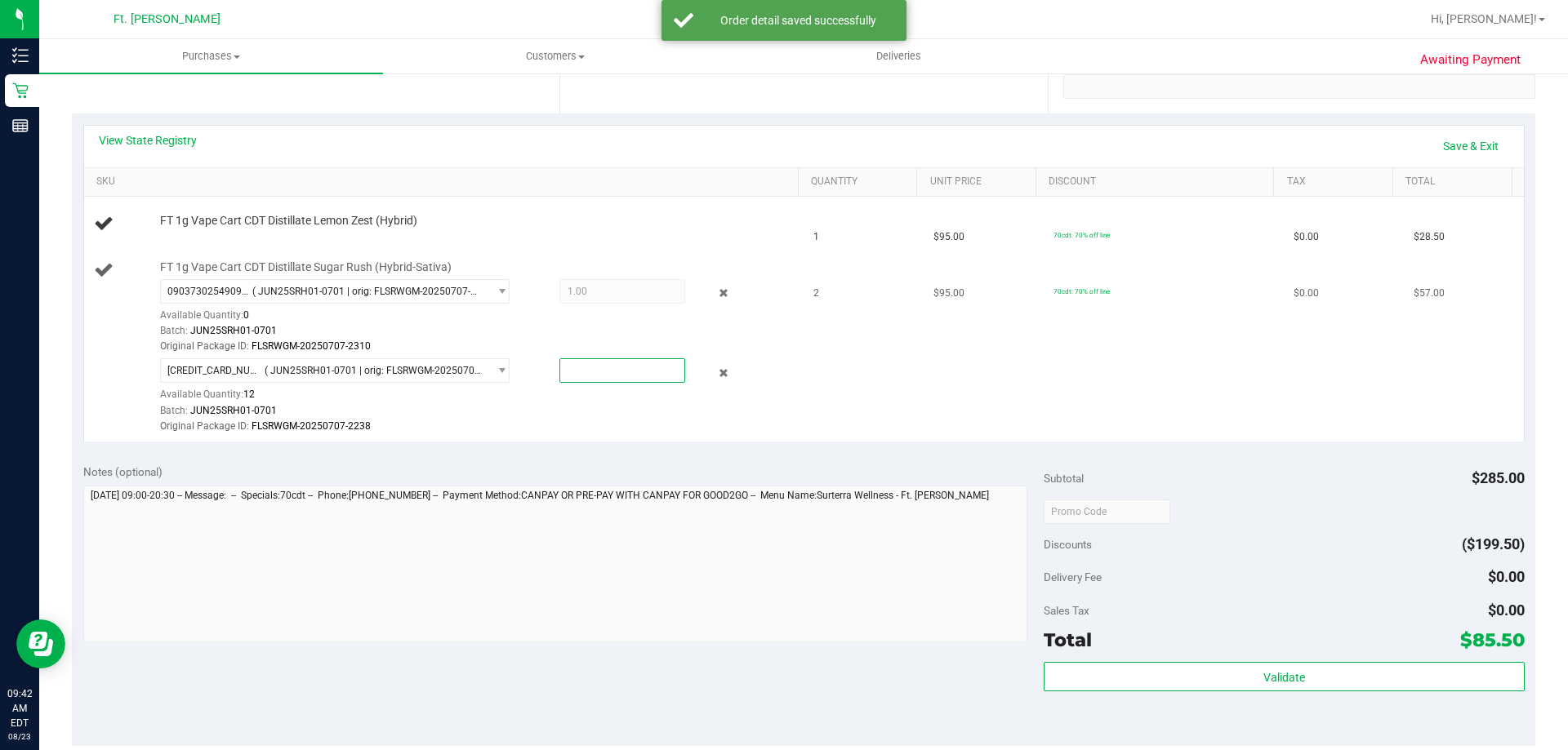
click at [568, 375] on span at bounding box center [623, 371] width 126 height 24
type input "1"
type input "1.0000"
click at [784, 404] on td "2" at bounding box center [863, 347] width 120 height 189
click at [195, 230] on link "Add Package" at bounding box center [189, 231] width 59 height 11
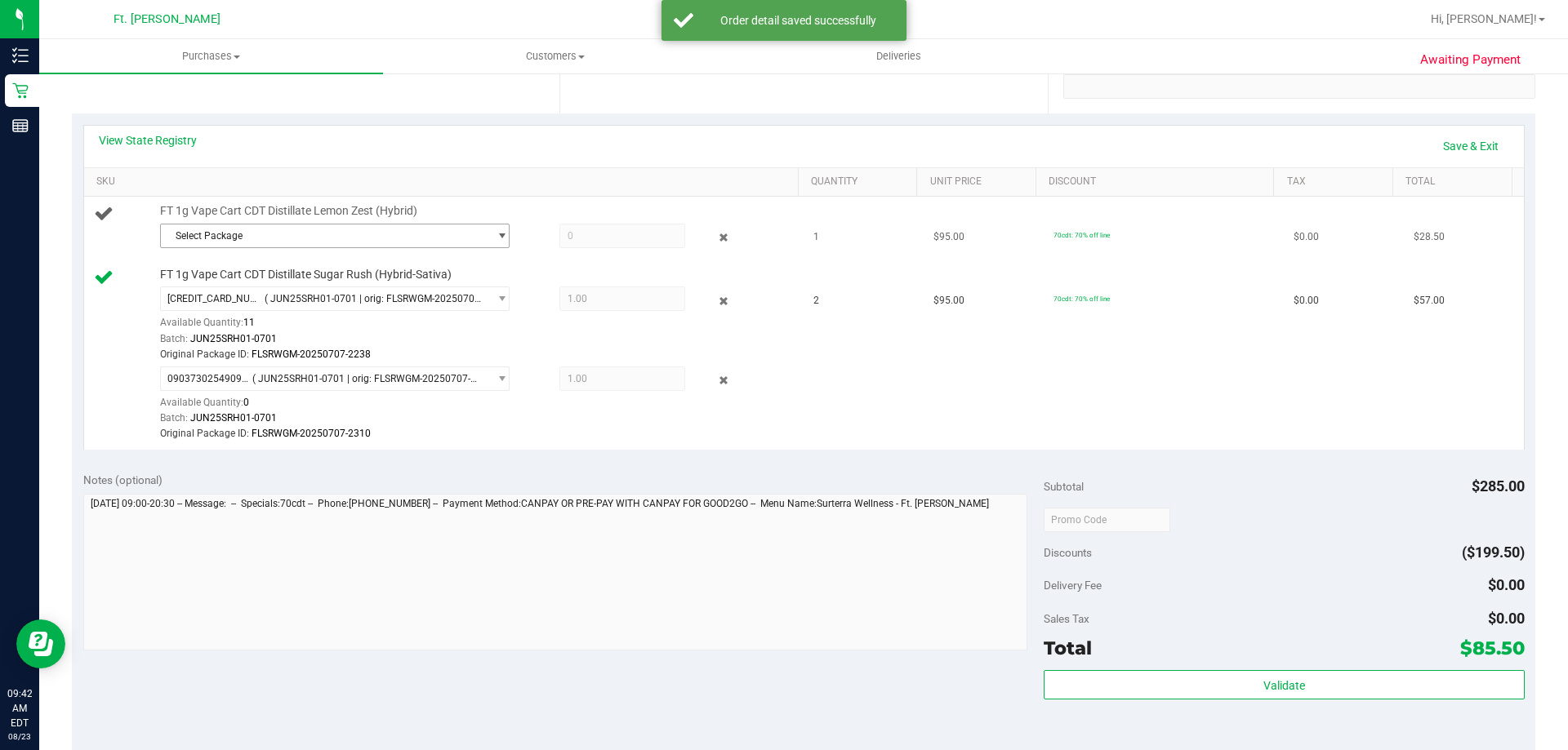
click at [355, 240] on span "Select Package" at bounding box center [324, 236] width 328 height 23
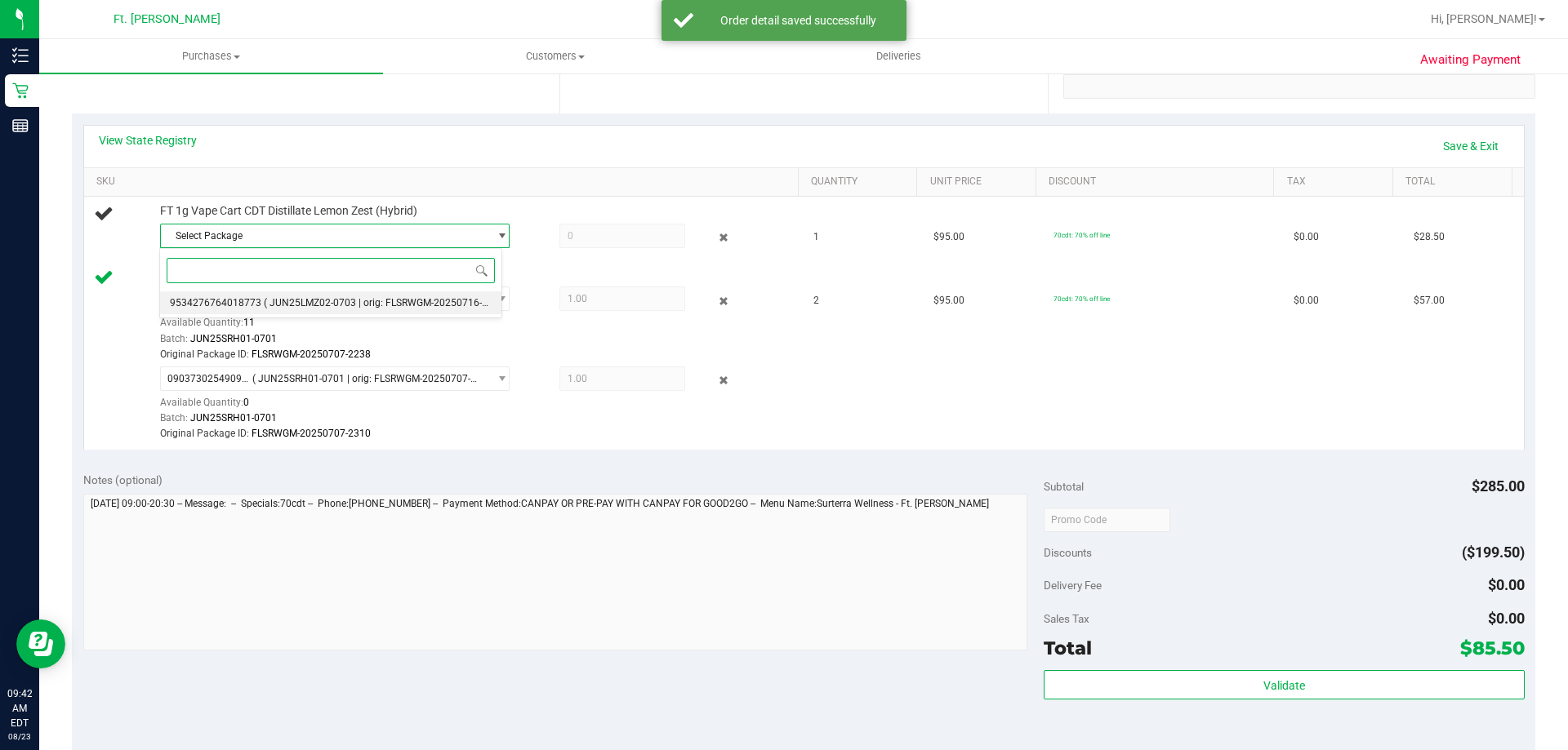
click at [343, 297] on span "( JUN25LMZ02-0703 | orig: FLSRWGM-20250716-2467 )" at bounding box center [387, 302] width 246 height 11
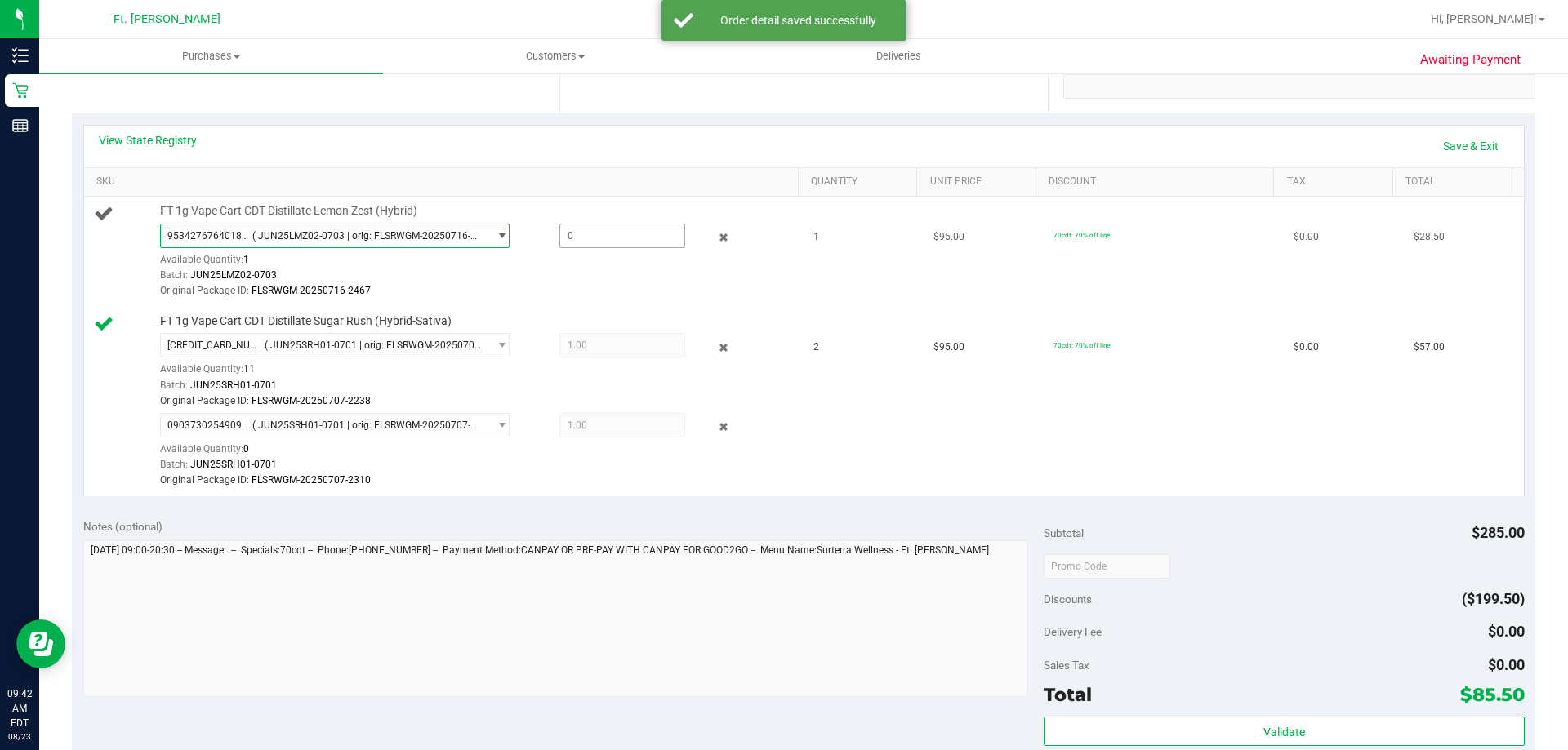
click at [566, 228] on span at bounding box center [623, 236] width 126 height 24
type input "1"
type input "1.0000"
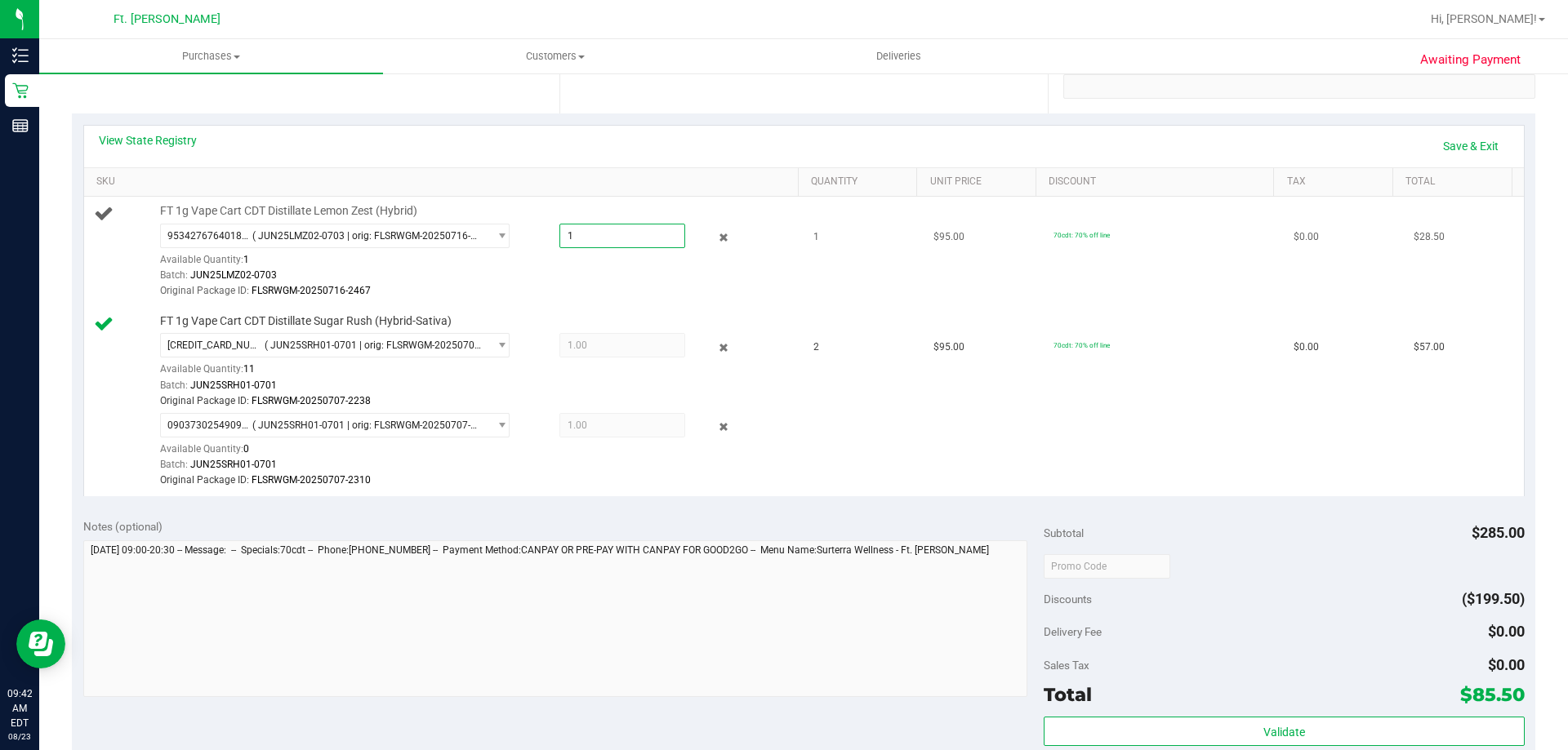
click at [700, 265] on div "9534276764018773 ( JUN25LMZ02-0703 | orig: FLSRWGM-20250716-2467 ) 953427676401…" at bounding box center [475, 261] width 631 height 76
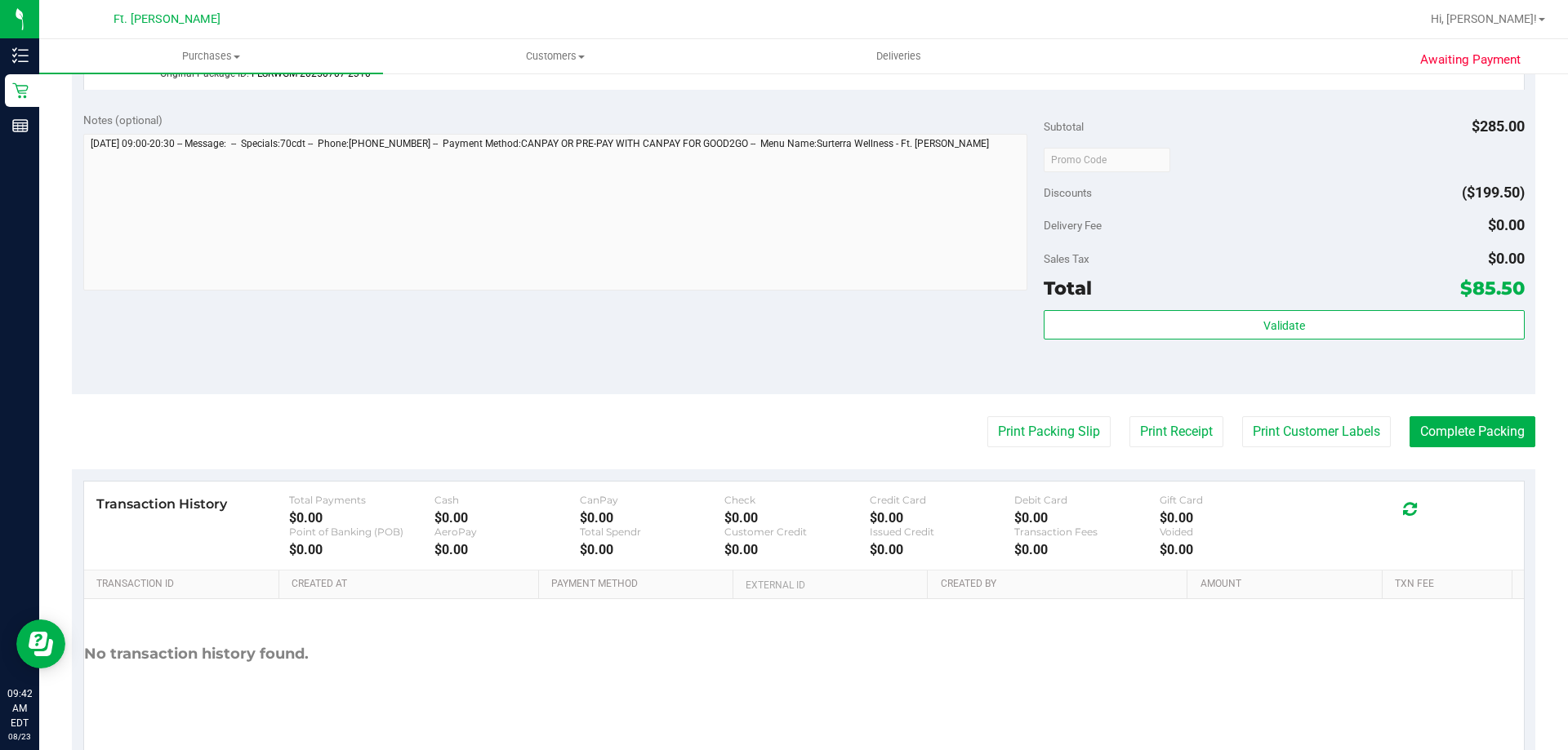
scroll to position [735, 0]
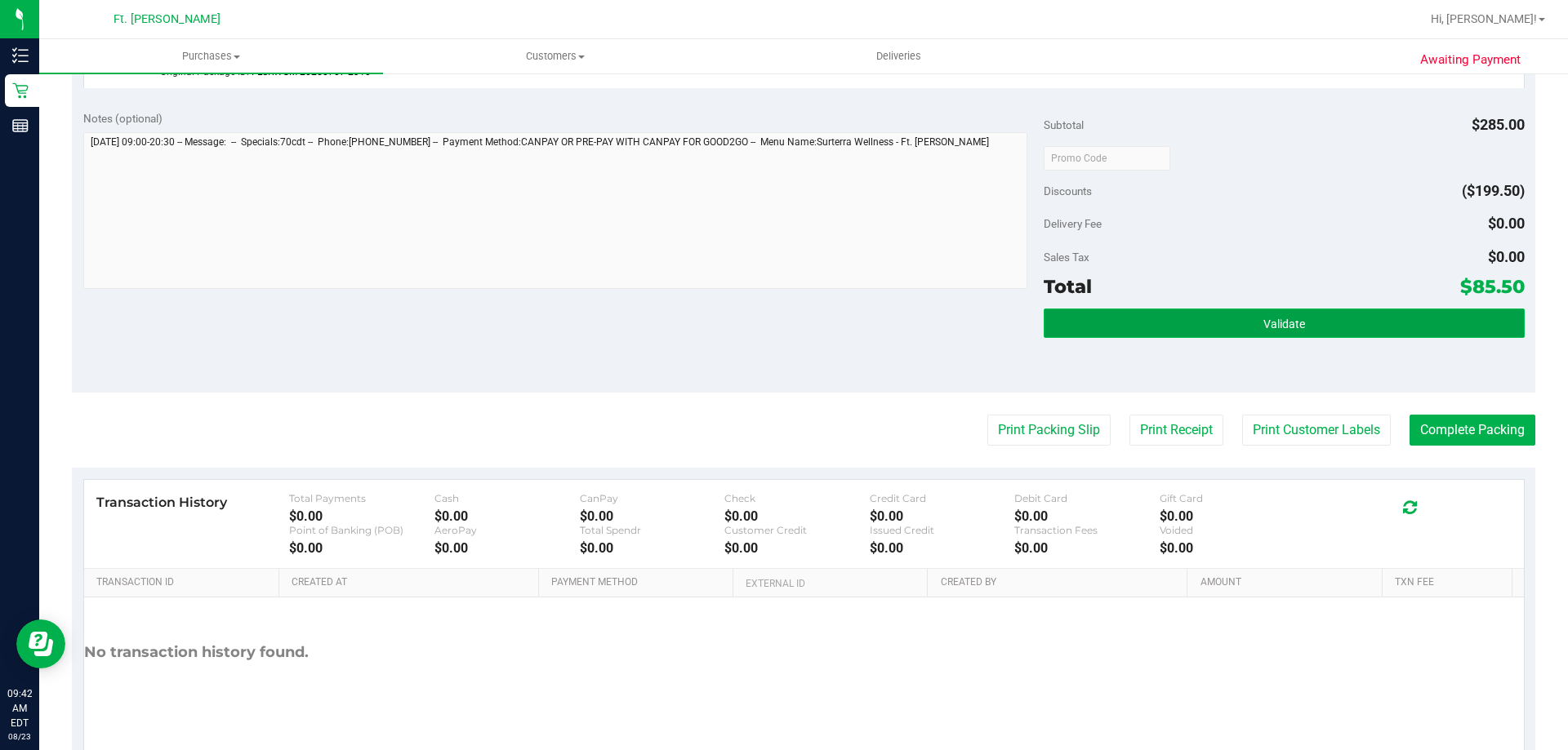
click at [784, 315] on button "Validate" at bounding box center [1284, 323] width 480 height 30
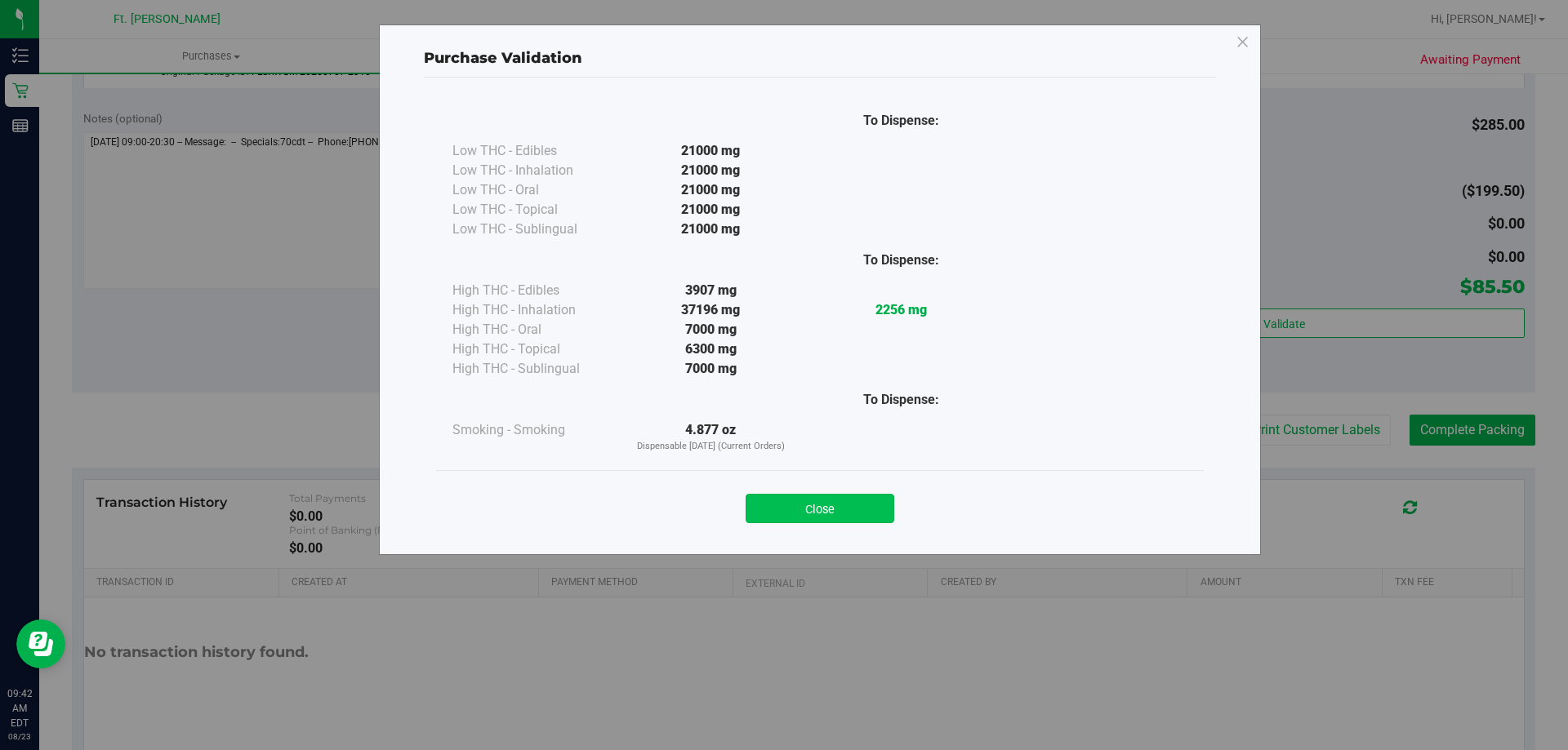
click at [784, 514] on button "Close" at bounding box center [820, 509] width 149 height 30
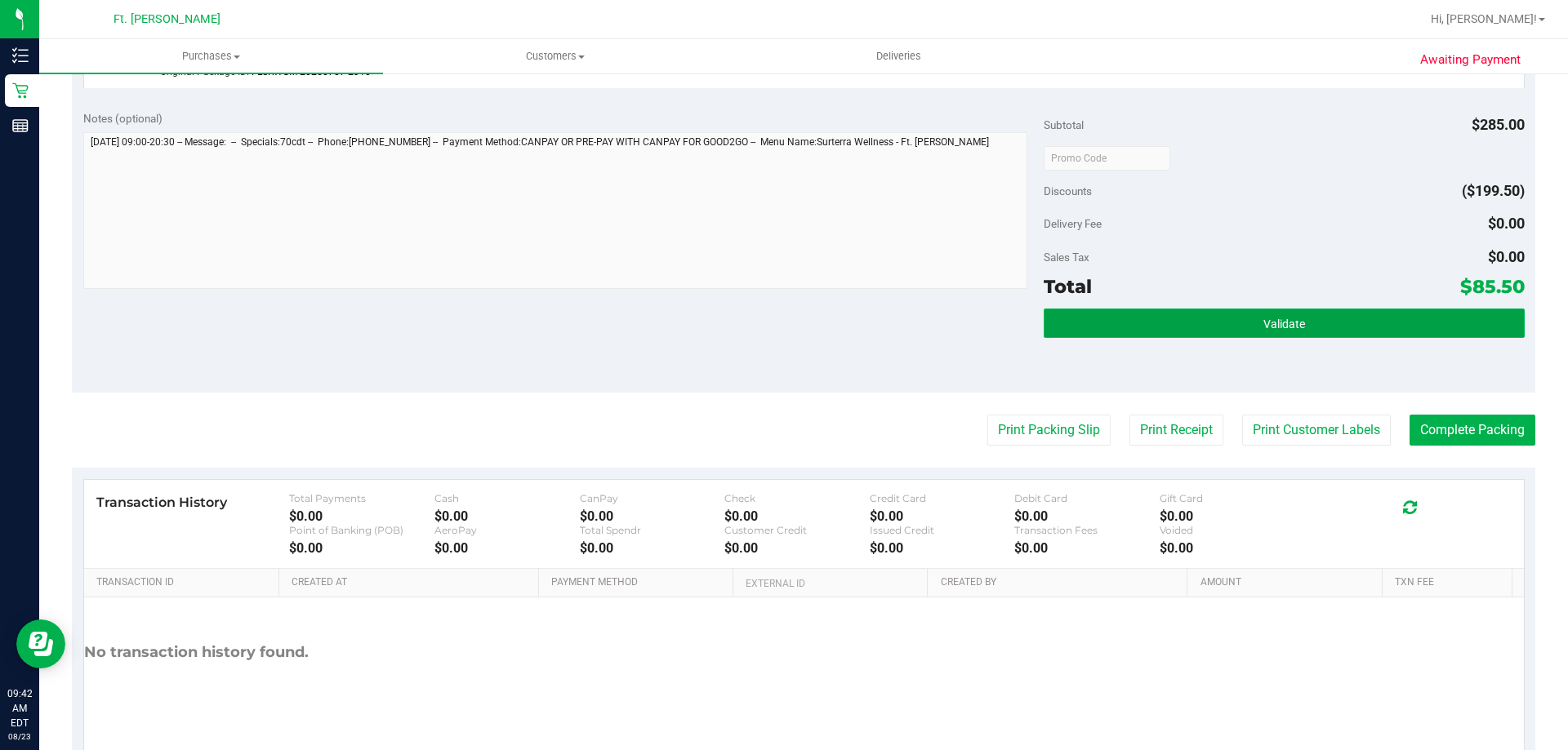
click at [784, 328] on button "Validate" at bounding box center [1284, 323] width 480 height 30
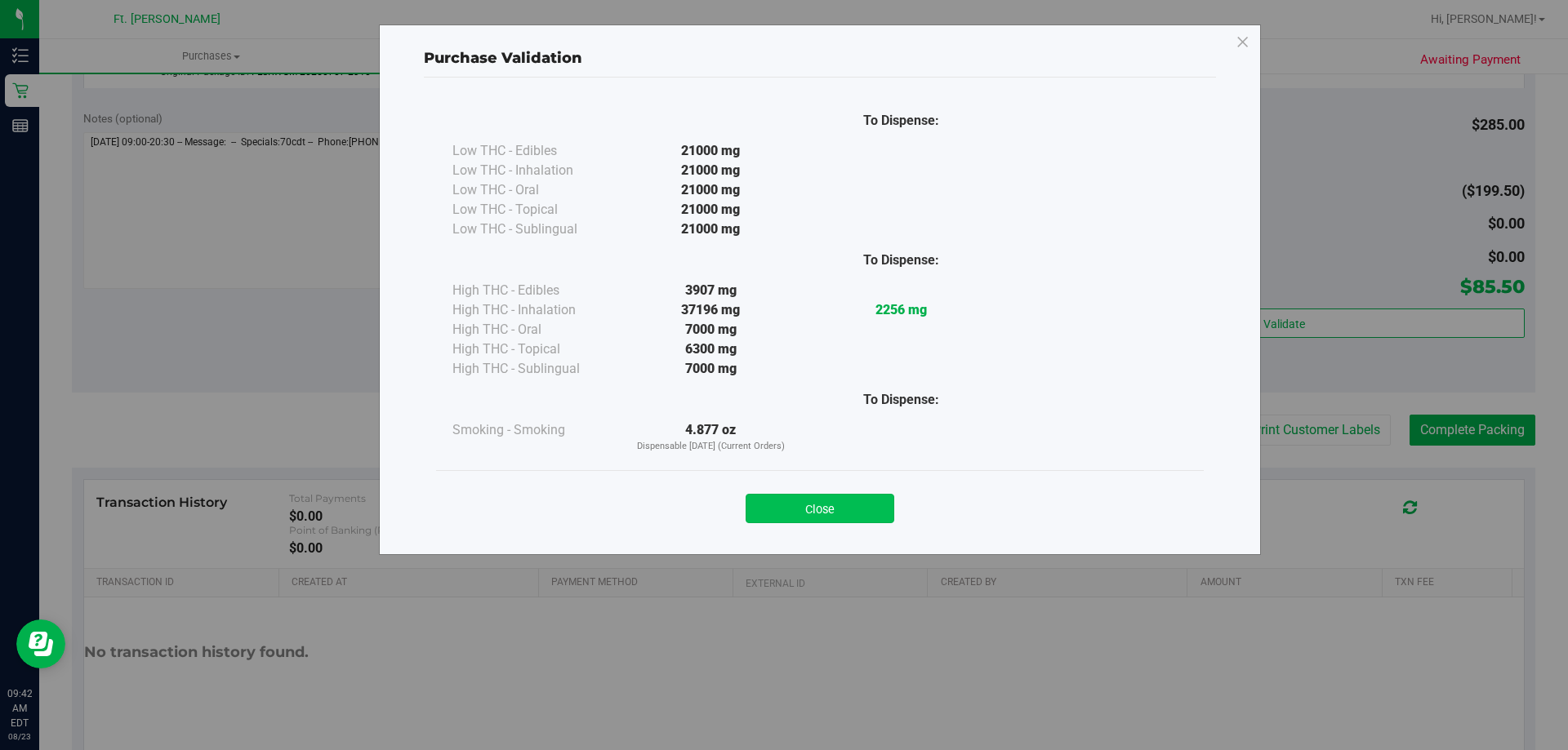
click at [784, 512] on button "Close" at bounding box center [820, 509] width 149 height 30
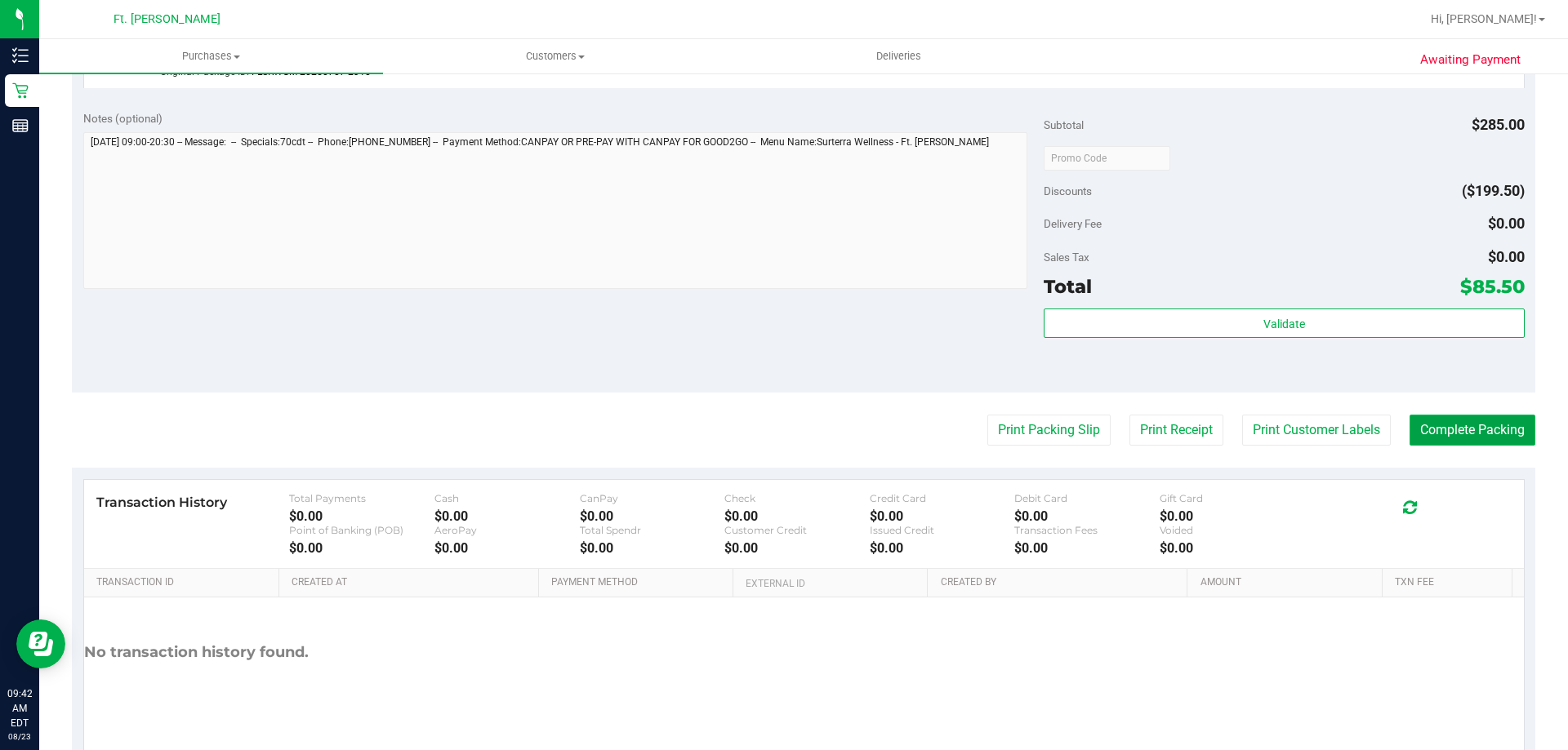
click at [784, 438] on button "Complete Packing" at bounding box center [1473, 430] width 126 height 31
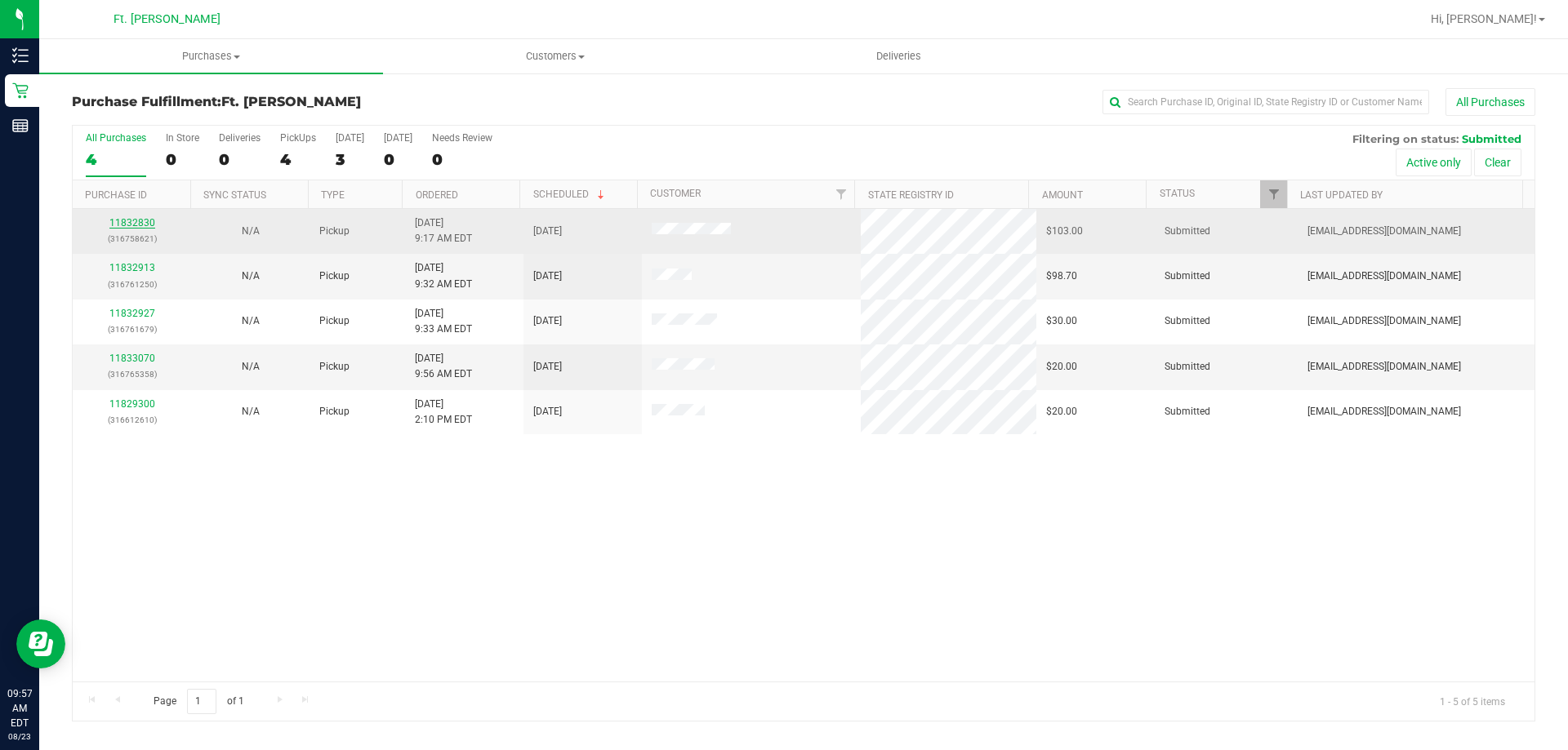
click at [143, 220] on link "11832830" at bounding box center [132, 223] width 45 height 11
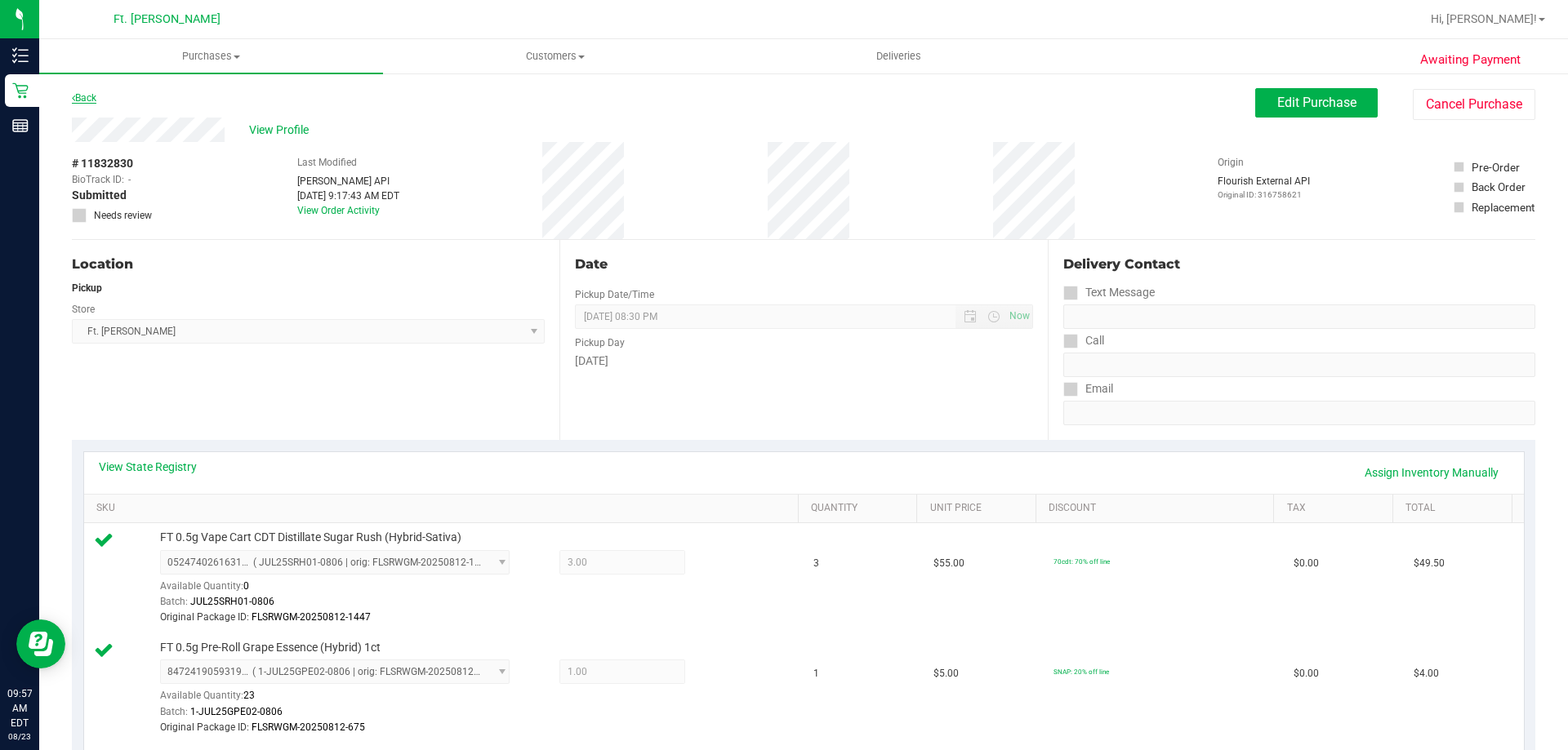
click at [94, 100] on link "Back" at bounding box center [84, 98] width 24 height 11
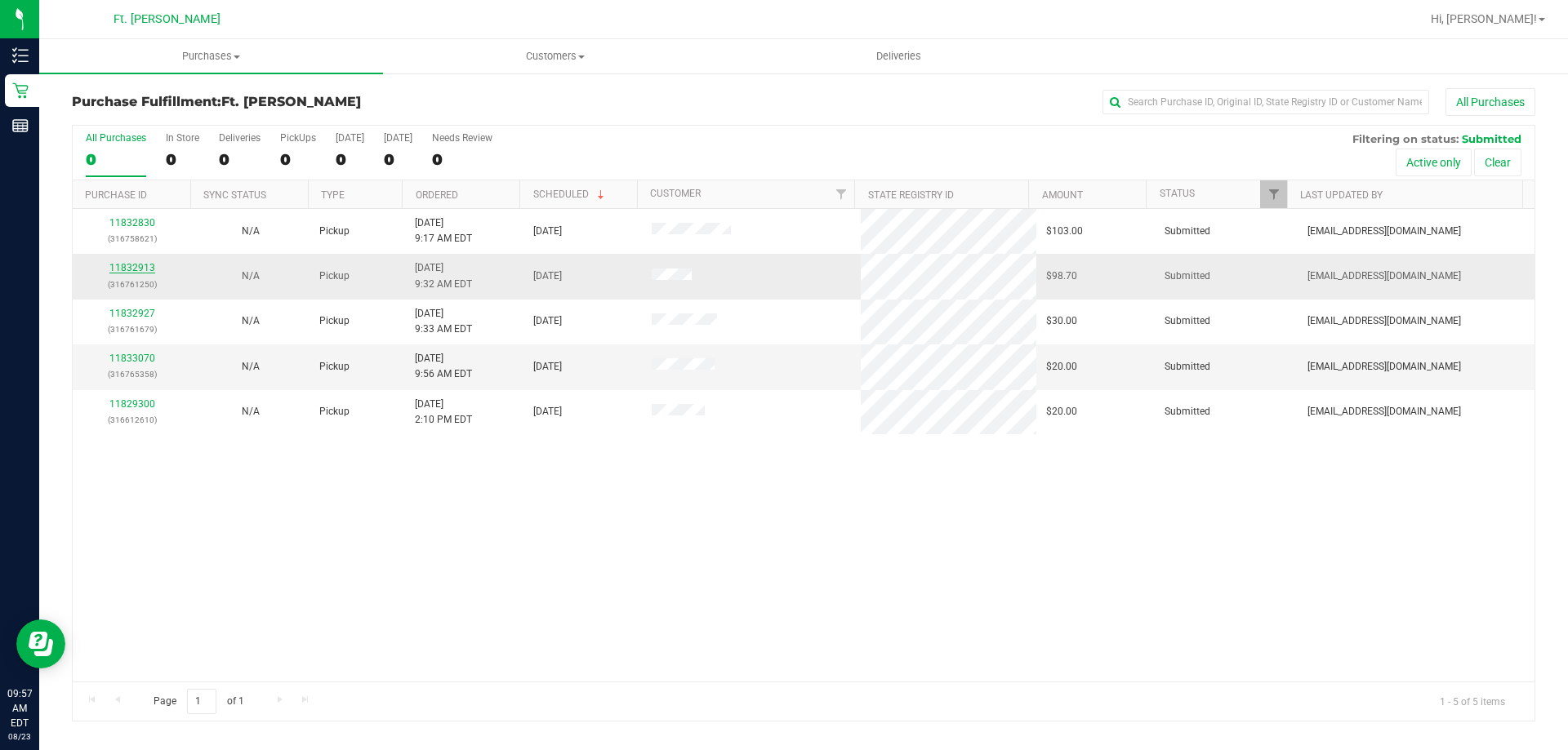
click at [145, 268] on link "11832913" at bounding box center [132, 267] width 45 height 11
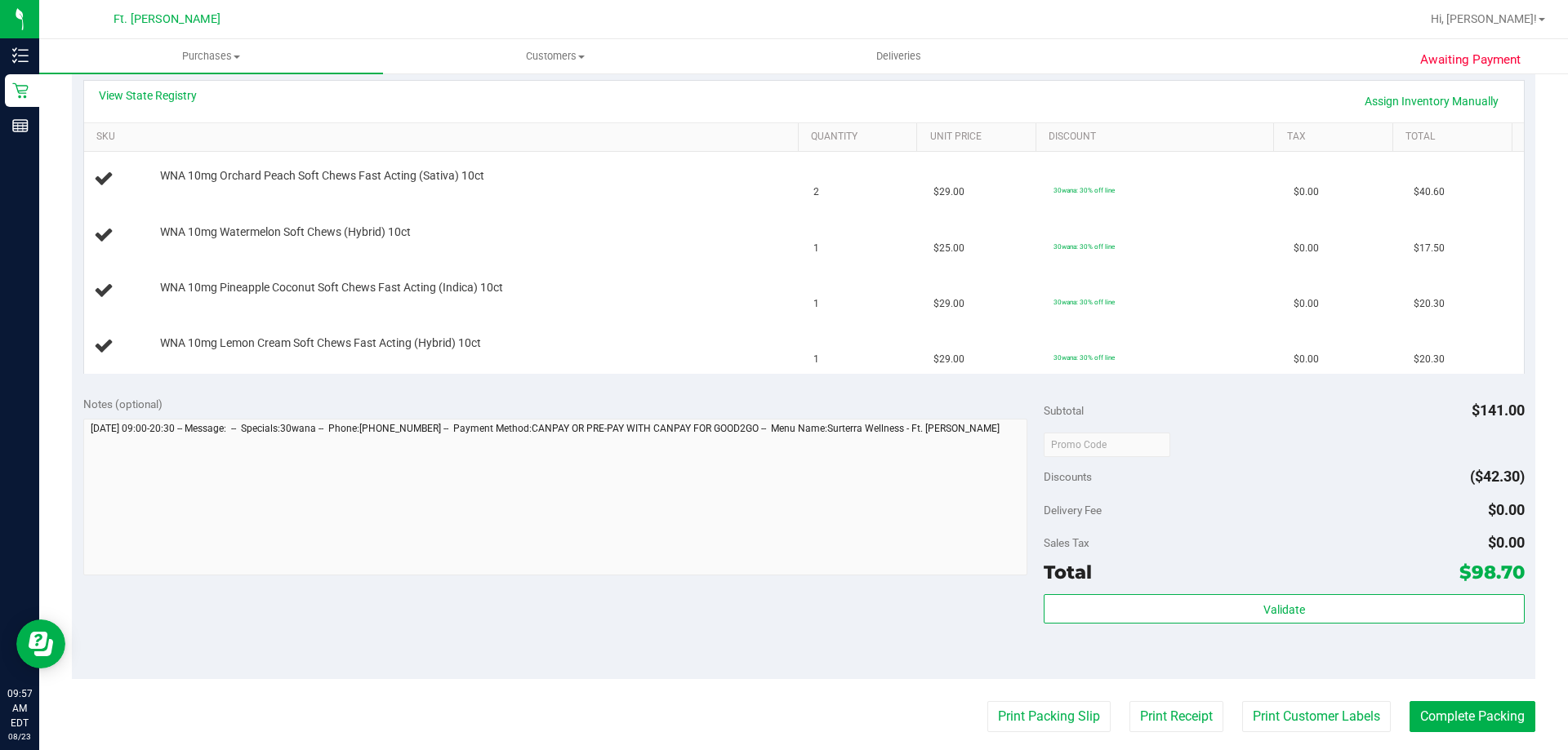
scroll to position [409, 0]
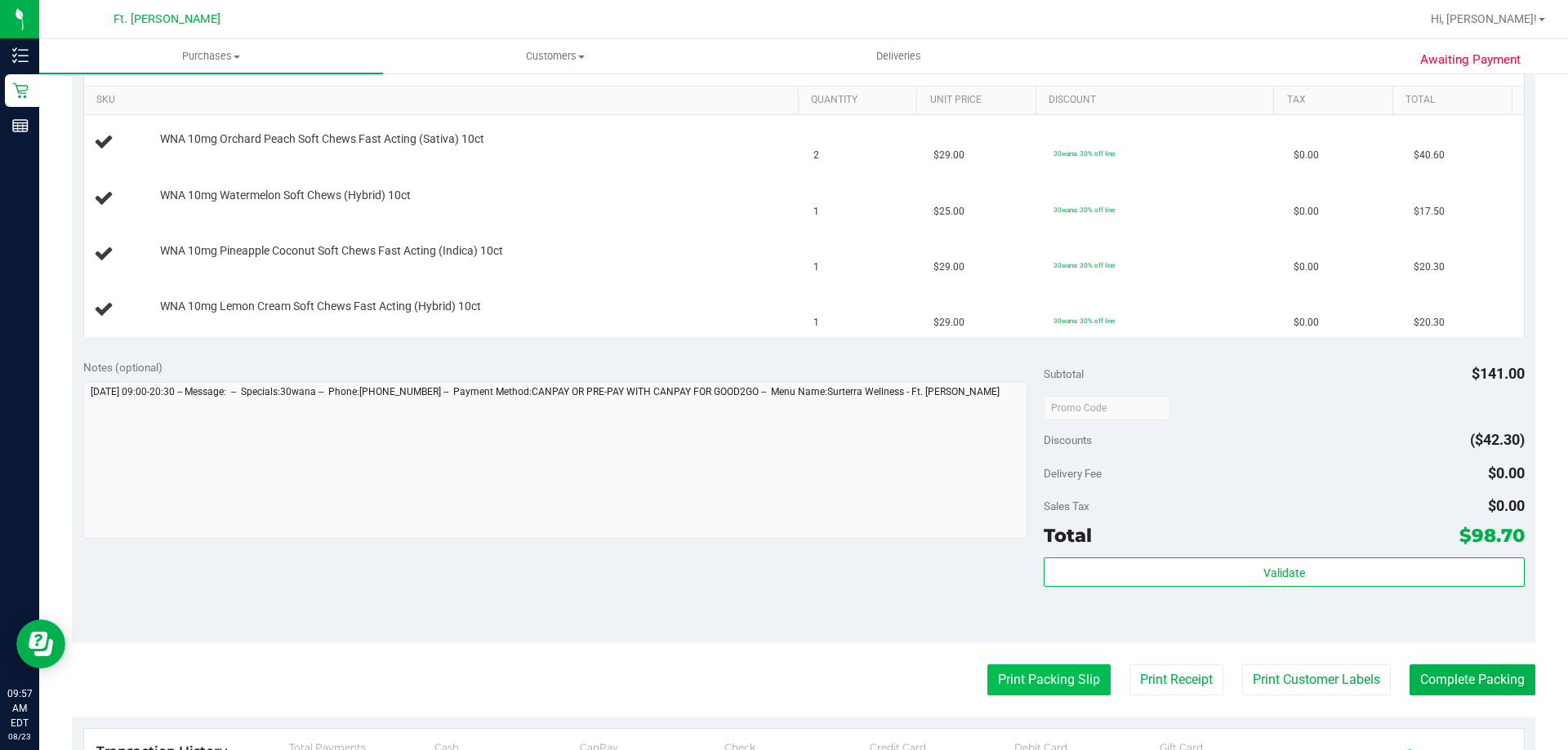
click at [784, 678] on button "Print Packing Slip" at bounding box center [1049, 680] width 123 height 31
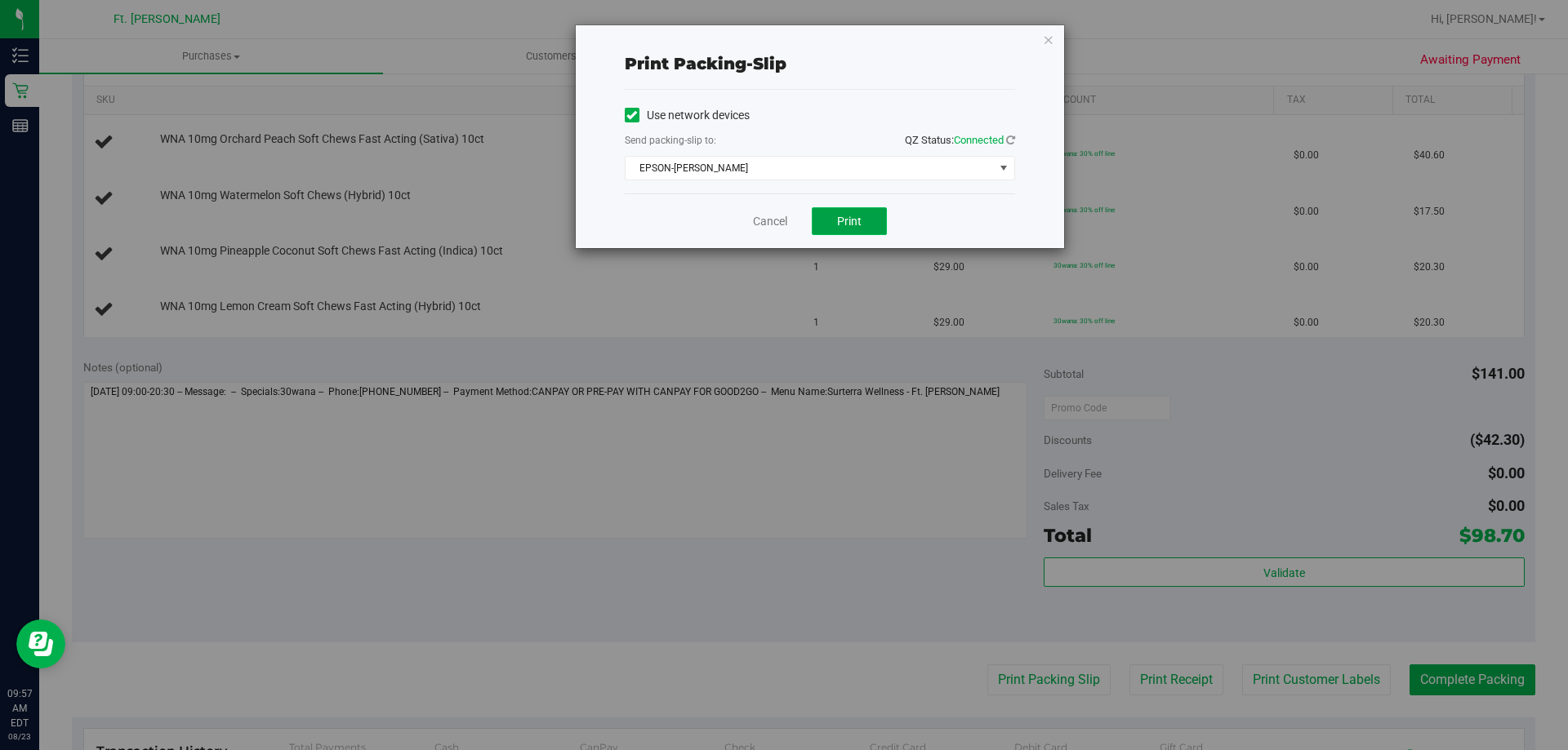
click at [784, 228] on button "Print" at bounding box center [849, 222] width 75 height 28
click at [756, 219] on link "Cancel" at bounding box center [770, 222] width 34 height 17
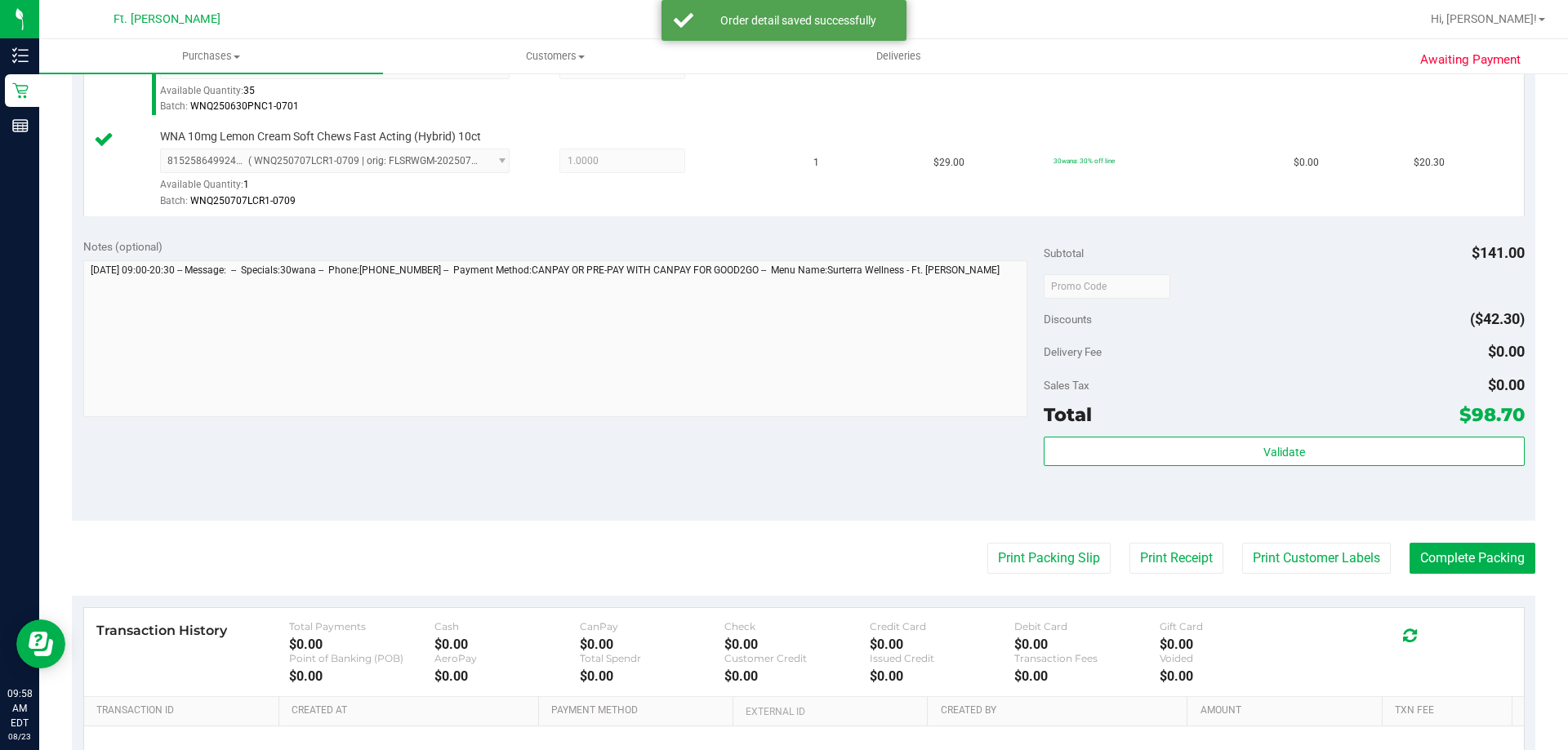
scroll to position [735, 0]
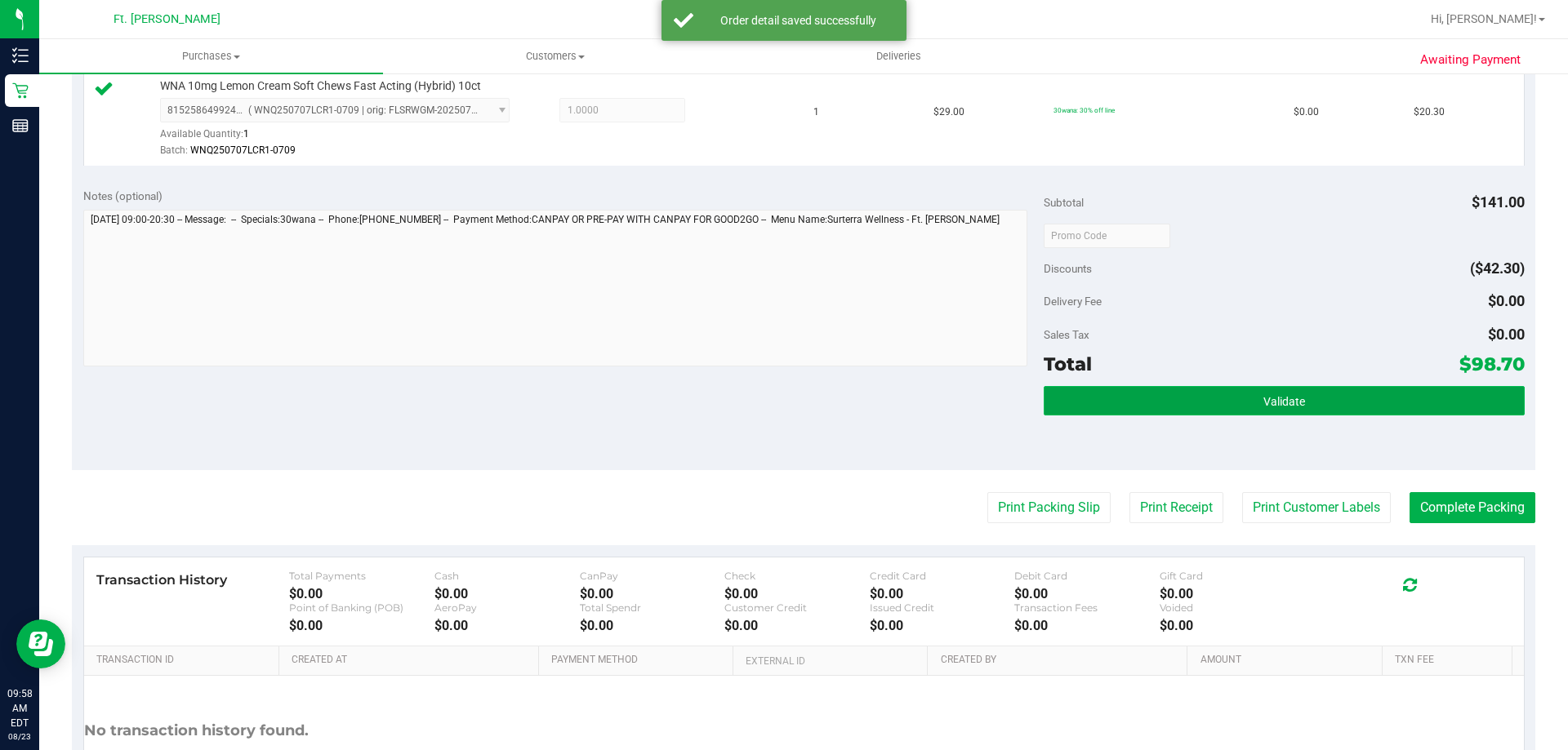
click at [784, 409] on button "Validate" at bounding box center [1284, 401] width 480 height 30
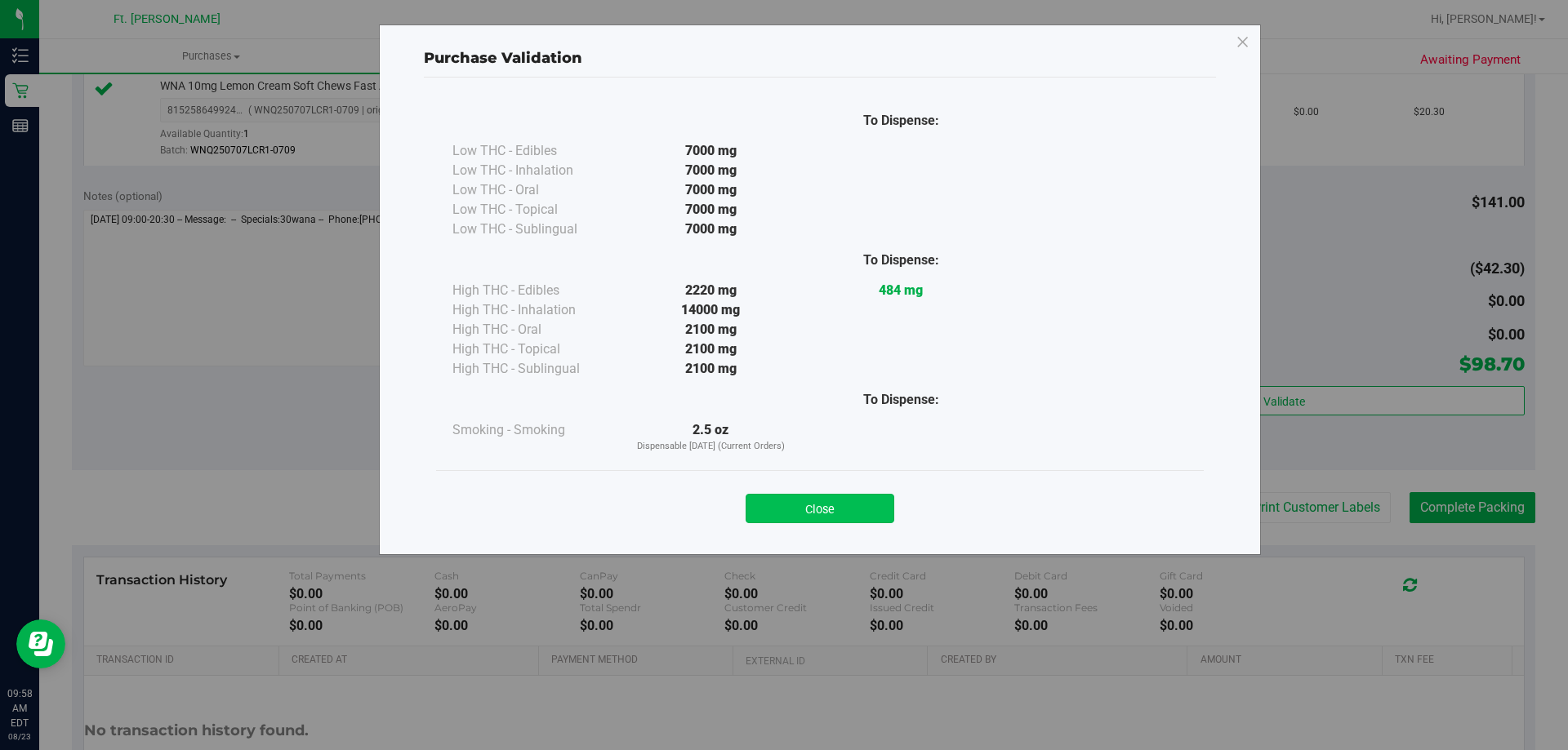
click at [784, 517] on button "Close" at bounding box center [820, 509] width 149 height 30
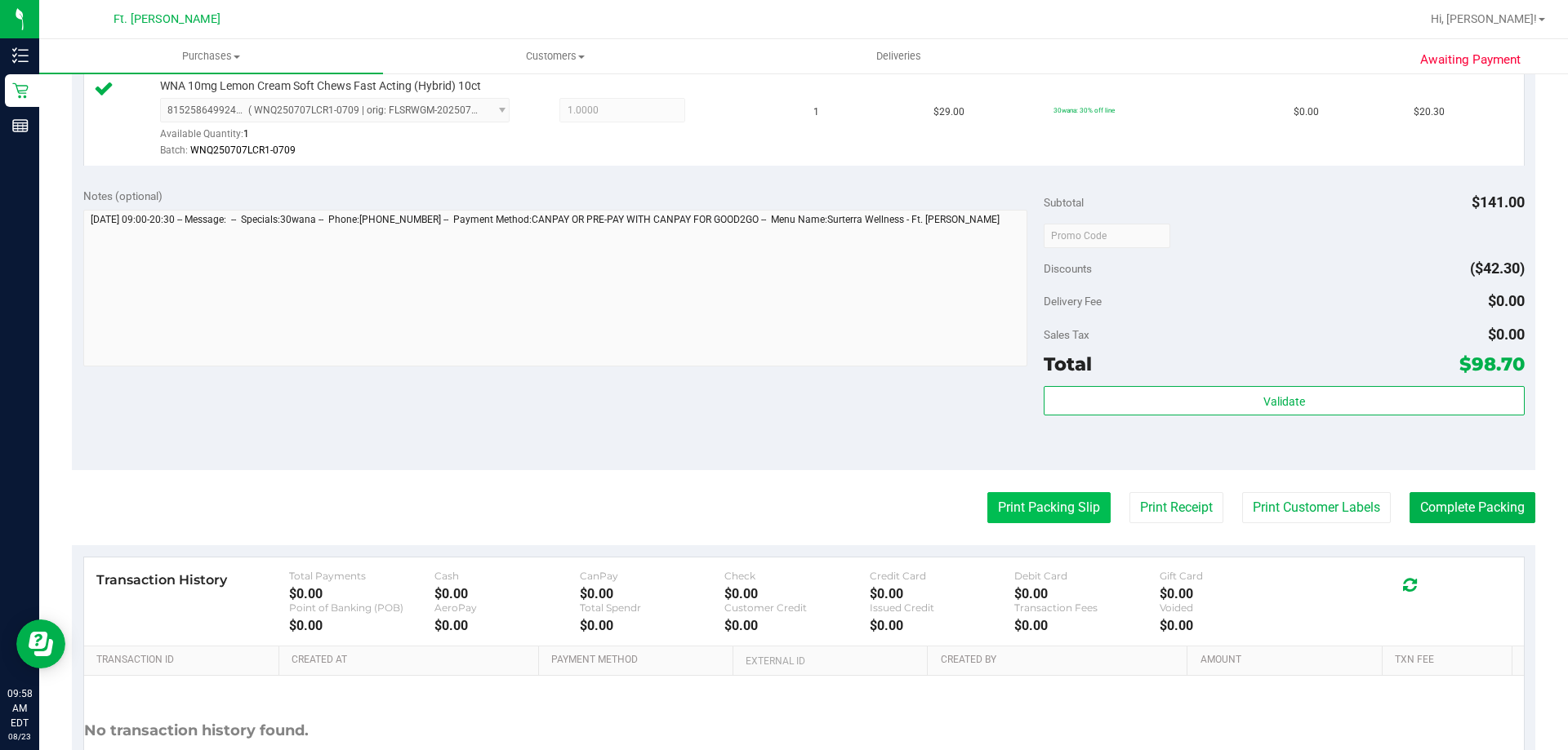
click at [784, 502] on button "Print Packing Slip" at bounding box center [1049, 508] width 123 height 31
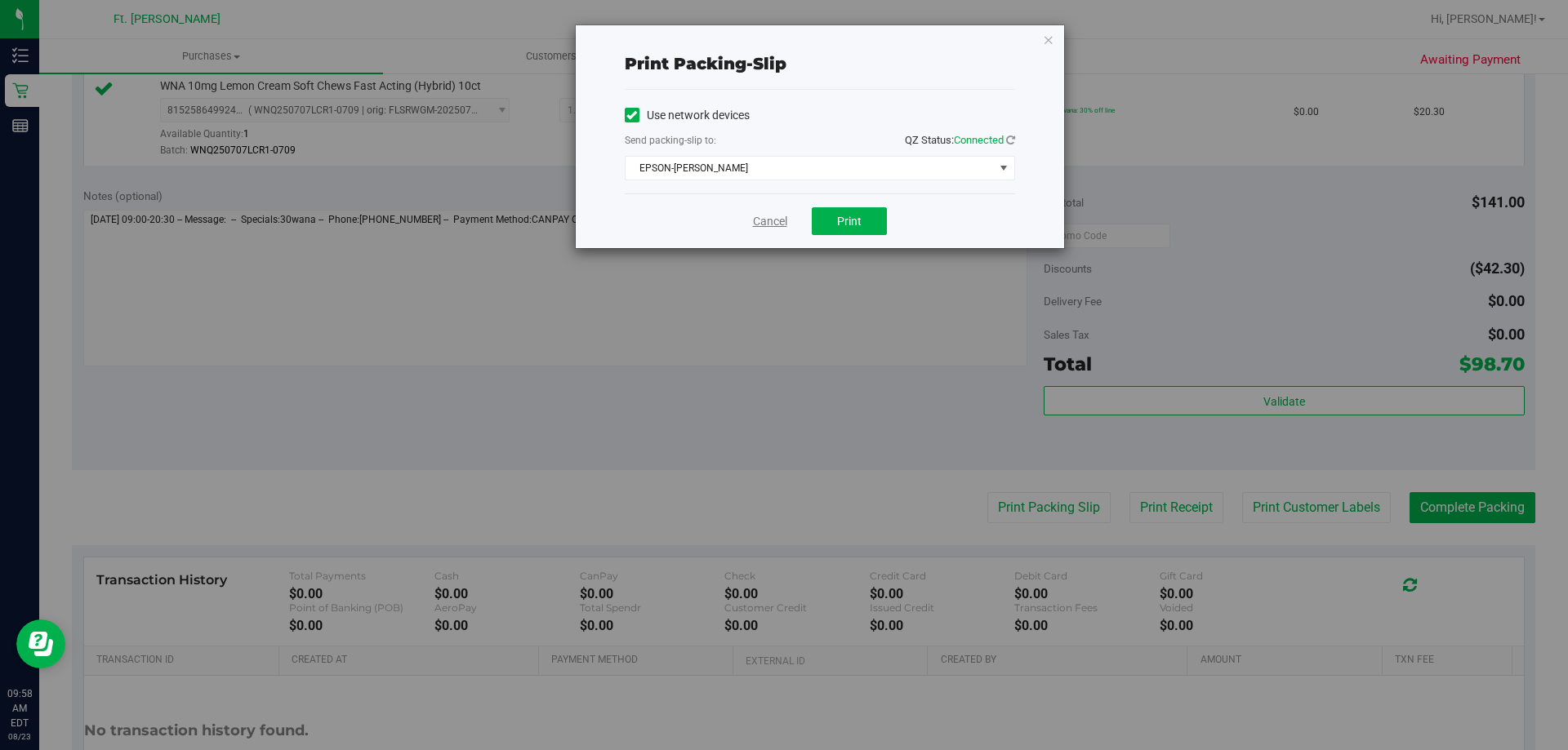
click at [770, 224] on link "Cancel" at bounding box center [770, 222] width 34 height 17
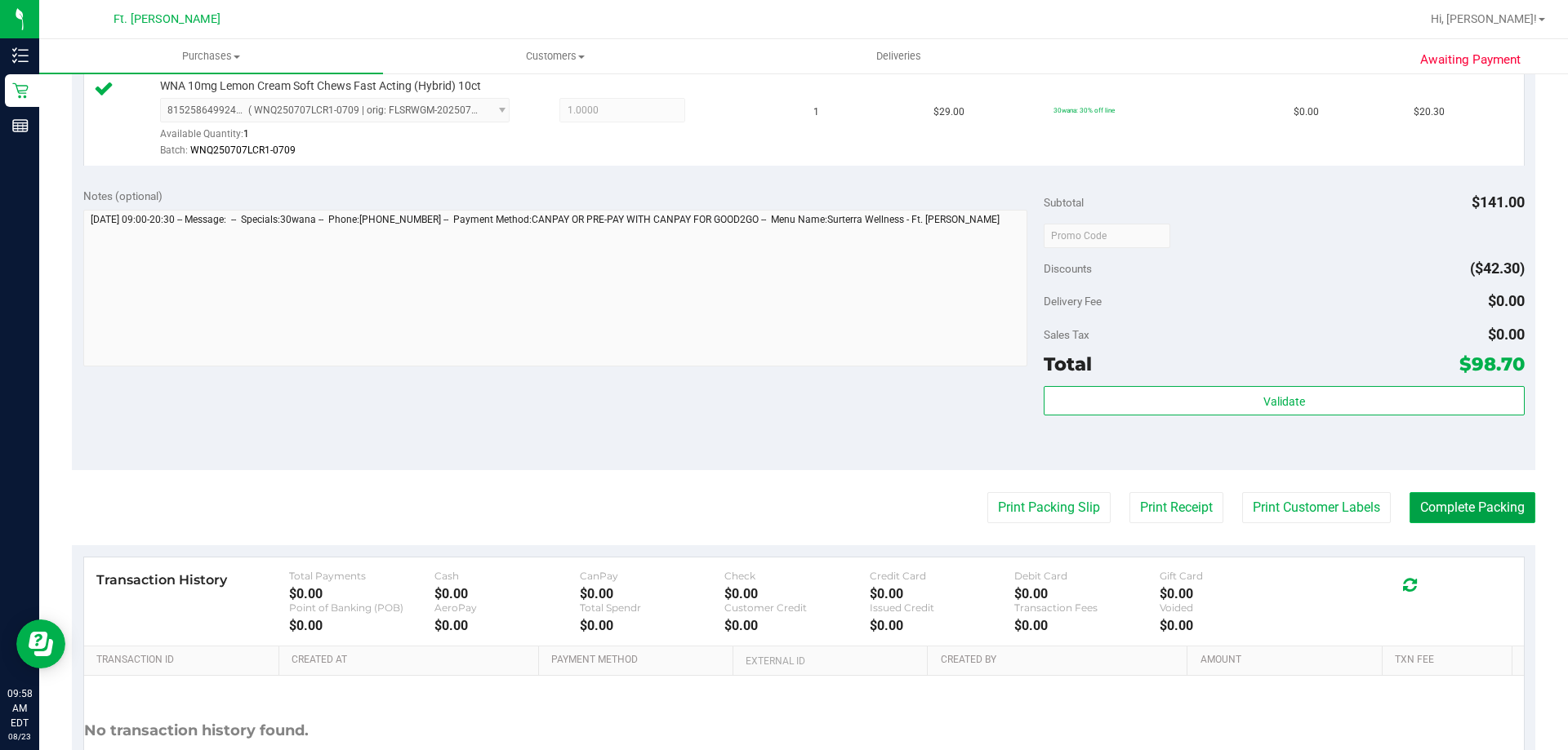
click at [784, 501] on button "Complete Packing" at bounding box center [1473, 508] width 126 height 31
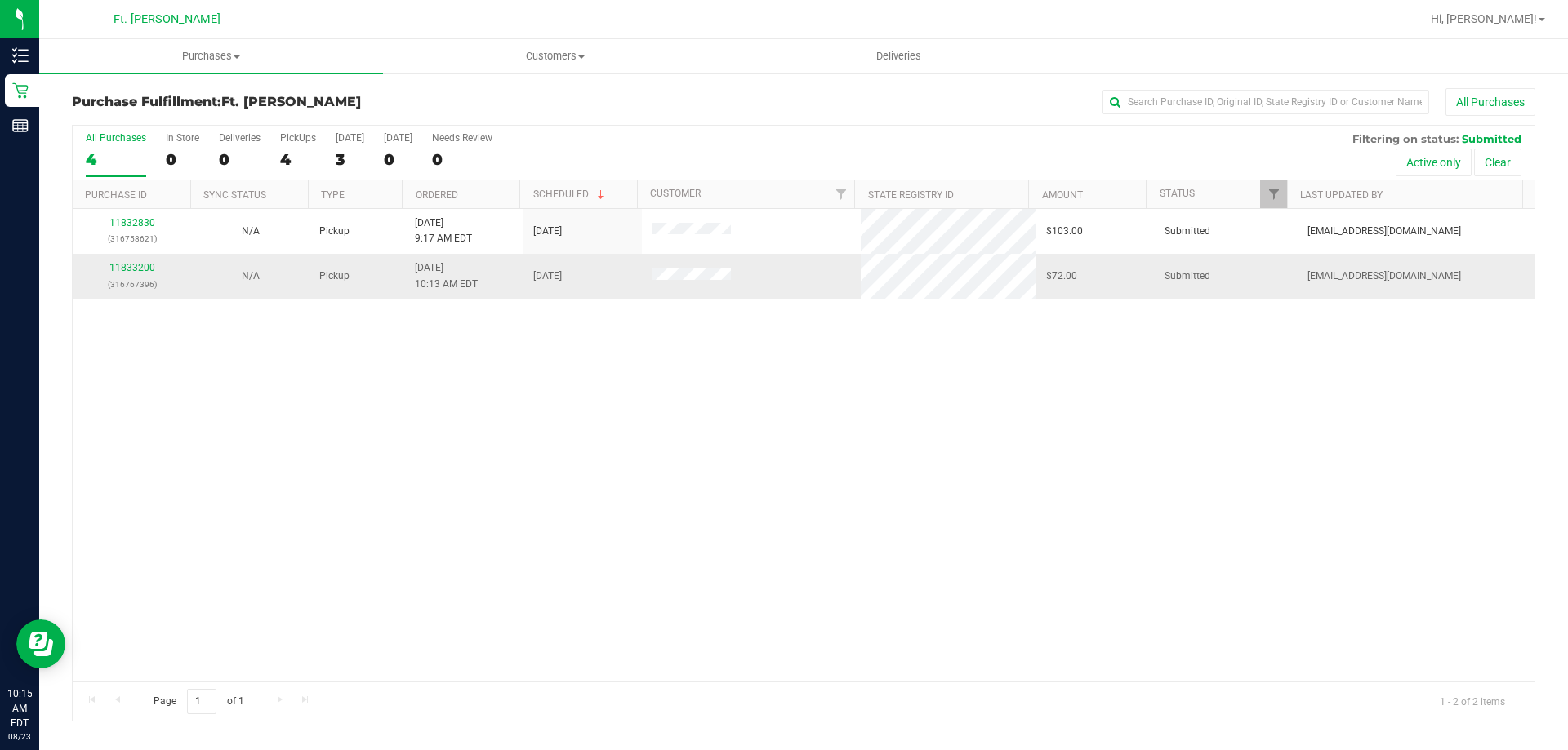
click at [148, 262] on link "11833200" at bounding box center [132, 267] width 45 height 11
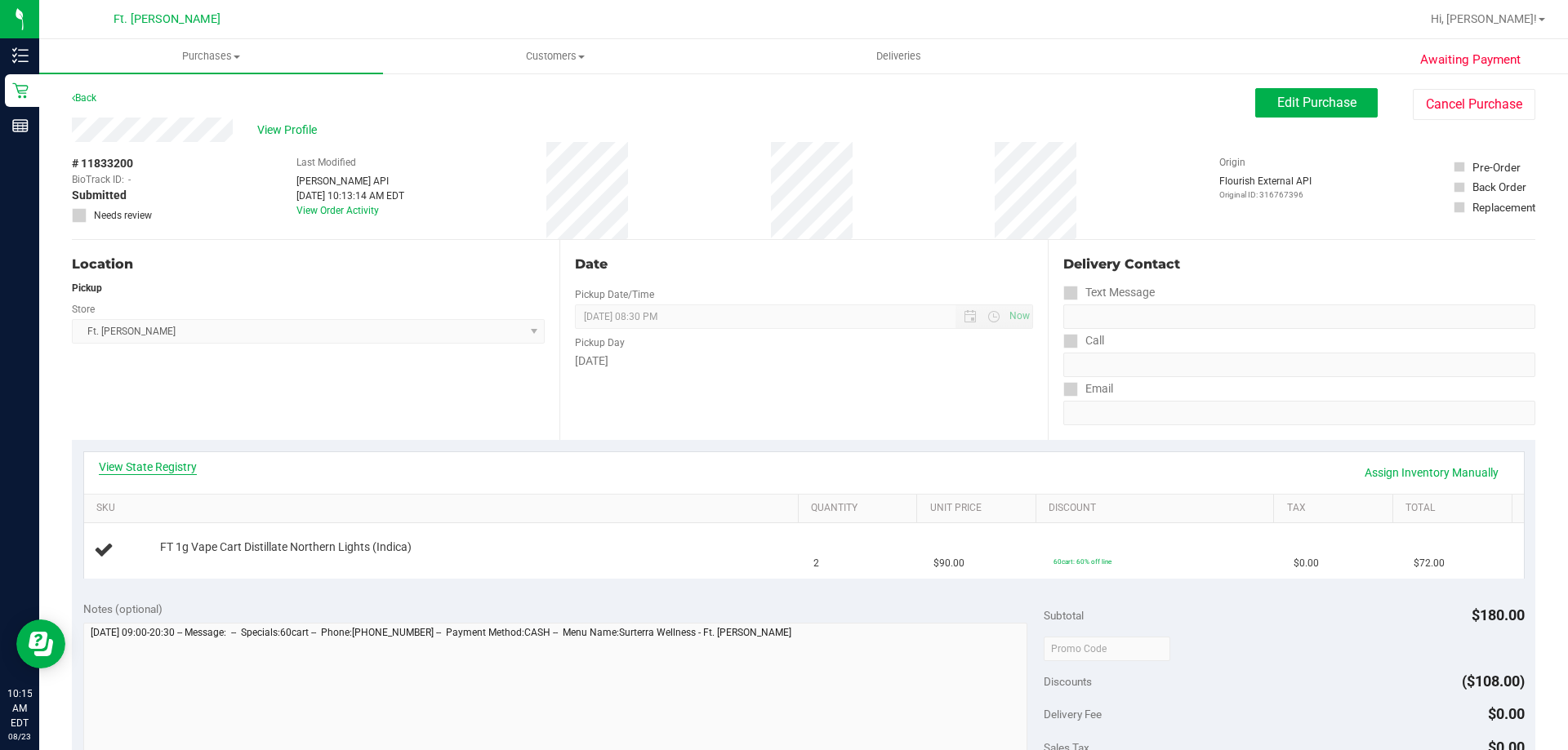
click at [175, 469] on link "View State Registry" at bounding box center [148, 467] width 98 height 17
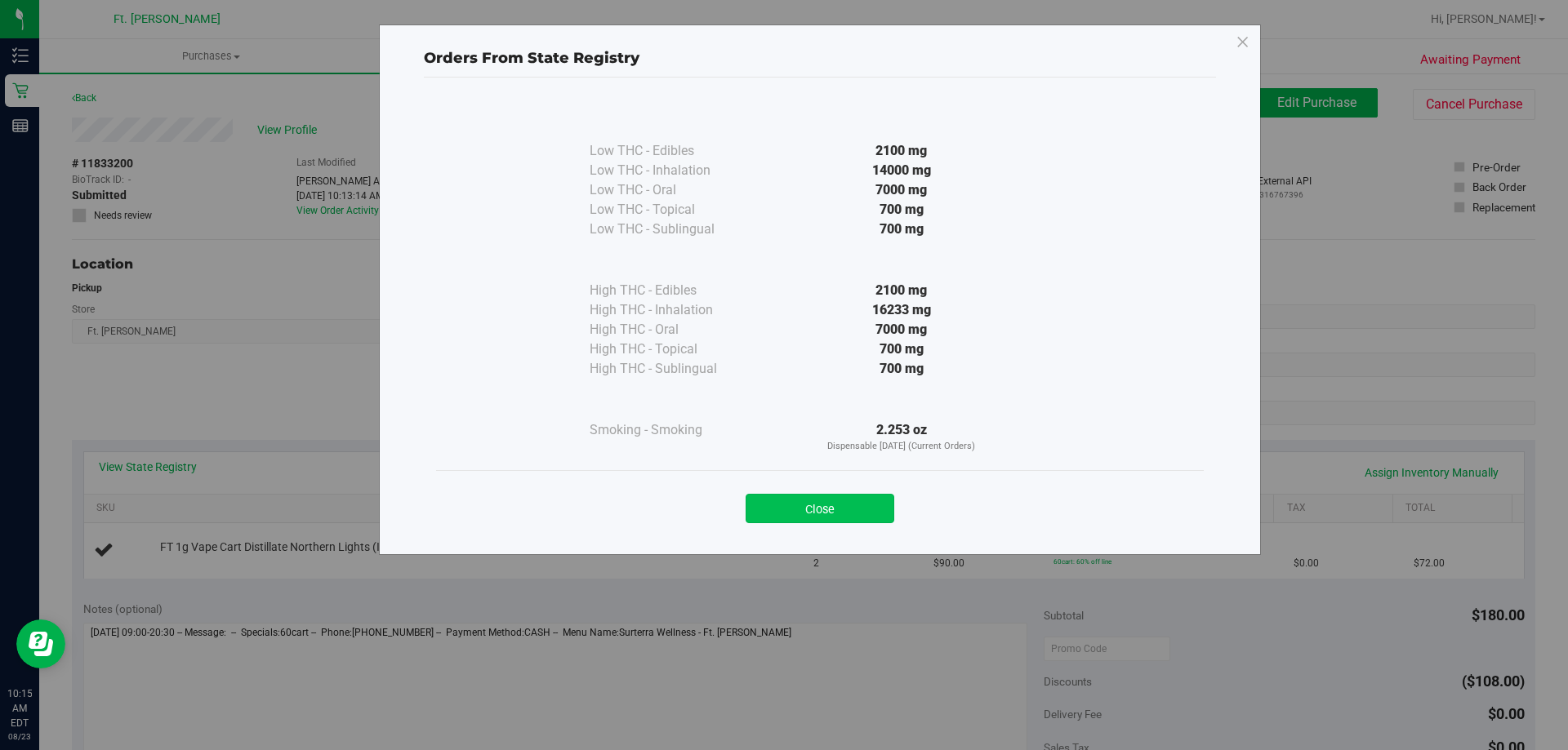
click at [784, 514] on button "Close" at bounding box center [820, 509] width 149 height 30
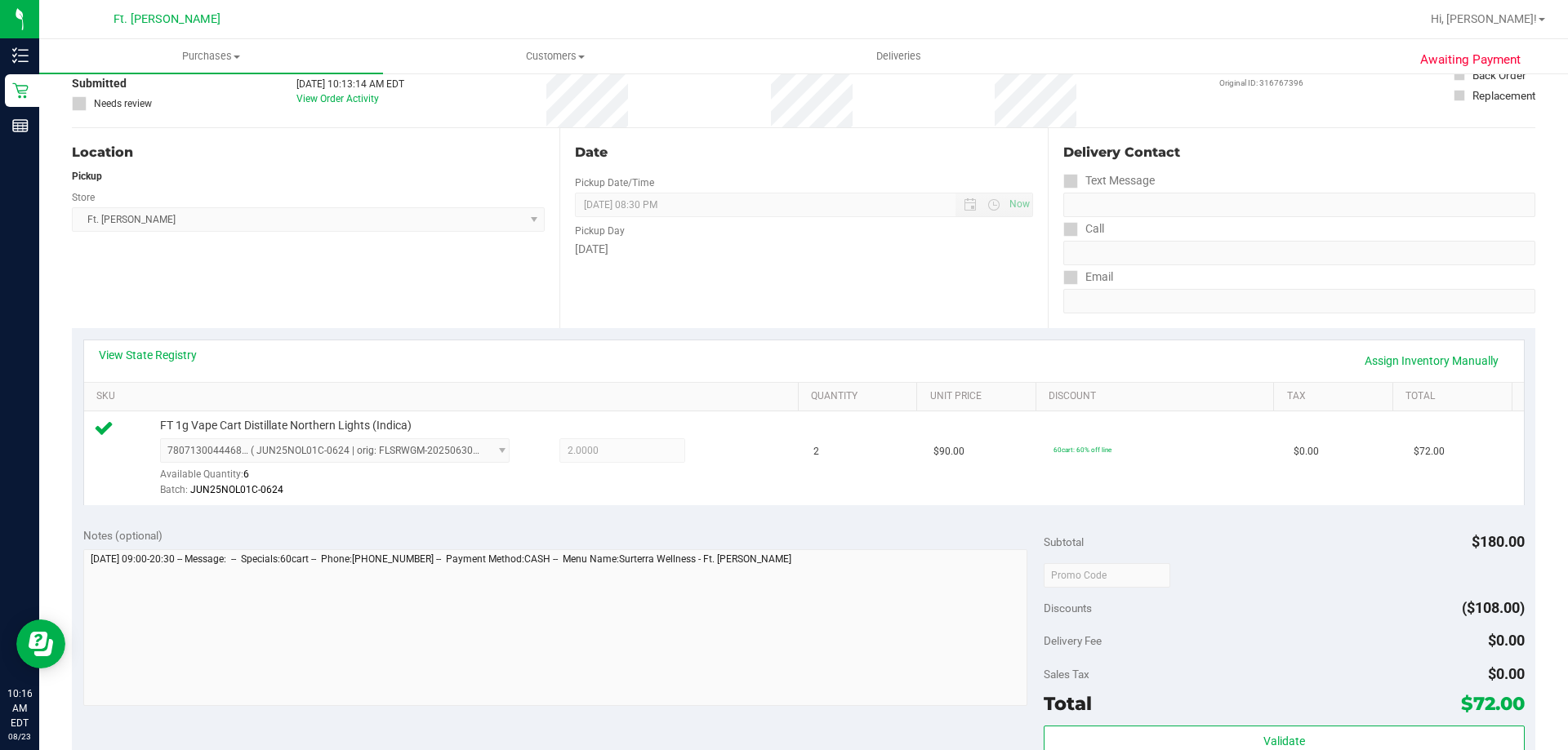
scroll to position [409, 0]
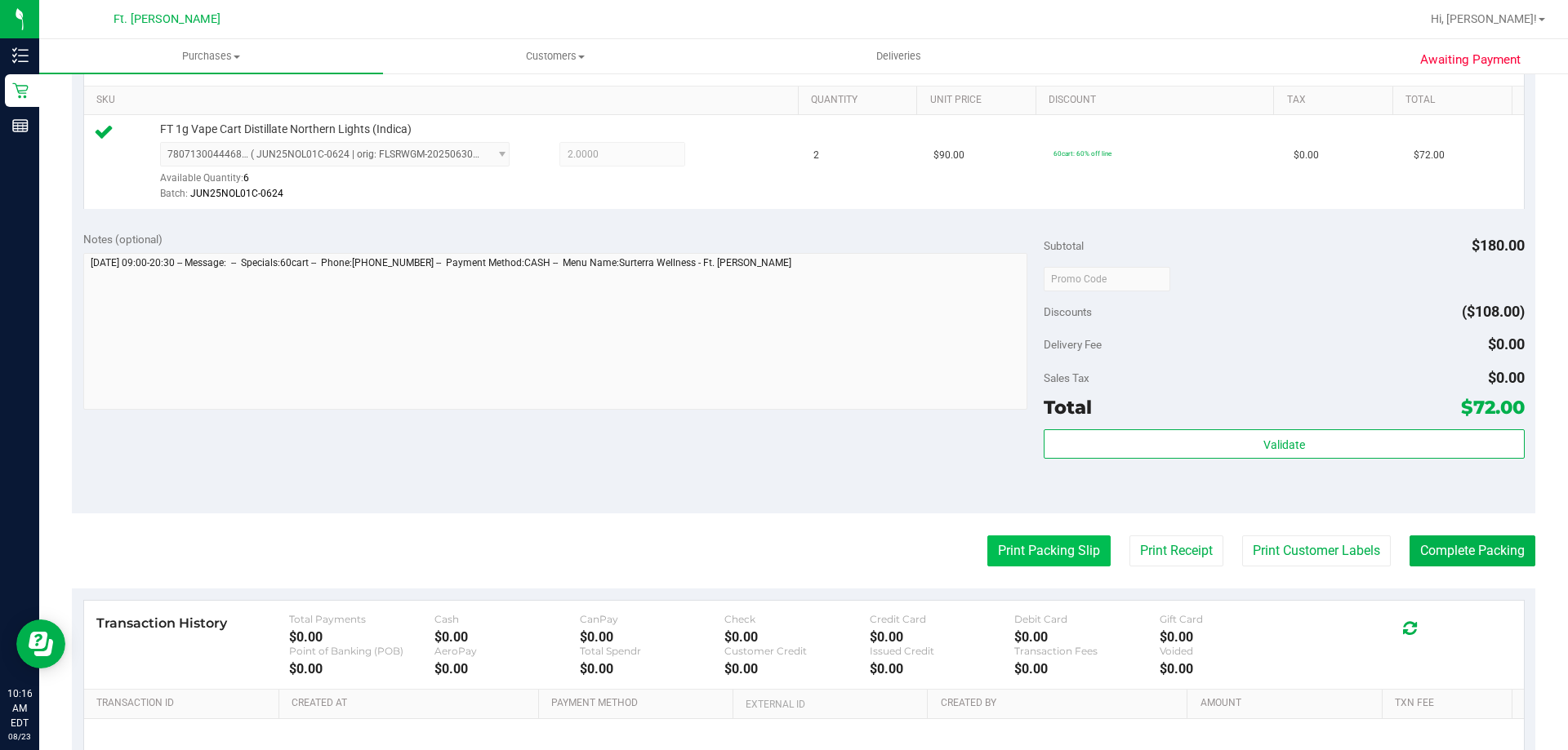
click at [784, 559] on button "Print Packing Slip" at bounding box center [1049, 551] width 123 height 31
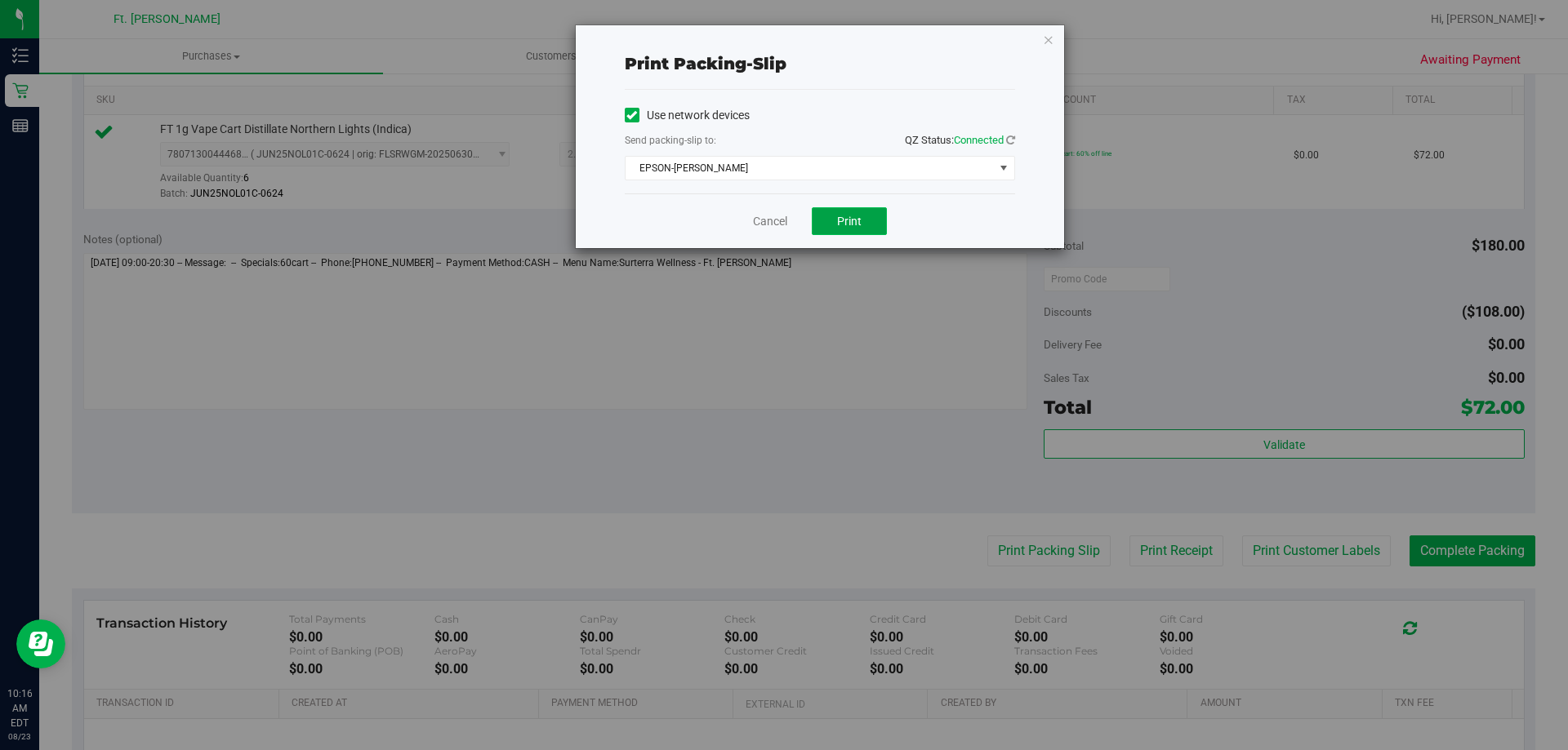
click at [784, 222] on button "Print" at bounding box center [849, 222] width 75 height 28
click at [772, 216] on link "Cancel" at bounding box center [770, 222] width 34 height 17
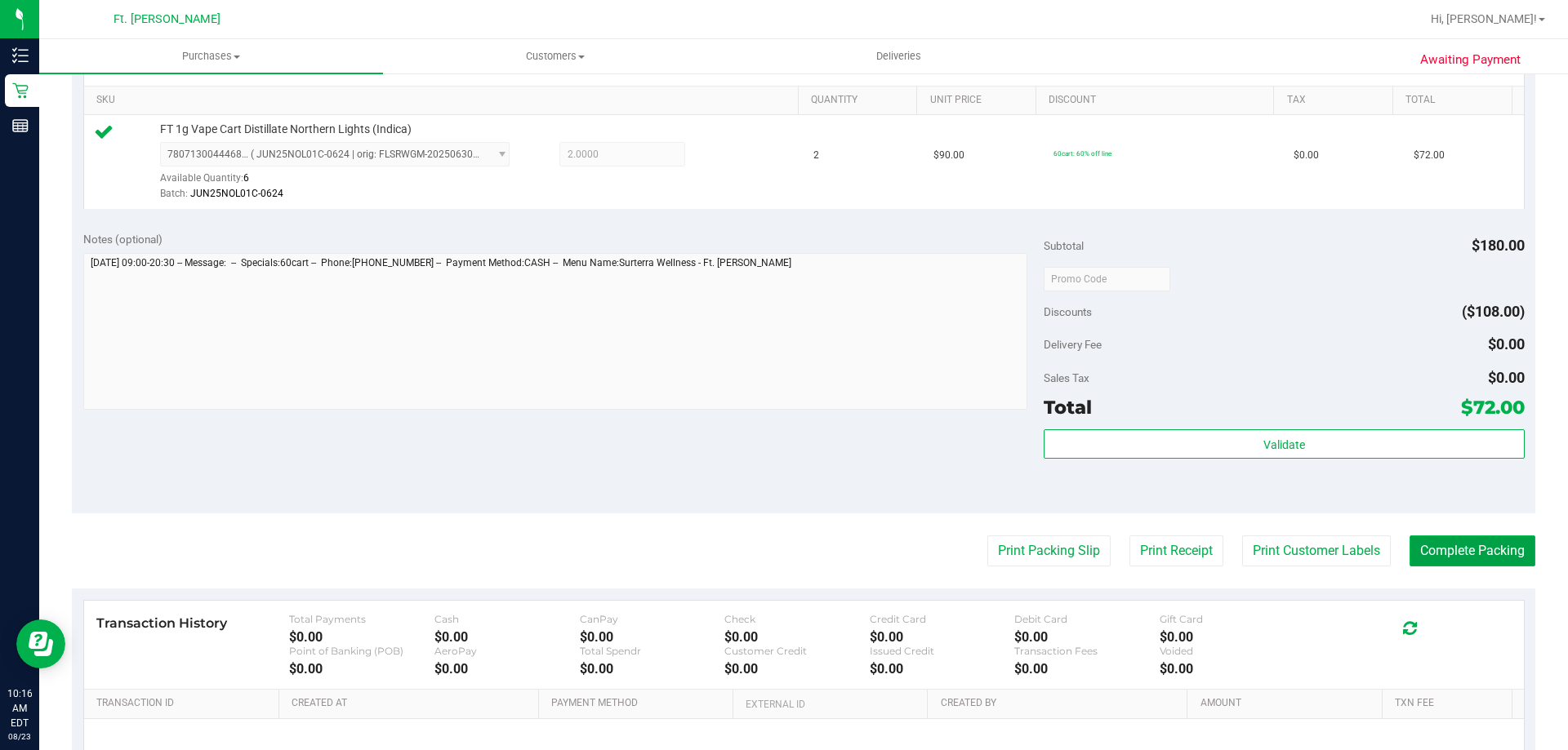
click at [784, 562] on button "Complete Packing" at bounding box center [1473, 551] width 126 height 31
